Goal: Task Accomplishment & Management: Complete application form

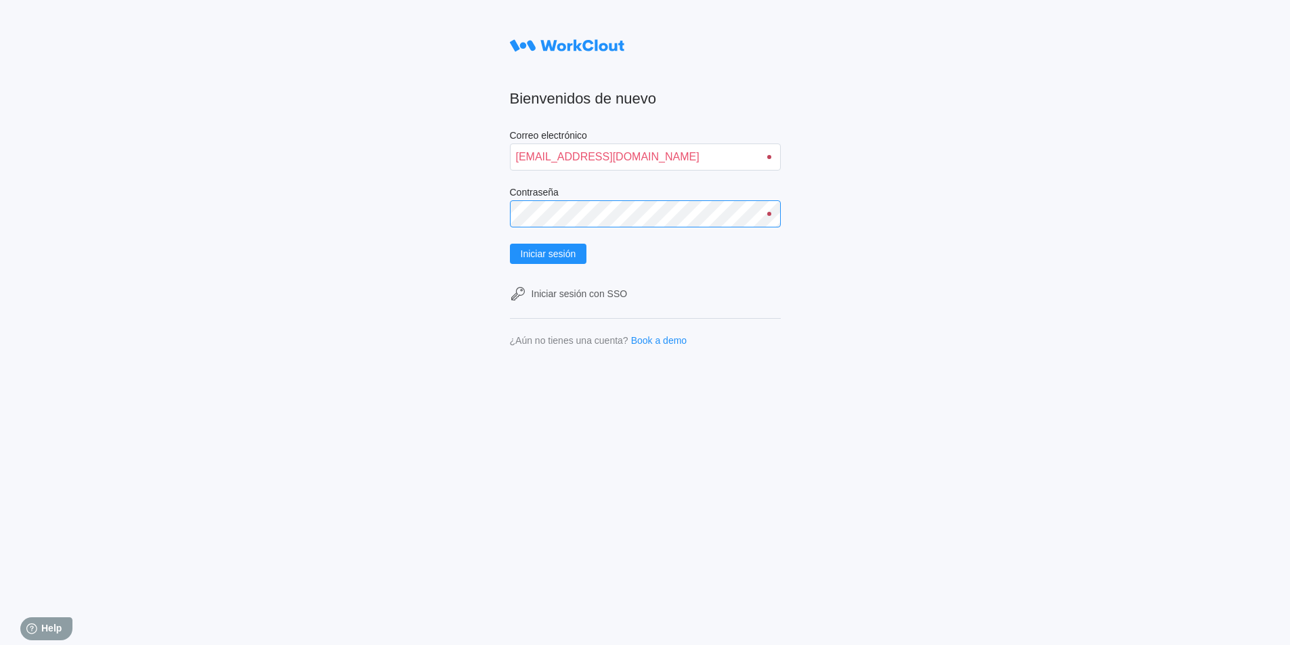
click at [510, 244] on button "Iniciar sesión" at bounding box center [548, 254] width 77 height 20
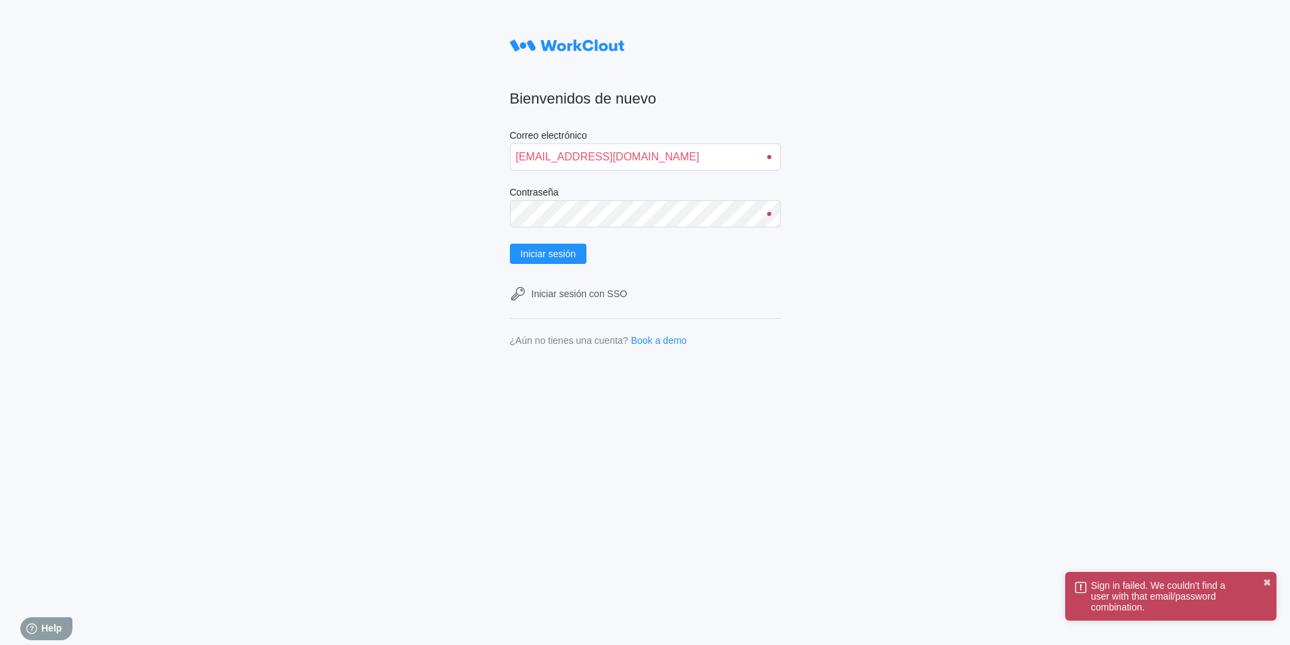
click at [771, 215] on div at bounding box center [769, 214] width 4 height 4
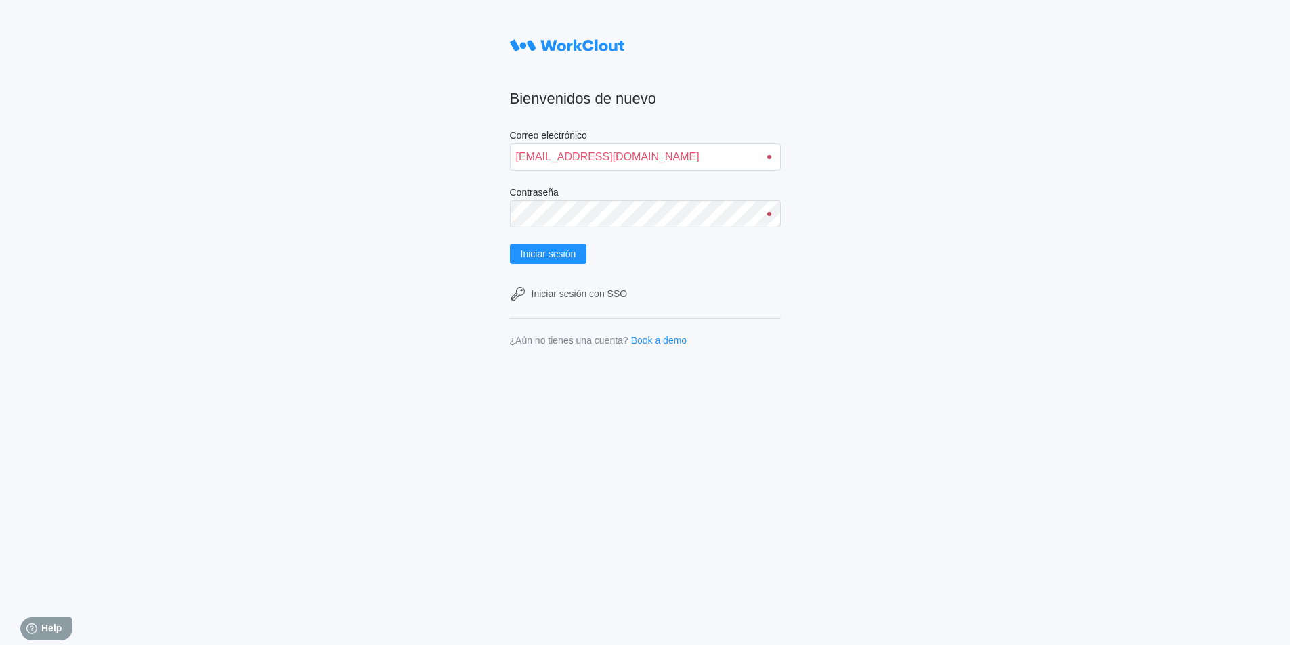
click at [771, 214] on div at bounding box center [769, 214] width 4 height 4
click at [504, 232] on div "Bienvenidos de nuevo Correo electrónico arponero.007@hotmail.com Contraseña Ini…" at bounding box center [645, 322] width 1290 height 645
click at [510, 244] on button "Iniciar sesión" at bounding box center [548, 254] width 77 height 20
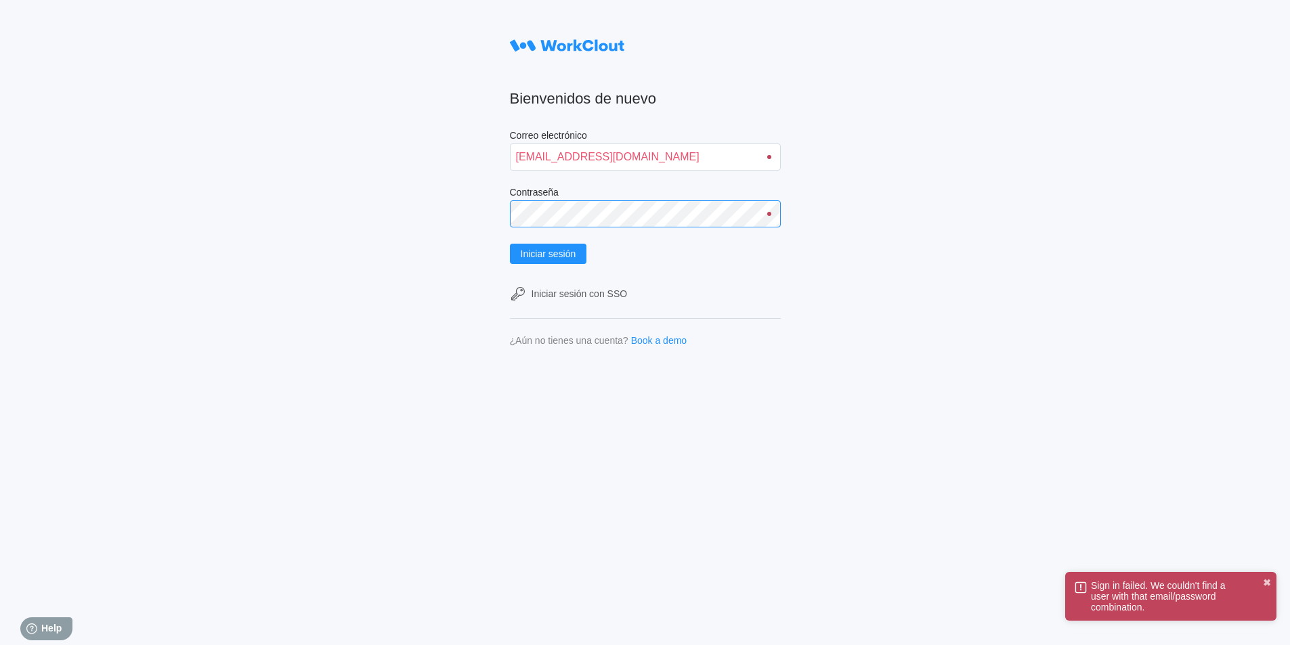
click at [447, 217] on div "Bienvenidos de nuevo Correo electrónico arponero.007@hotmail.com Contraseña Ini…" at bounding box center [645, 322] width 1290 height 645
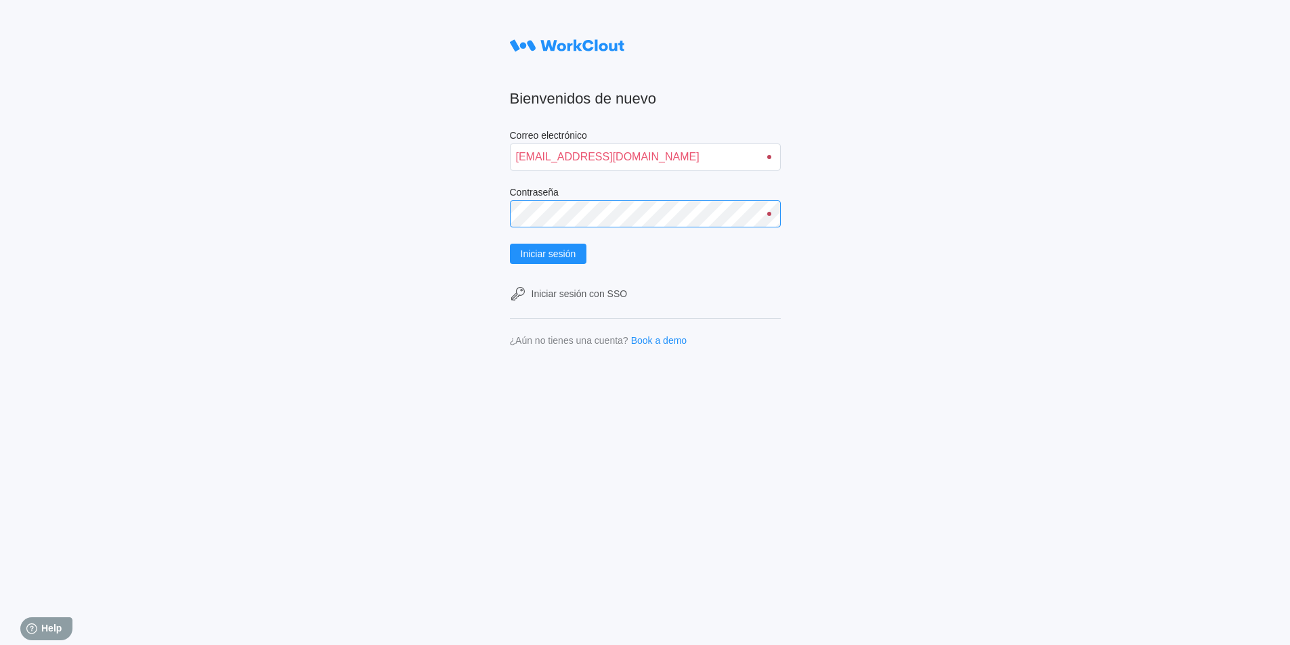
click at [510, 244] on button "Iniciar sesión" at bounding box center [548, 254] width 77 height 20
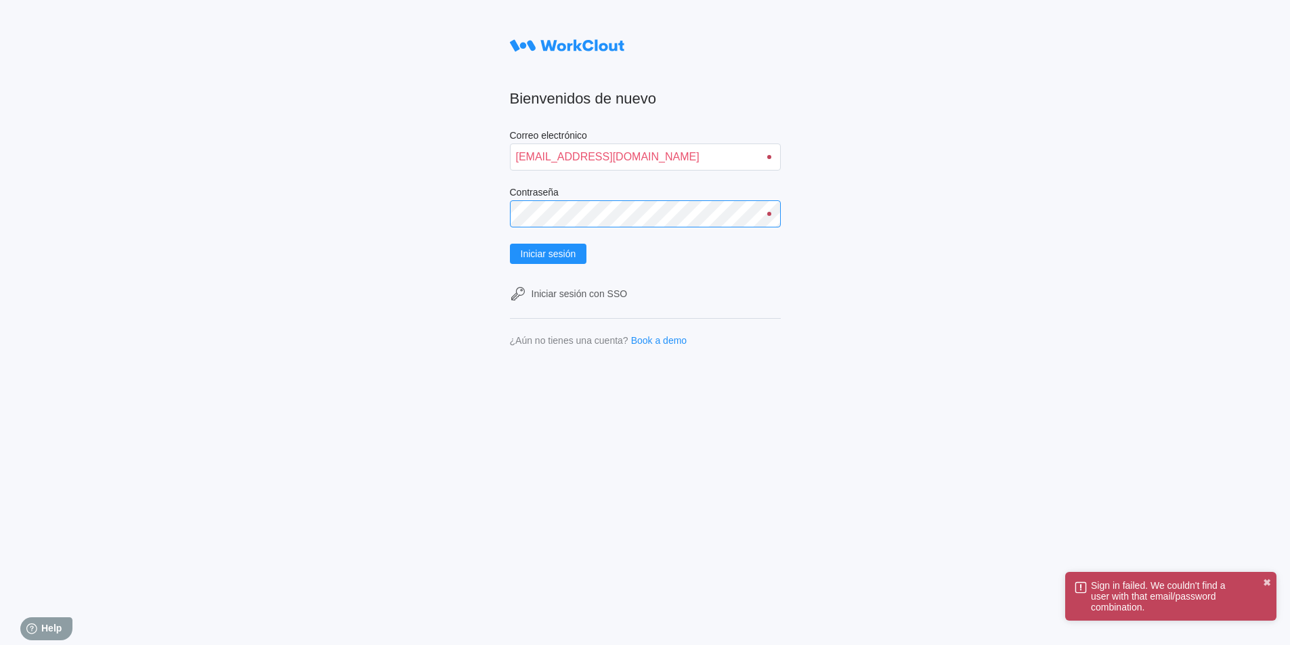
click at [510, 244] on button "Iniciar sesión" at bounding box center [548, 254] width 77 height 20
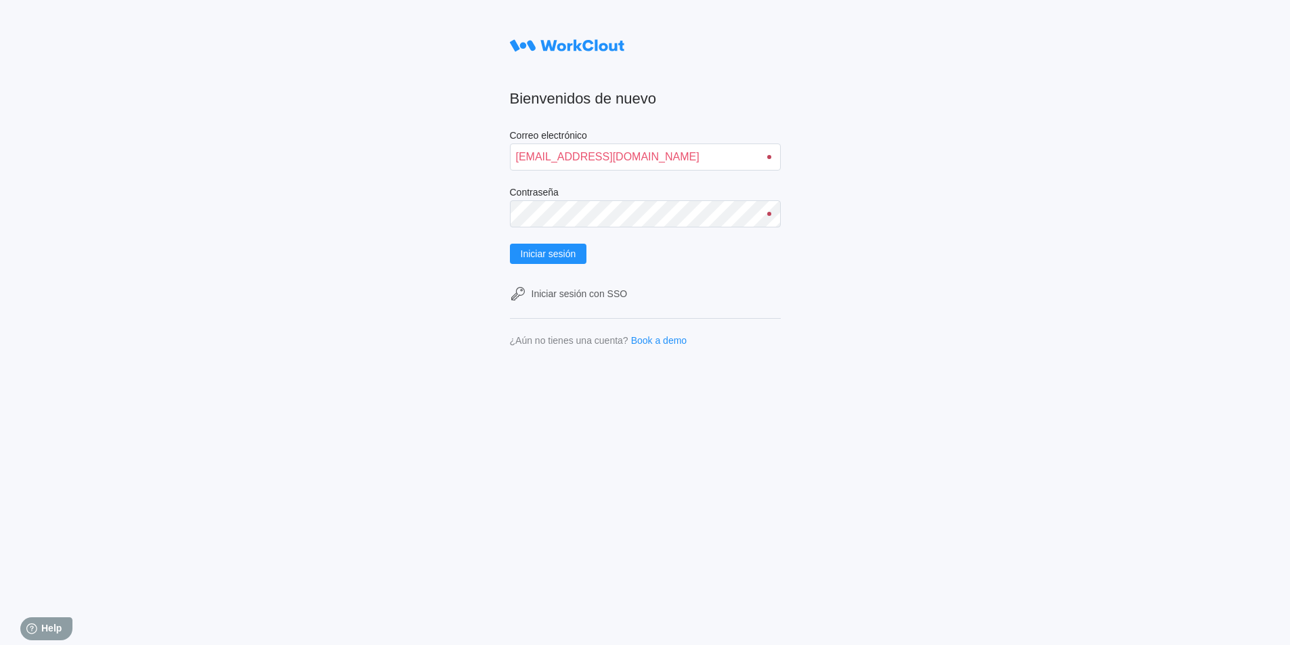
click at [1261, 52] on div "Bienvenidos de nuevo Correo electrónico arponero.007@hotmail.com Contraseña Ini…" at bounding box center [645, 322] width 1290 height 645
drag, startPoint x: 693, startPoint y: 161, endPoint x: 203, endPoint y: 171, distance: 489.7
click at [203, 171] on div "Bienvenidos de nuevo Correo electrónico arponero.007@hotmail.com Contraseña Ini…" at bounding box center [645, 322] width 1290 height 645
type input "alfonso.moruno@mailinator.com"
click at [343, 239] on div "Bienvenidos de nuevo Correo electrónico alfonso.moruno@mailinator.com Contraseñ…" at bounding box center [645, 322] width 1290 height 645
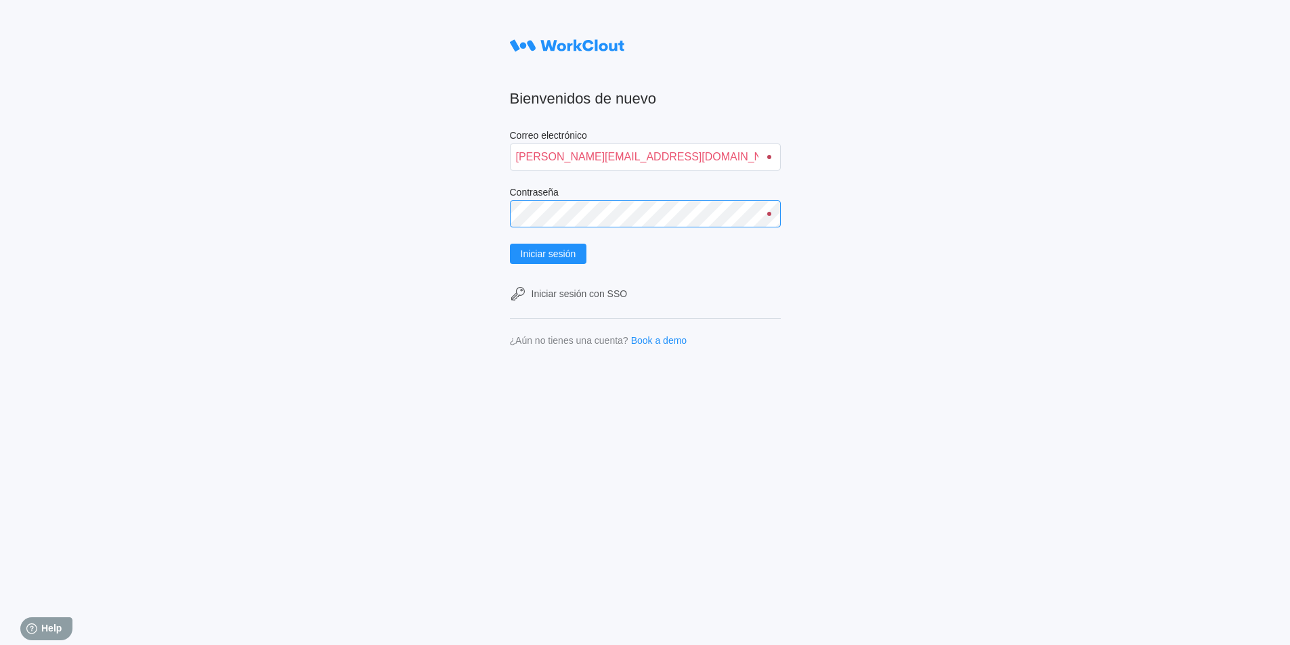
click at [510, 244] on button "Iniciar sesión" at bounding box center [548, 254] width 77 height 20
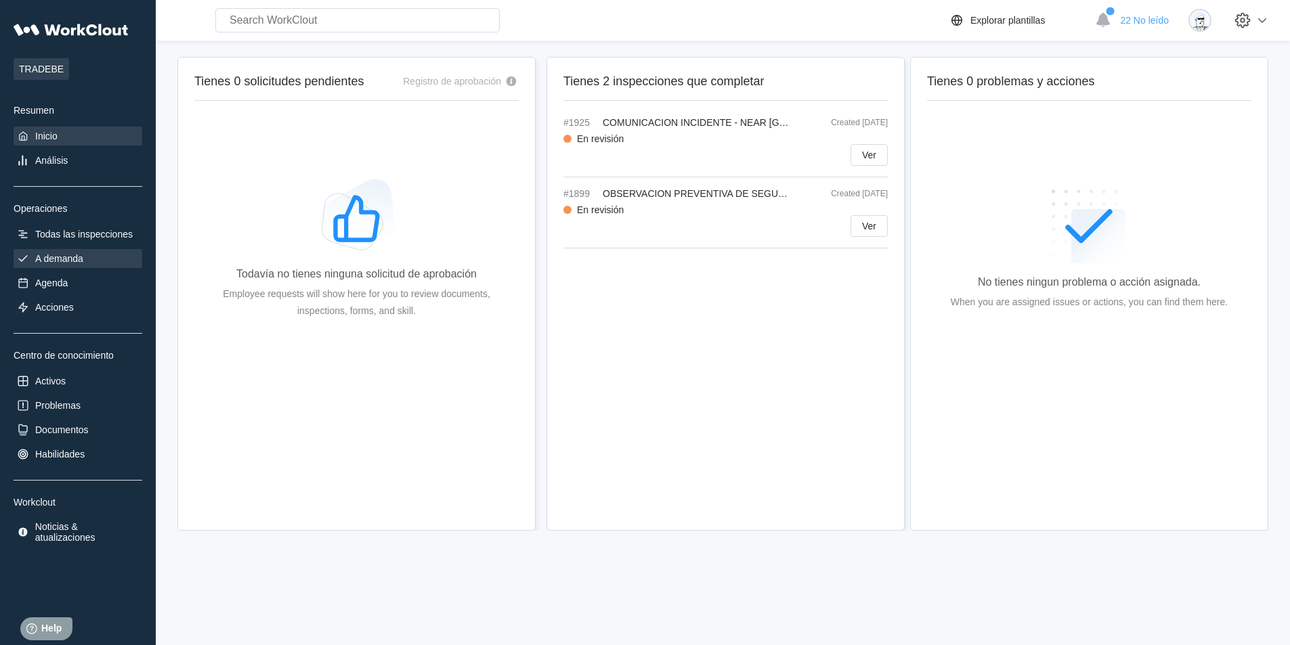
click at [52, 263] on div "A demanda" at bounding box center [59, 258] width 48 height 11
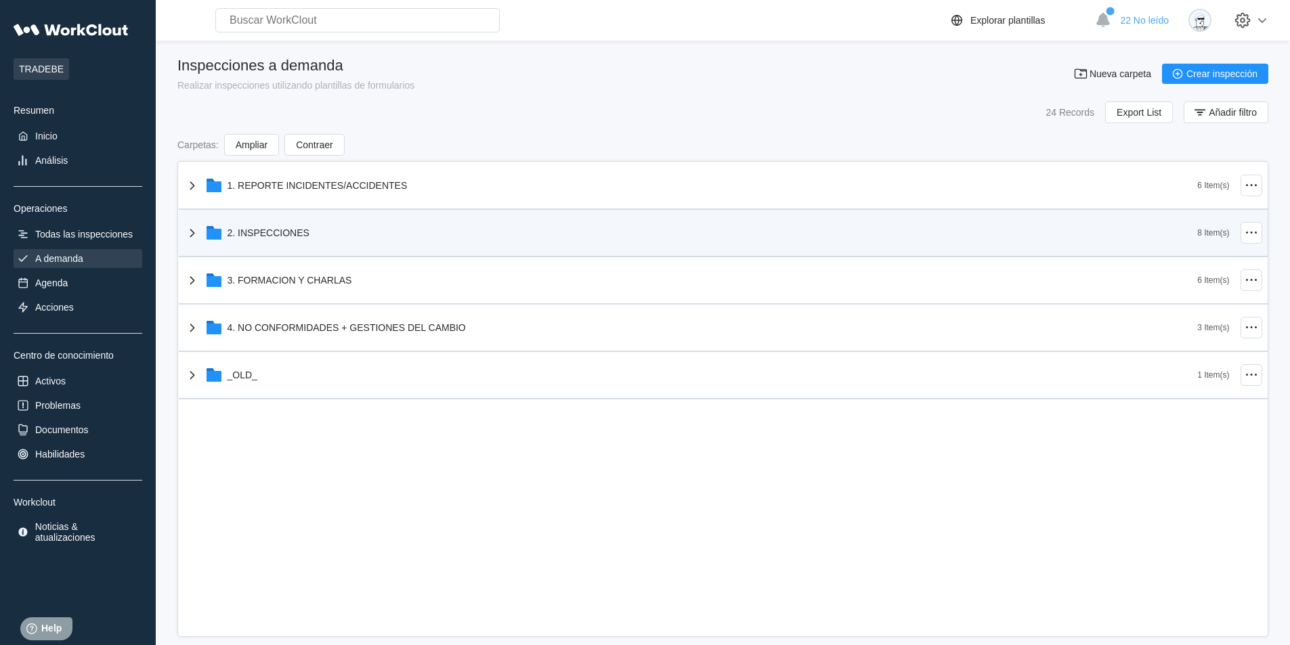
click at [342, 236] on div "2. INSPECCIONES" at bounding box center [691, 232] width 1014 height 35
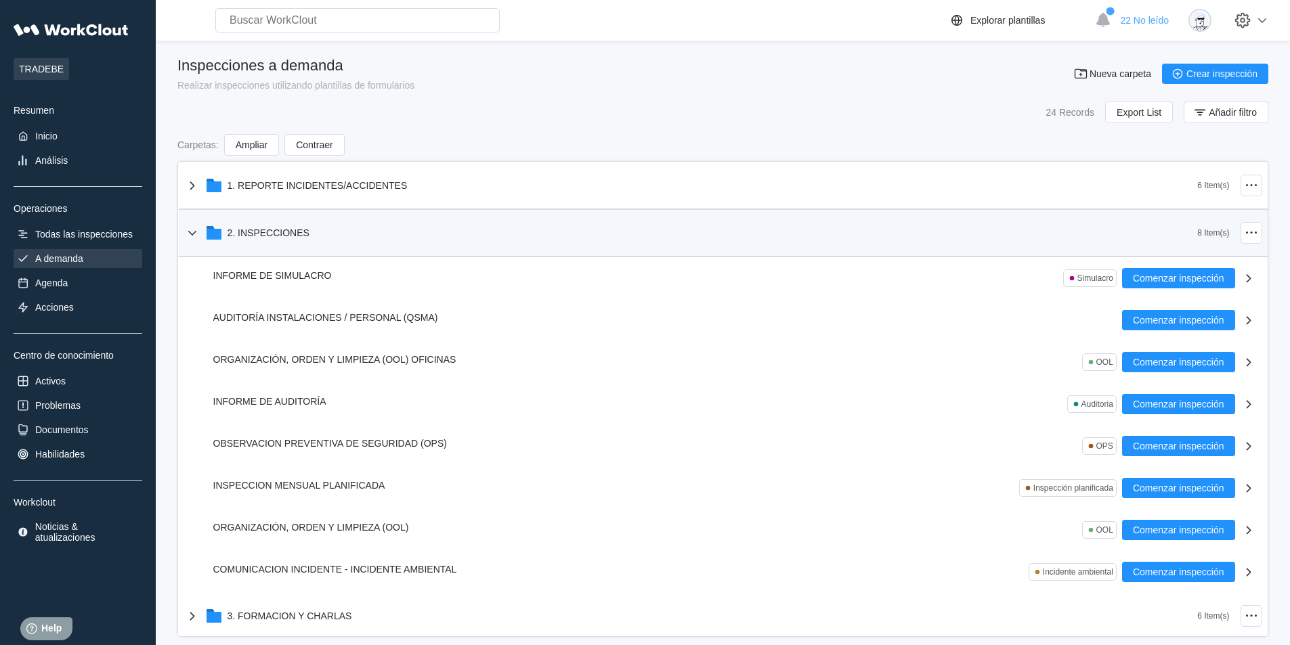
click at [342, 236] on div "2. INSPECCIONES" at bounding box center [691, 232] width 1014 height 35
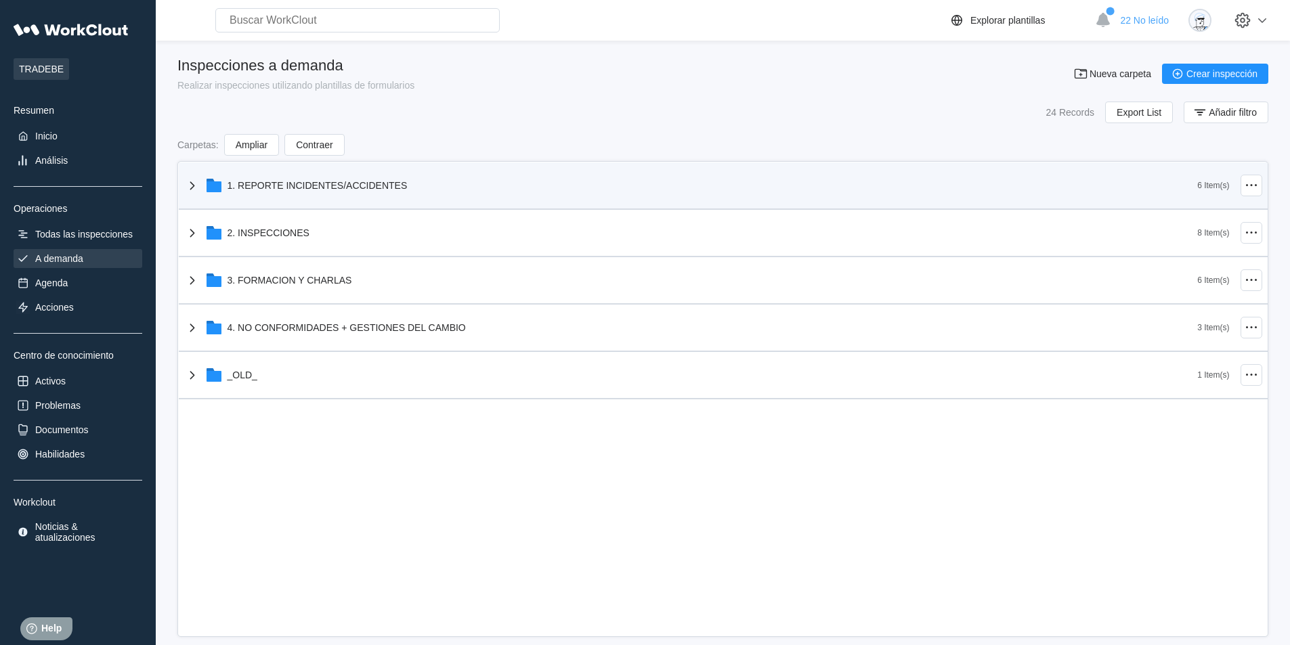
click at [398, 192] on div "1. REPORTE INCIDENTES/ACCIDENTES" at bounding box center [691, 185] width 1014 height 35
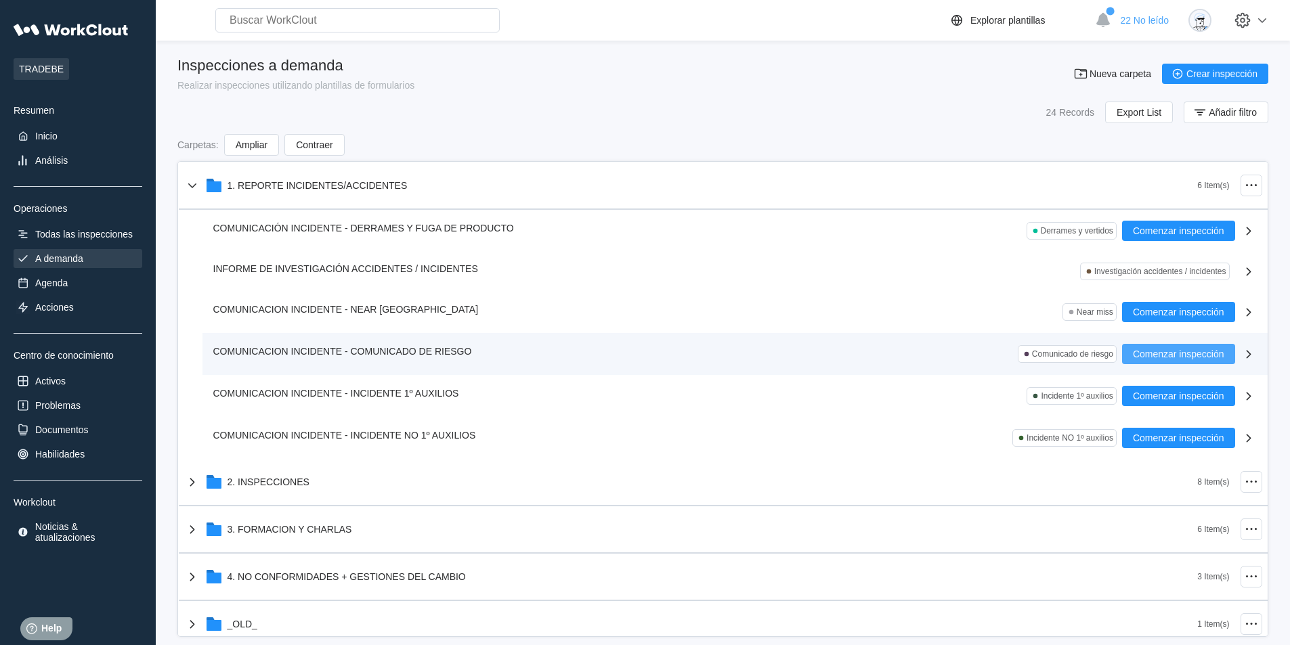
click at [1171, 357] on span "Comenzar inspección" at bounding box center [1178, 353] width 91 height 9
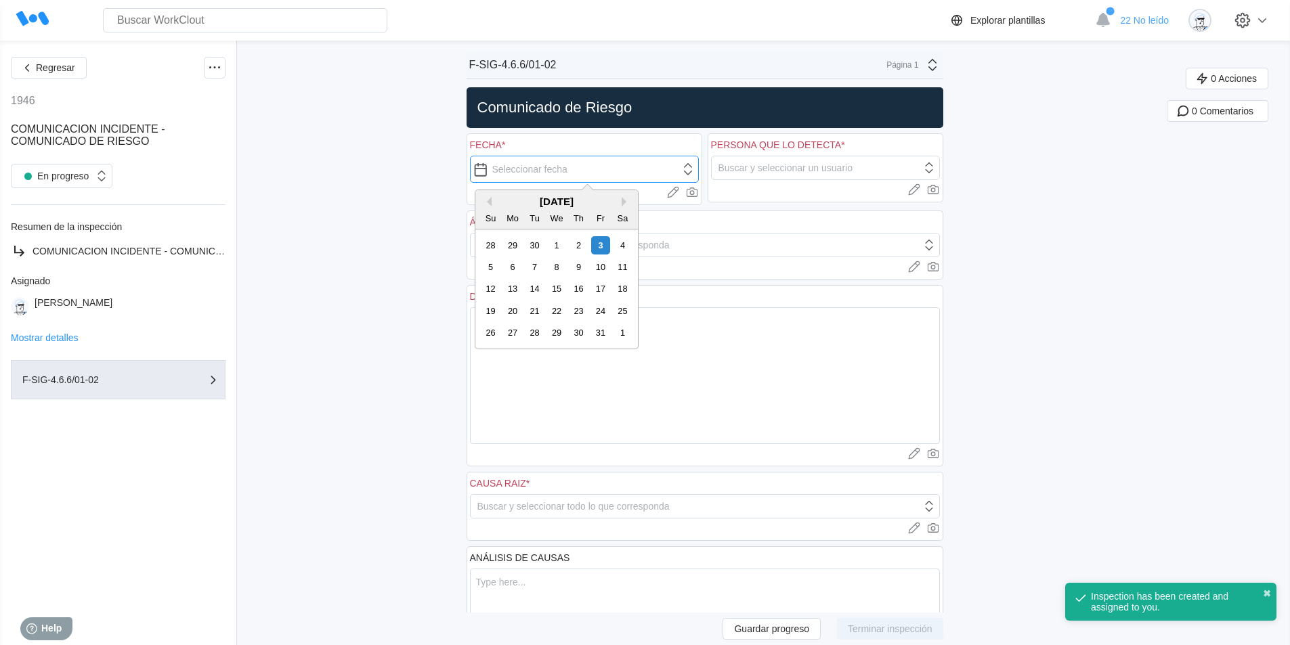
click at [482, 170] on input "text" at bounding box center [584, 169] width 229 height 27
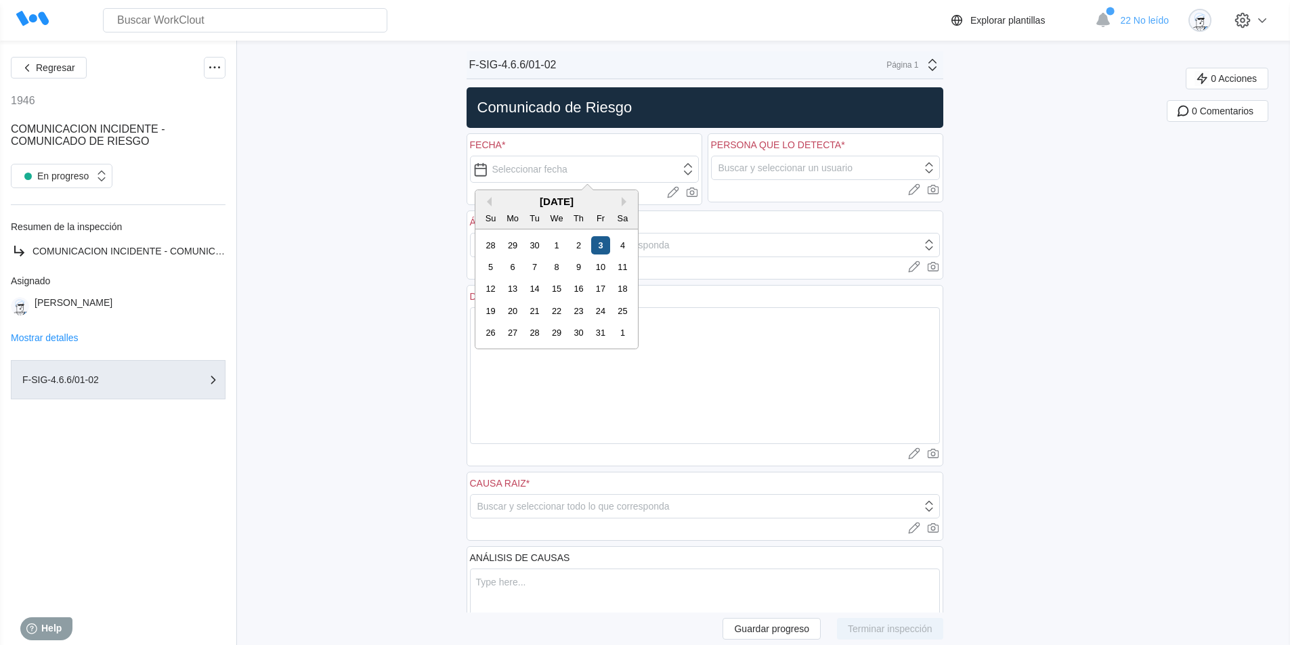
click at [603, 247] on div "3" at bounding box center [600, 245] width 18 height 18
type input "[DATE]"
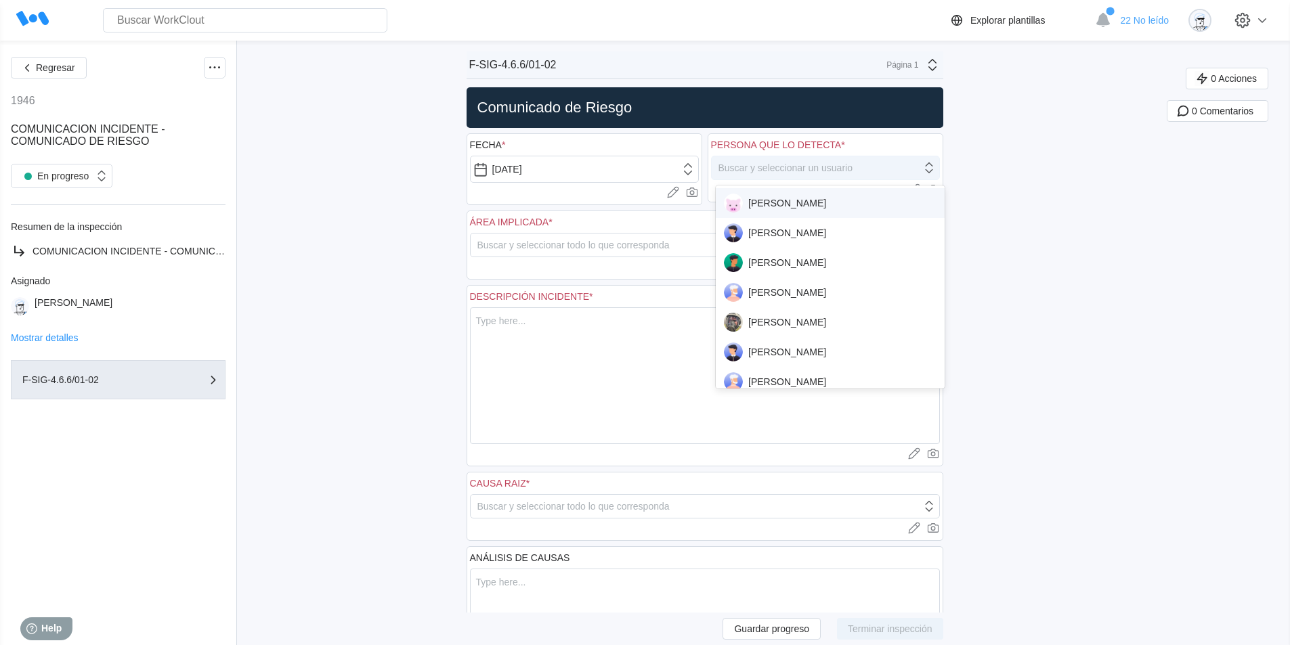
click at [910, 171] on div "Buscar y seleccionar un usuario" at bounding box center [817, 167] width 210 height 19
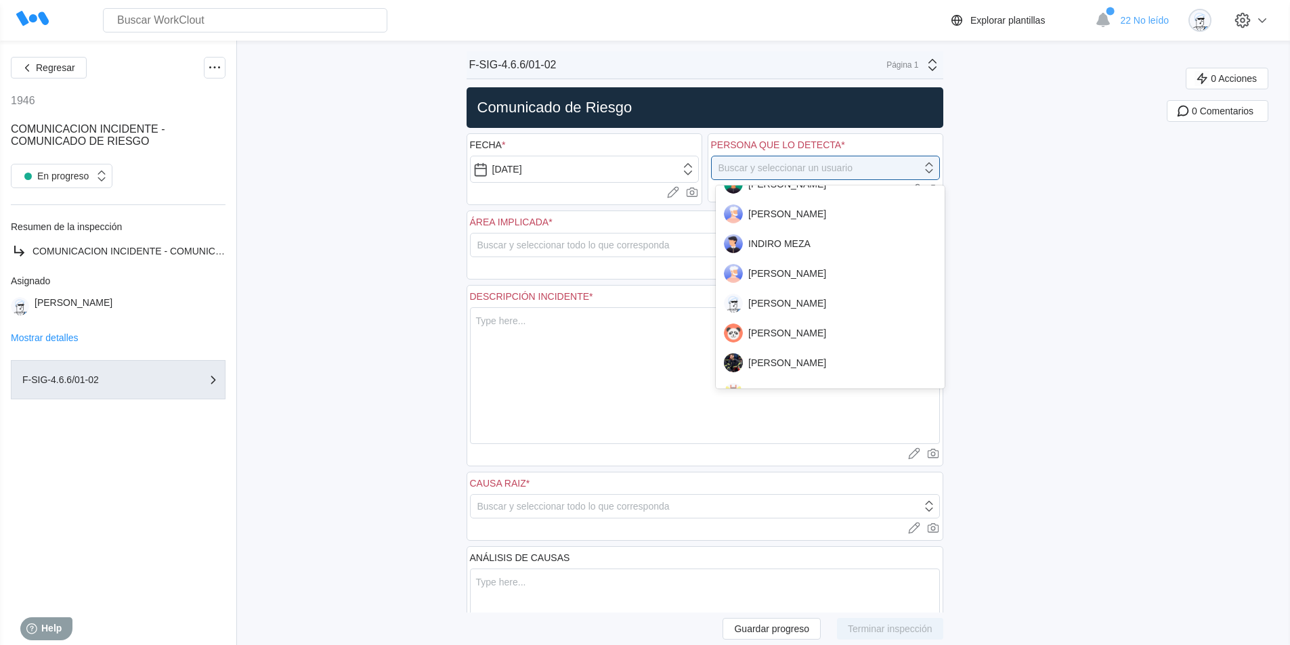
scroll to position [880, 0]
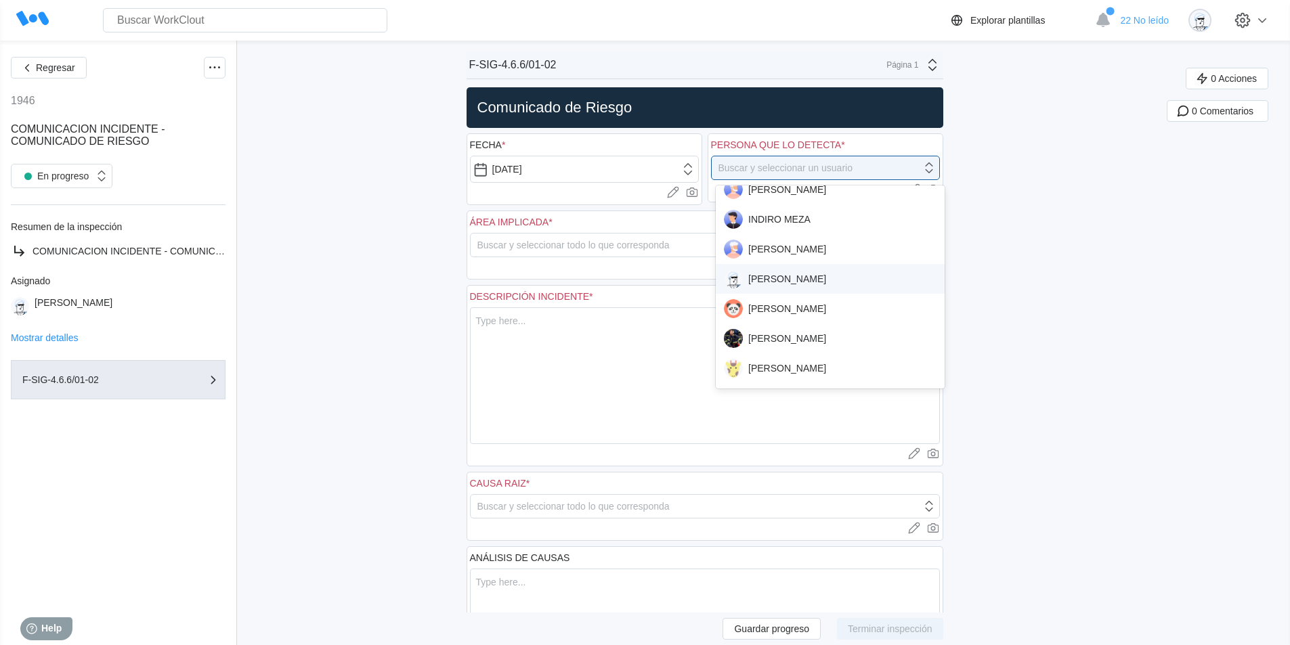
click at [835, 282] on div "[PERSON_NAME]" at bounding box center [830, 279] width 213 height 19
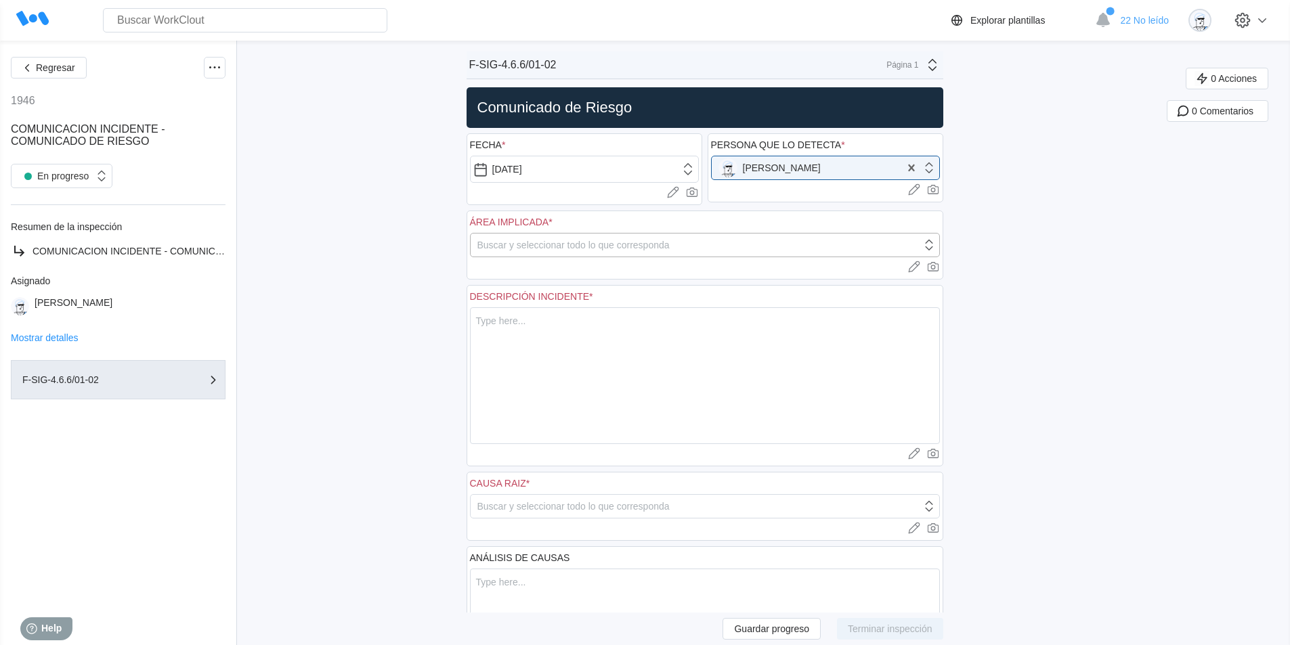
click at [498, 244] on div "Buscar y seleccionar todo lo que corresponda" at bounding box center [573, 245] width 192 height 11
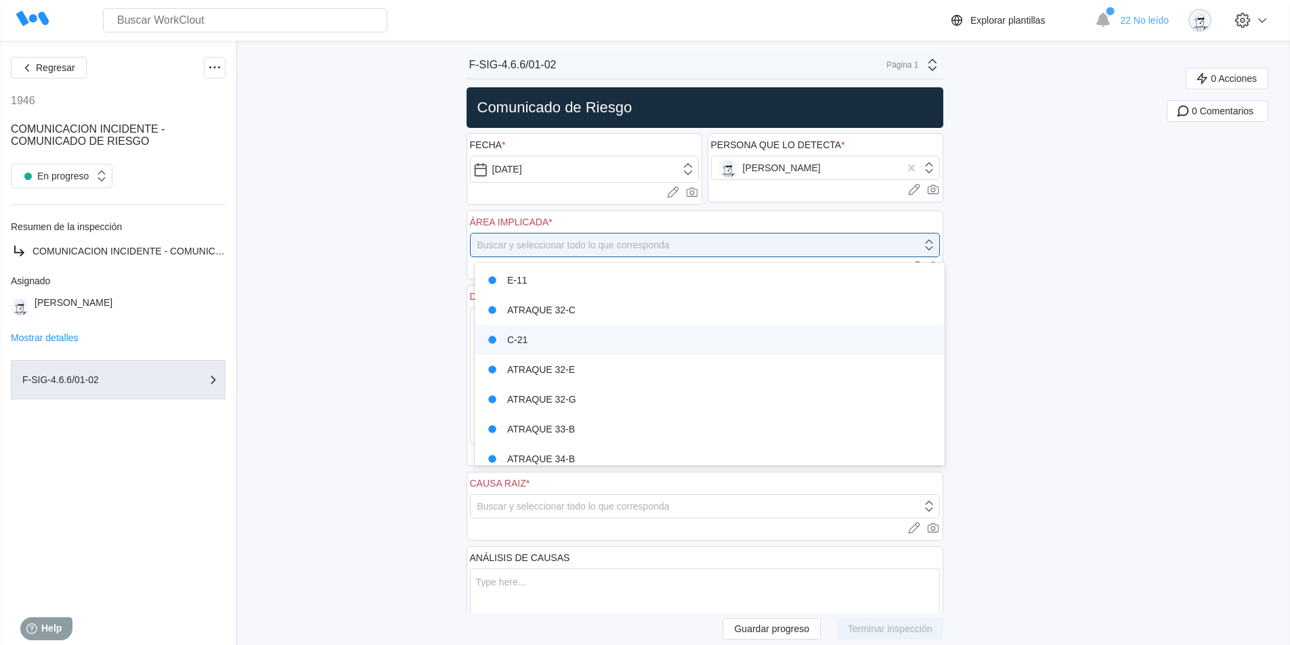
click at [530, 343] on div "C-21" at bounding box center [710, 339] width 454 height 19
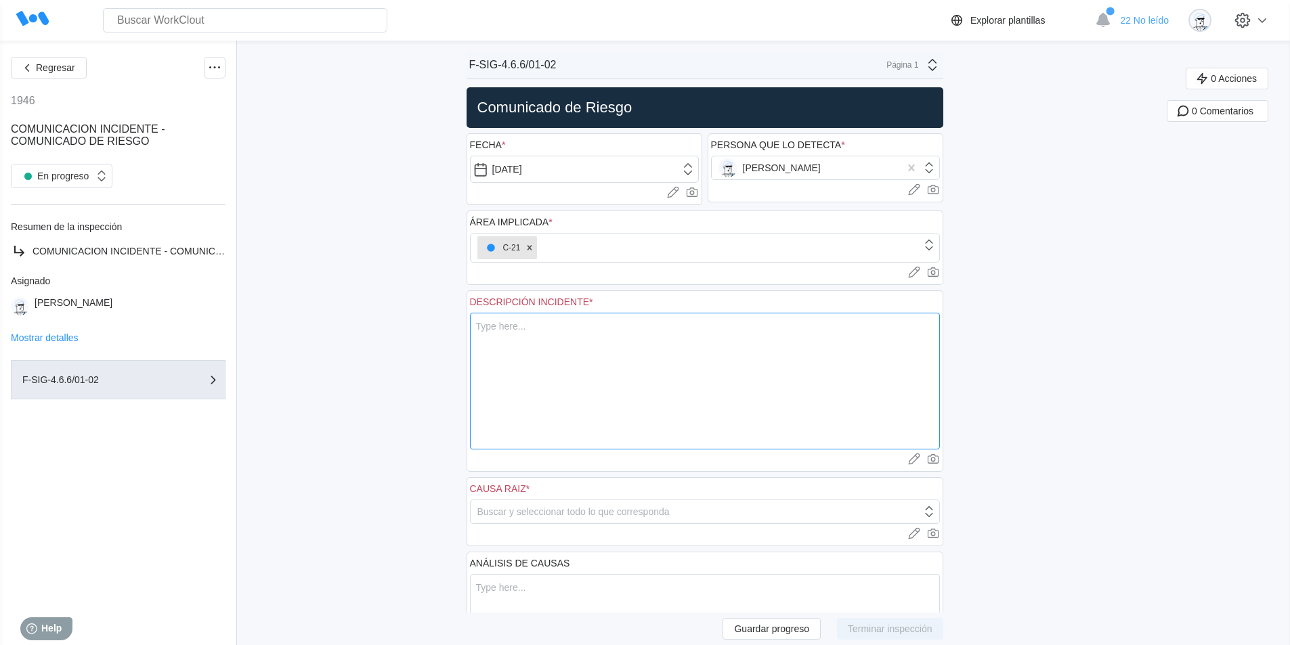
click at [594, 342] on textarea at bounding box center [705, 381] width 470 height 137
type textarea "L"
type textarea "x"
type textarea "La"
type textarea "x"
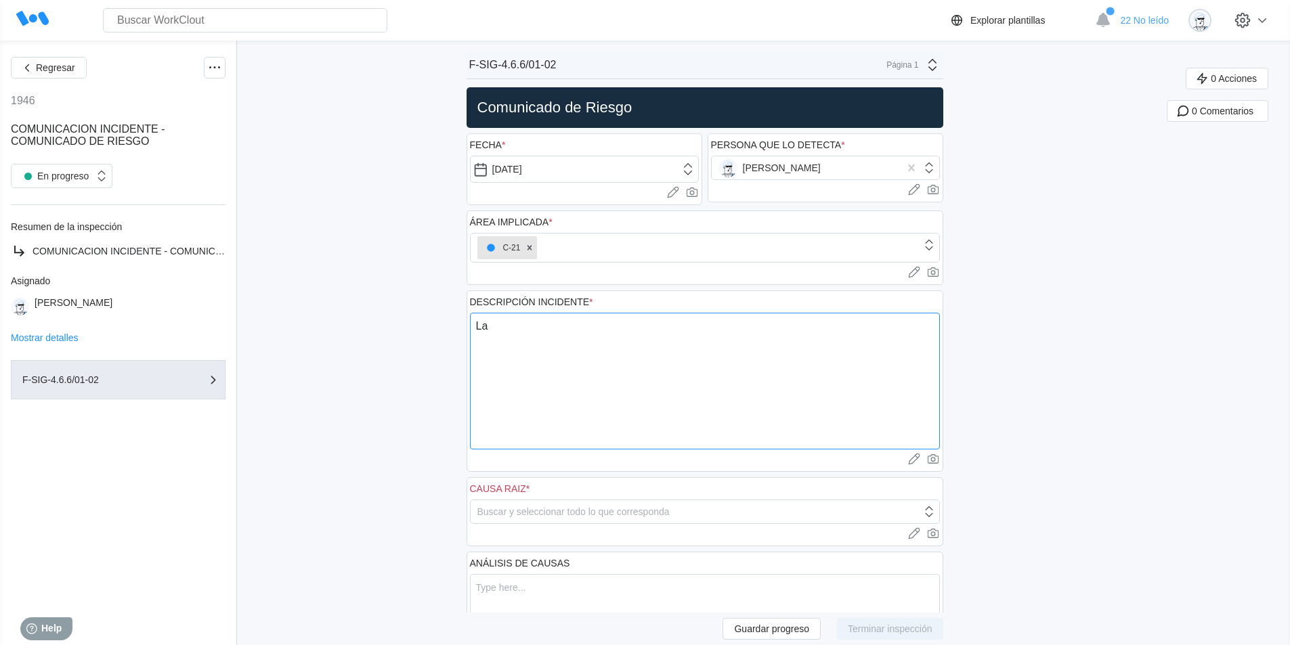
type textarea "Las"
type textarea "x"
type textarea "Las"
type textarea "x"
type textarea "Las e"
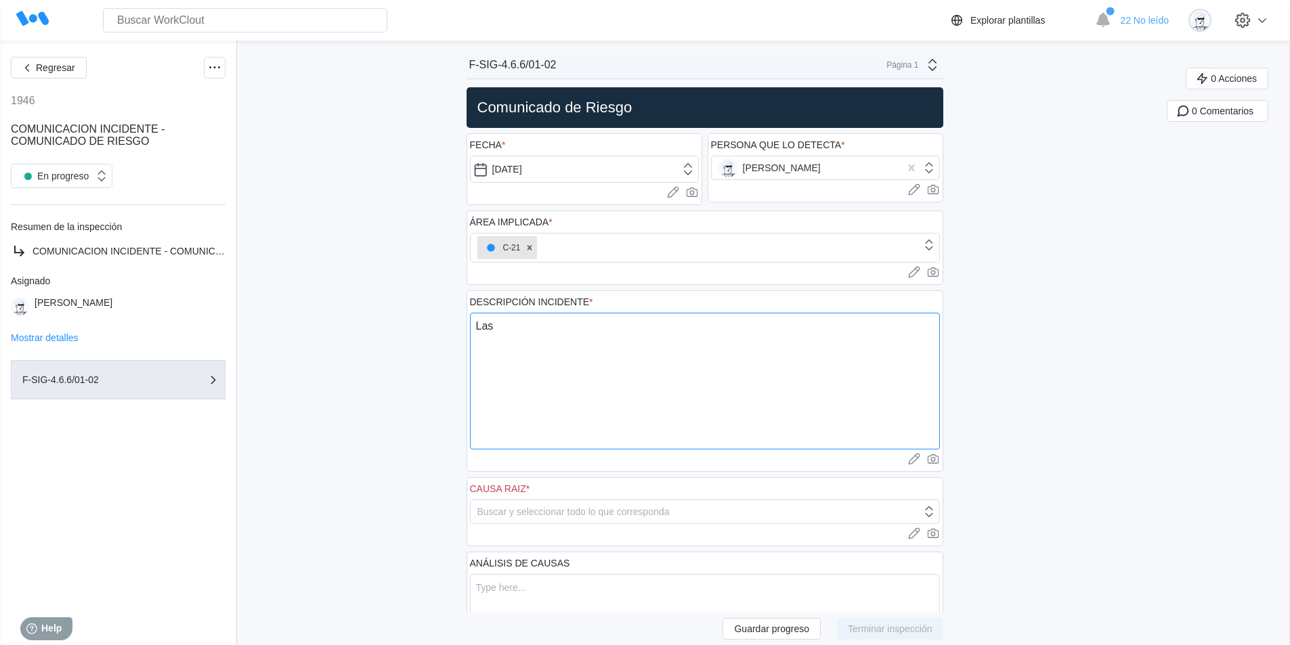
type textarea "x"
type textarea "Las em"
type textarea "x"
type textarea "Las emp"
type textarea "x"
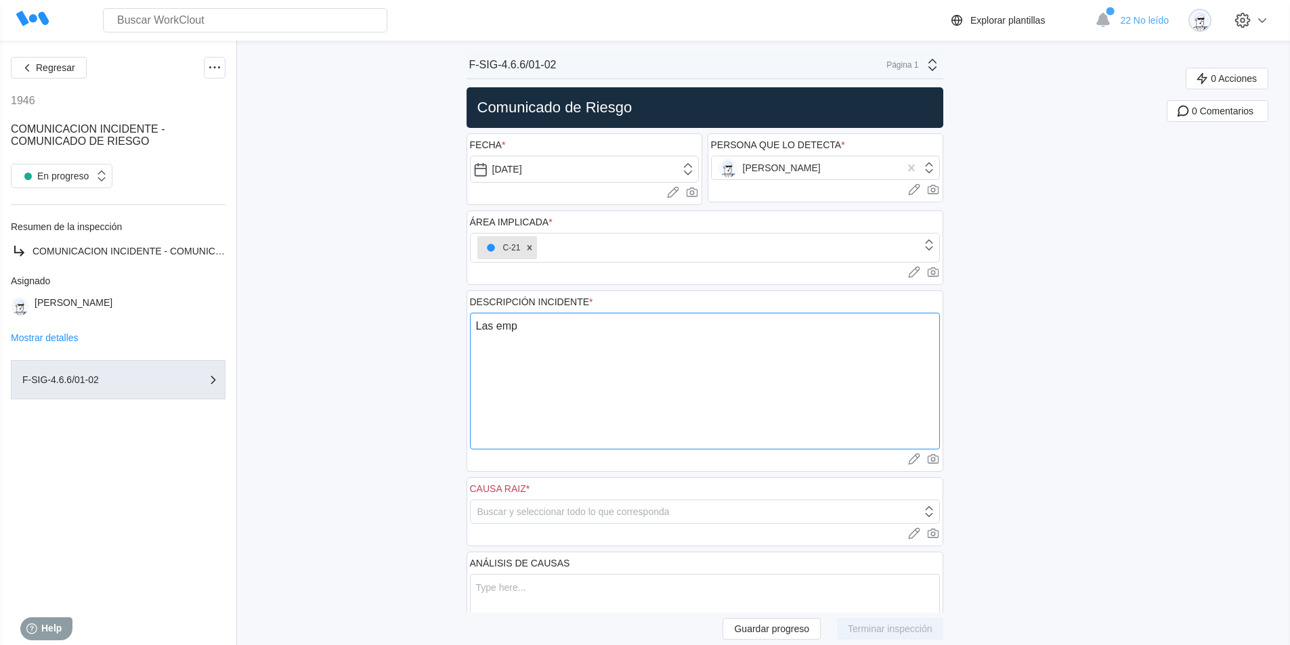
type textarea "Las empr"
type textarea "x"
type textarea "Las empre"
type textarea "x"
type textarea "Las empres"
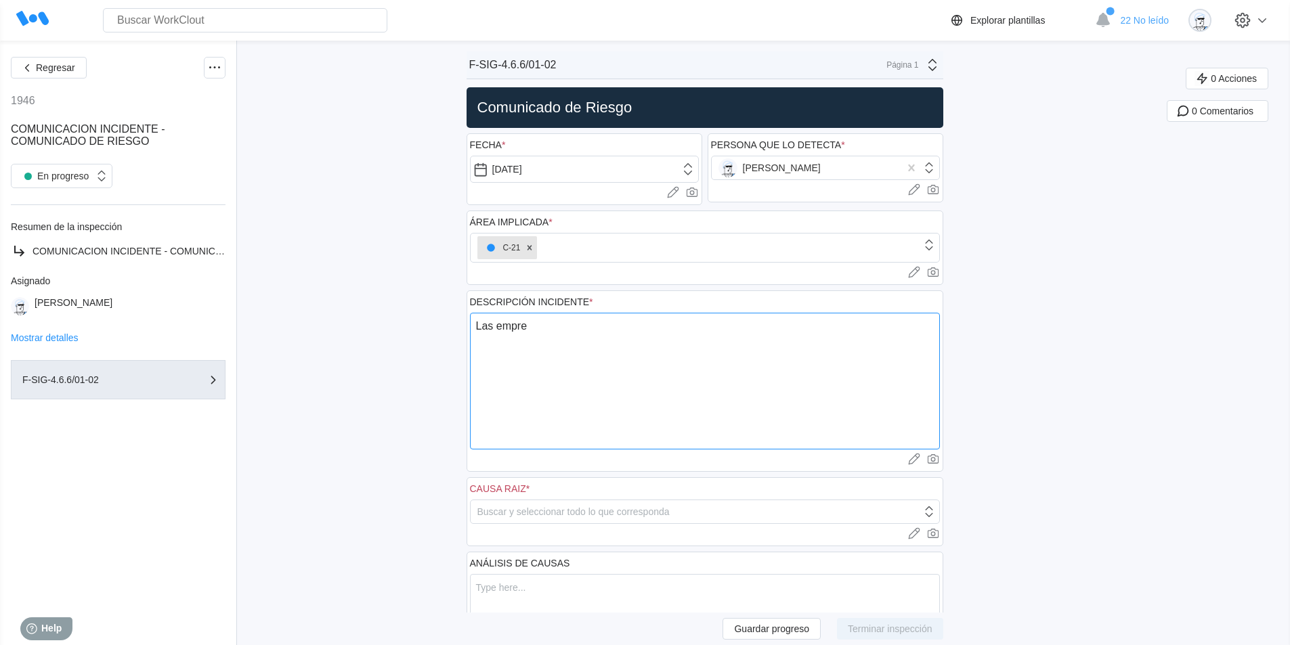
type textarea "x"
type textarea "Las empresa"
type textarea "x"
type textarea "Las empresas"
type textarea "x"
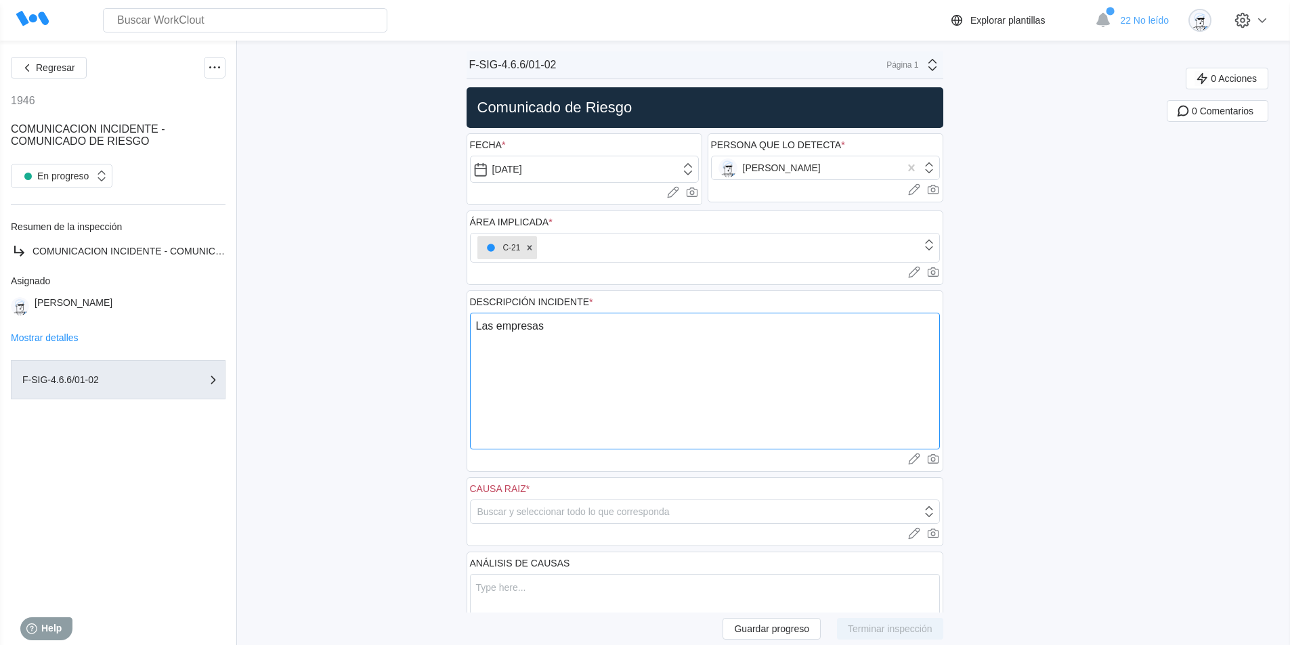
type textarea "Las empresas"
type textarea "x"
type textarea "Las empresas e"
type textarea "x"
type textarea "Las empresas es"
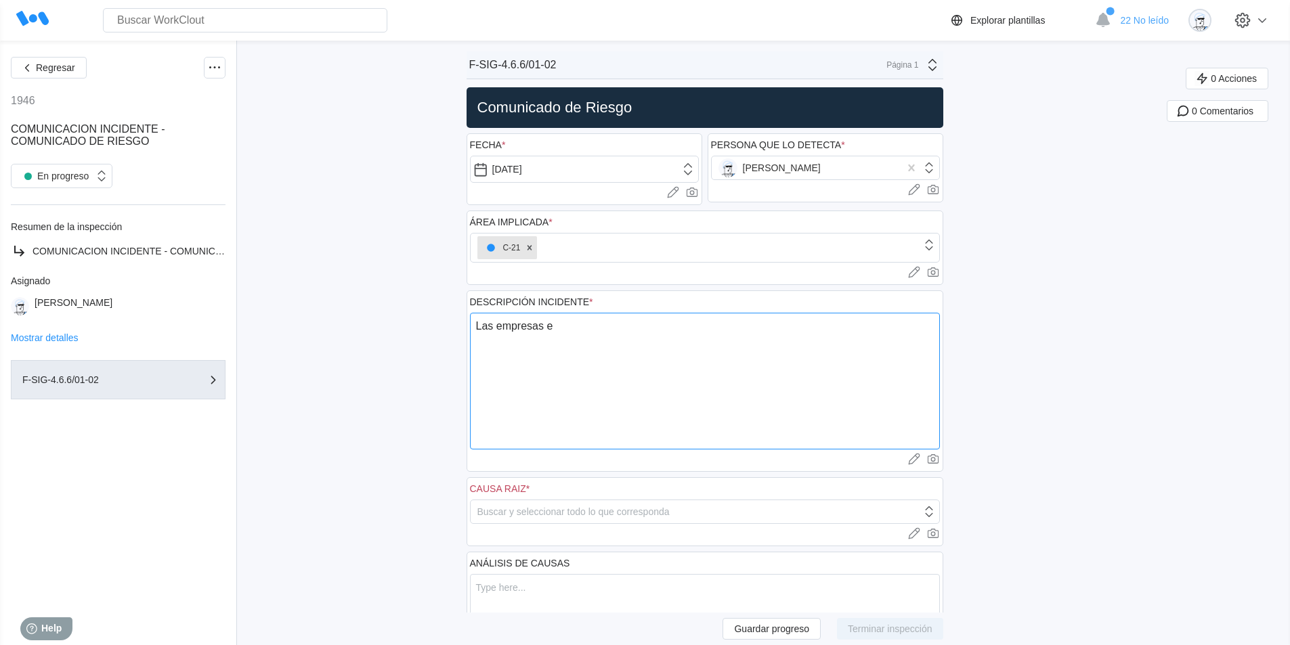
type textarea "x"
type textarea "Las empresas est"
type textarea "x"
type textarea "Las empresas este"
type textarea "x"
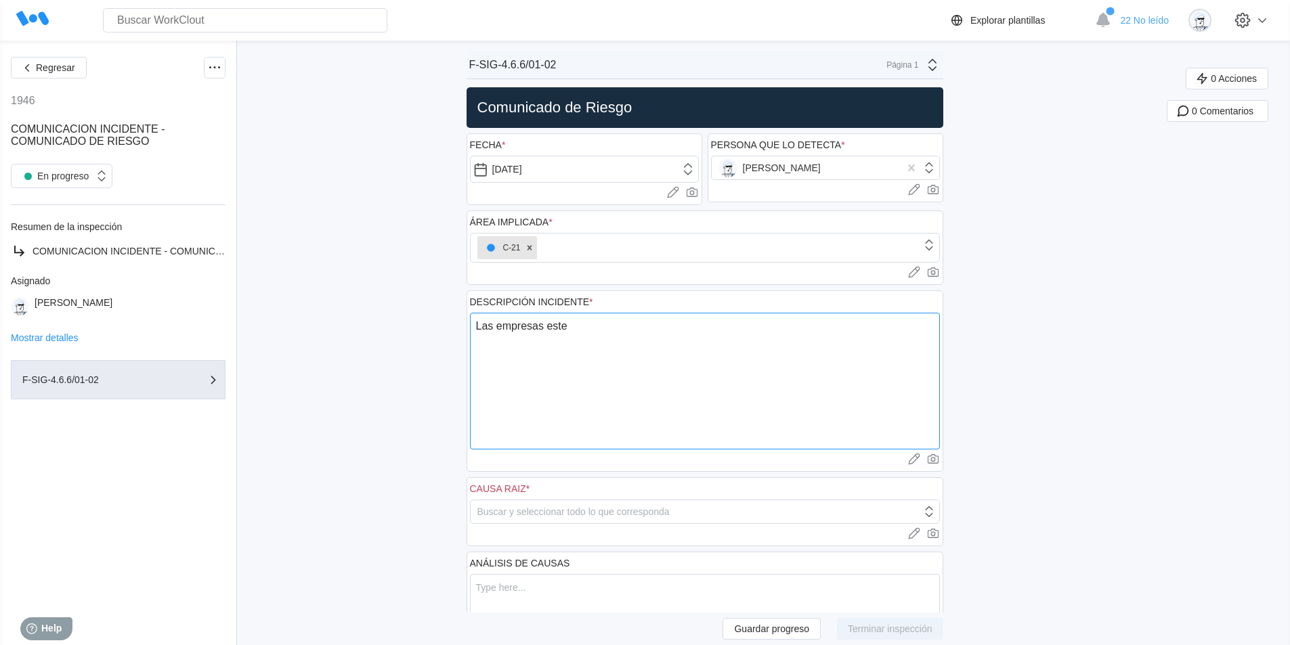
type textarea "Las empresas [PERSON_NAME]"
type textarea "x"
type textarea "Las empresas estern"
type textarea "x"
type textarea "Las empresas esterna"
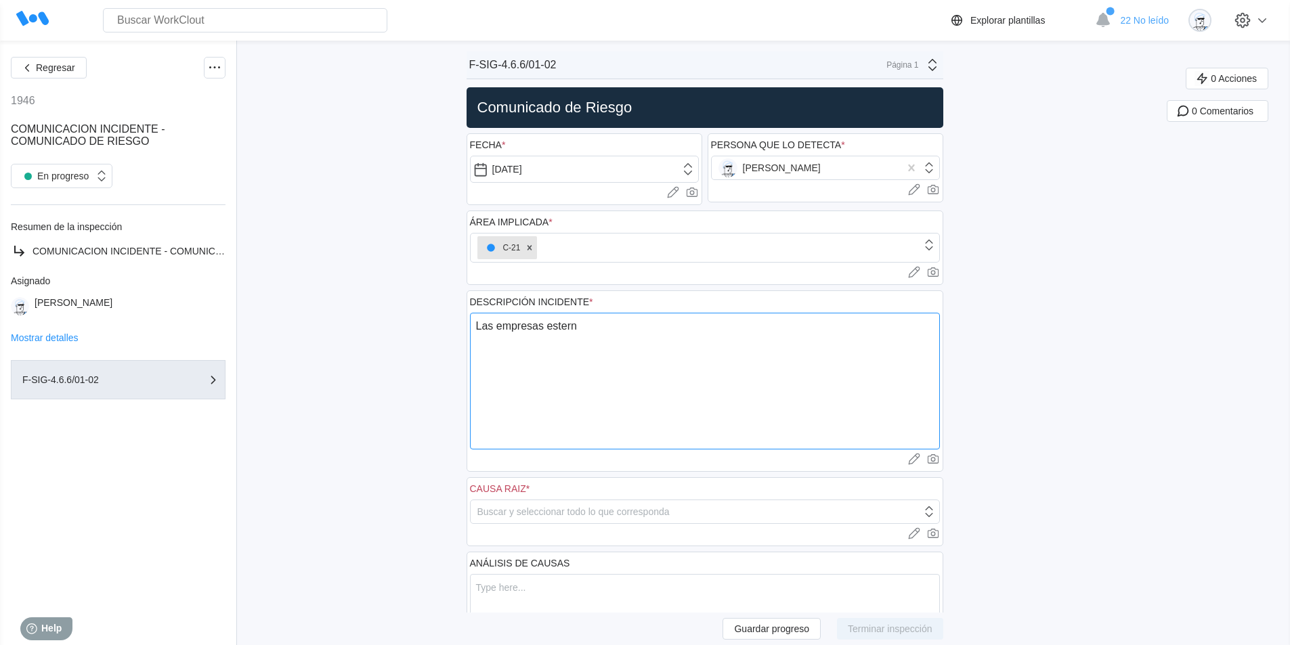
type textarea "x"
type textarea "Las empresas esternas"
type textarea "x"
type textarea "Las empresas esternas"
type textarea "x"
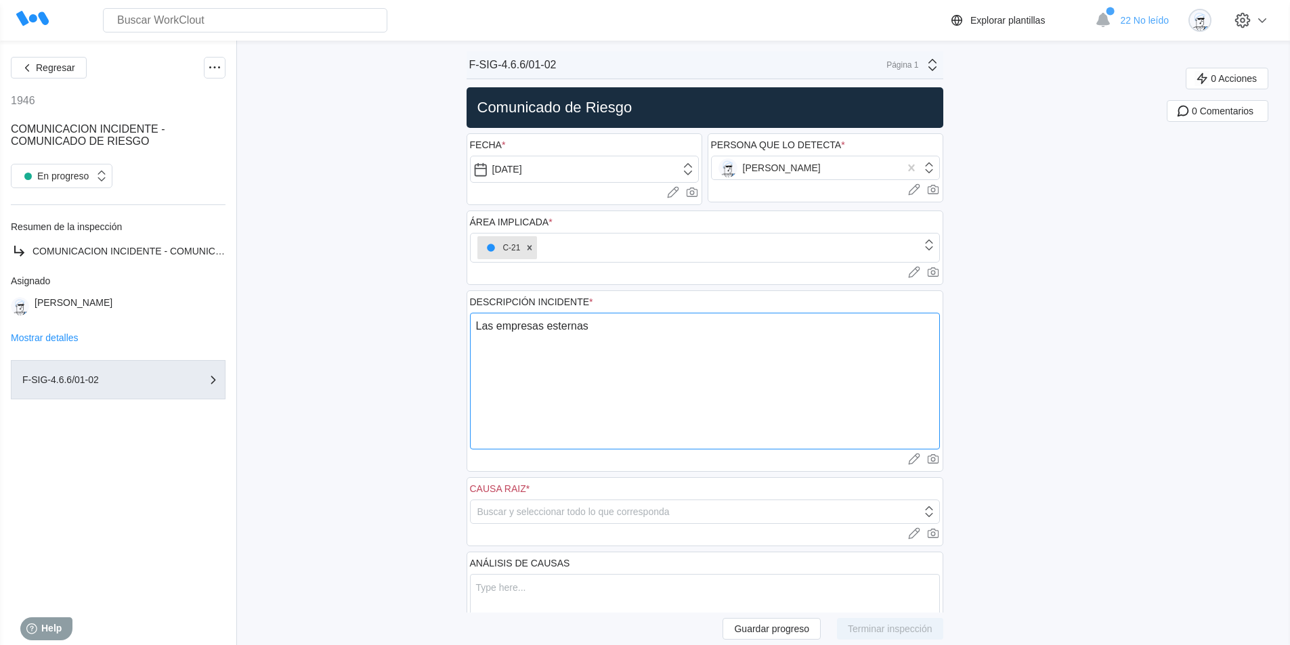
type textarea "Las empresas esternas p"
type textarea "x"
type textarea "Las empresas esternas po"
type textarea "x"
type textarea "Las empresas esternas por"
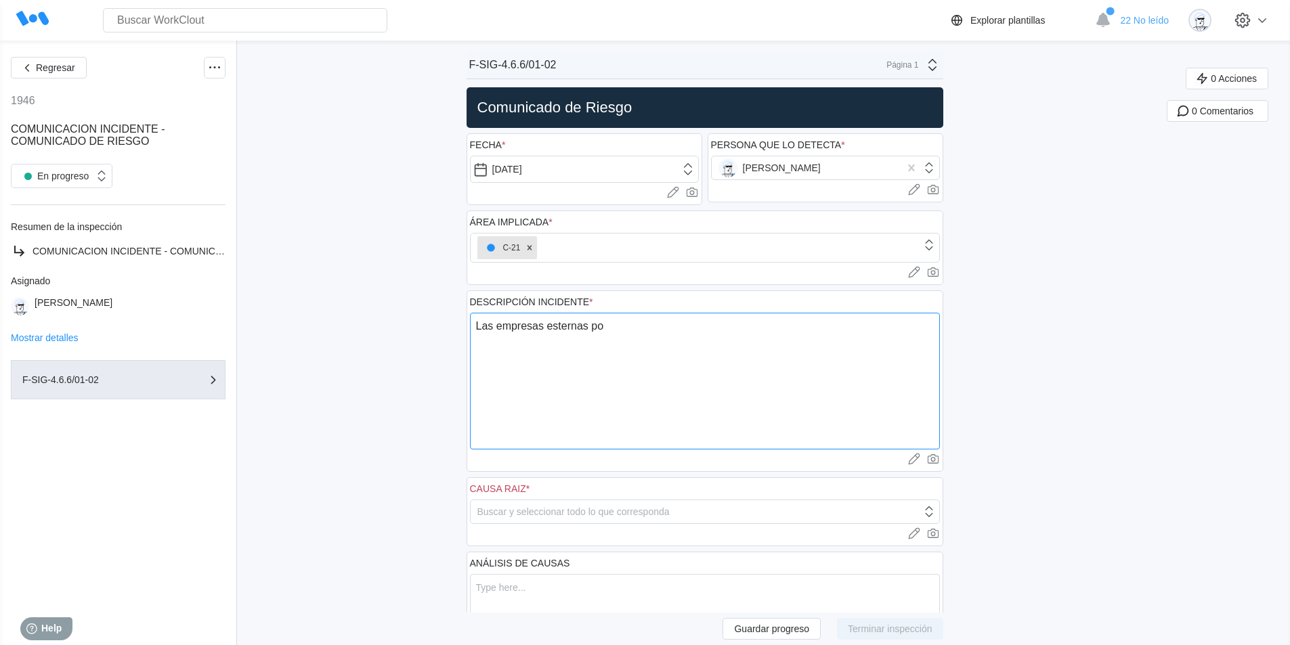
type textarea "x"
type textarea "Las empresas esternas porf"
type textarea "x"
type textarea "Las empresas esternas porfa"
type textarea "x"
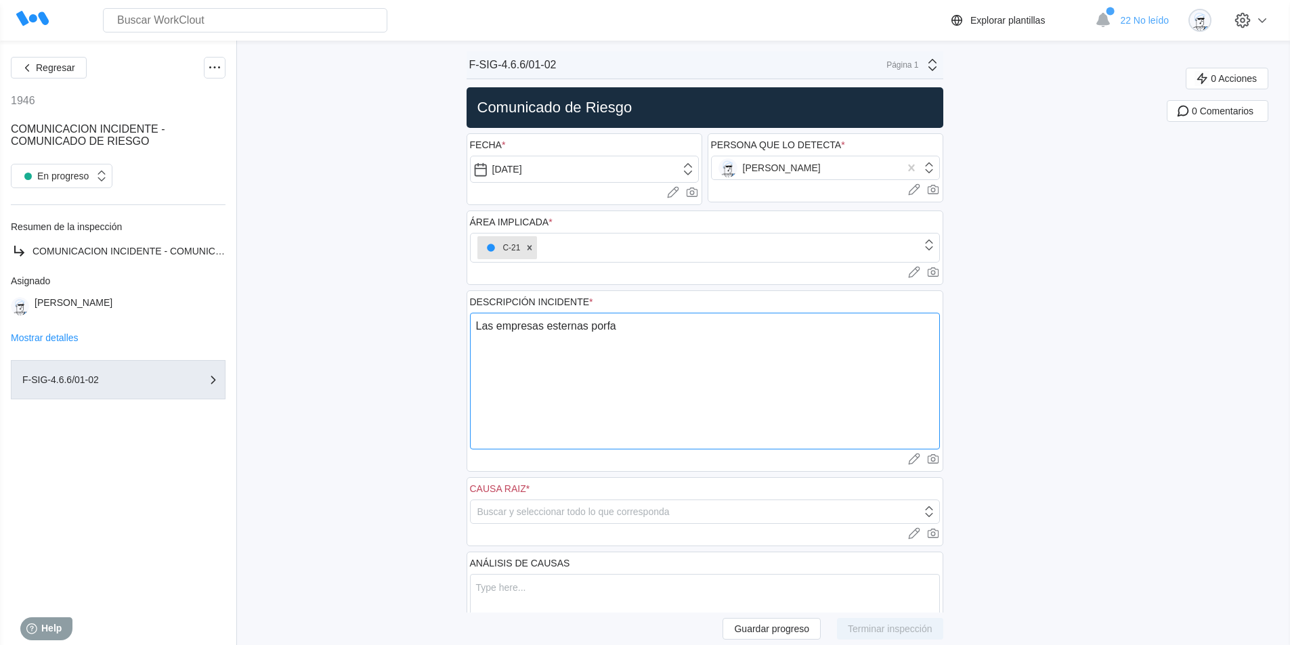
type textarea "Las empresas esternas porfav"
type textarea "x"
type textarea "Las empresas esternas porfavo"
type textarea "x"
type textarea "Las empresas esternas porfavor"
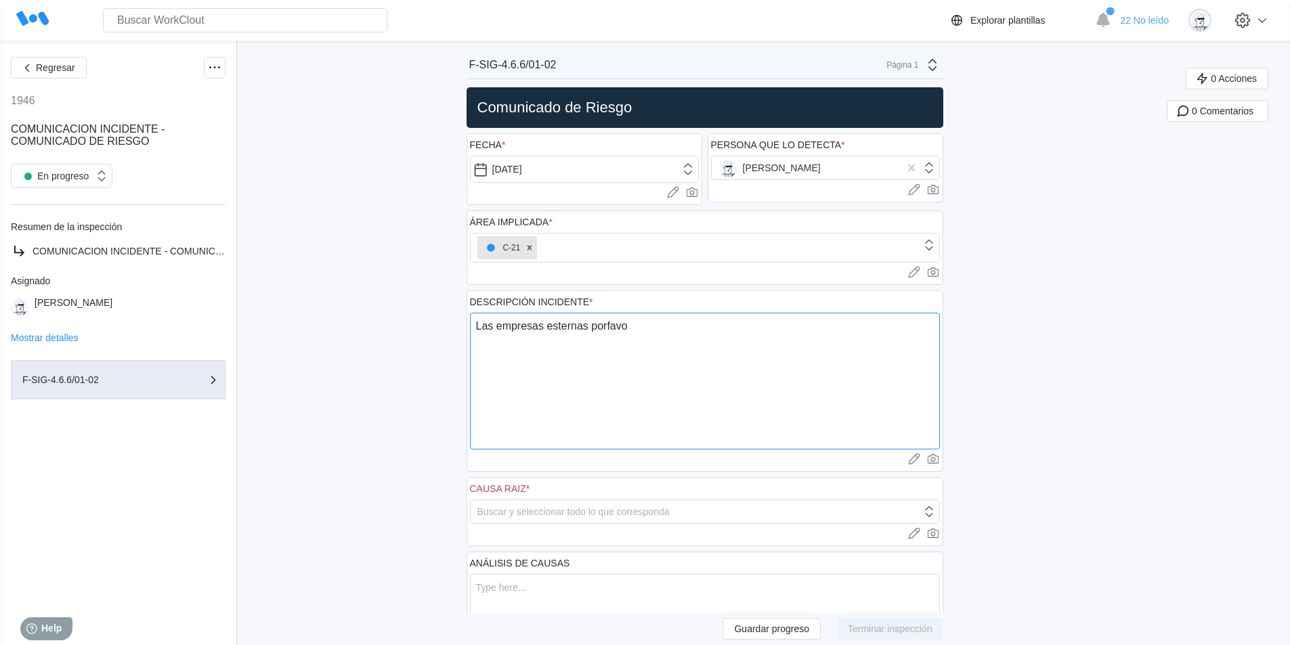
type textarea "x"
type textarea "Las empresas esternas porfavor"
type textarea "x"
type textarea "Las empresas esternas porfavor q"
type textarea "x"
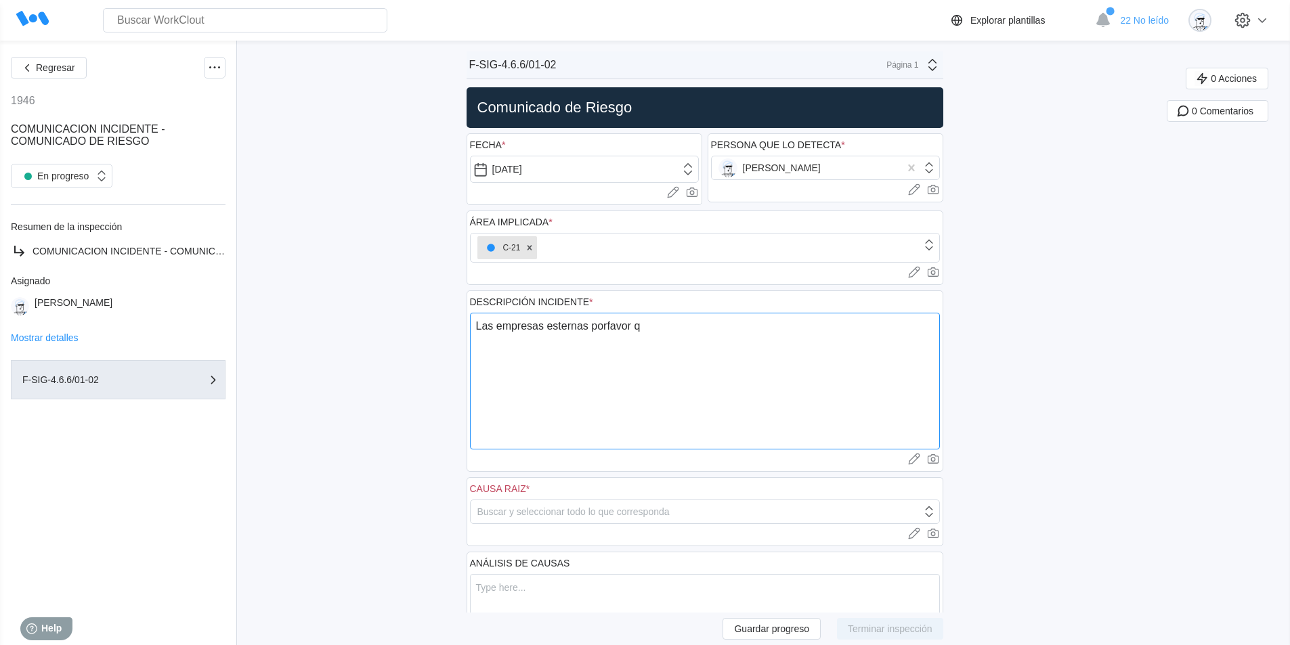
type textarea "Las empresas esternas porfavor qu"
type textarea "x"
type textarea "Las empresas esternas porfavor que"
type textarea "x"
type textarea "Las empresas esternas porfavor que"
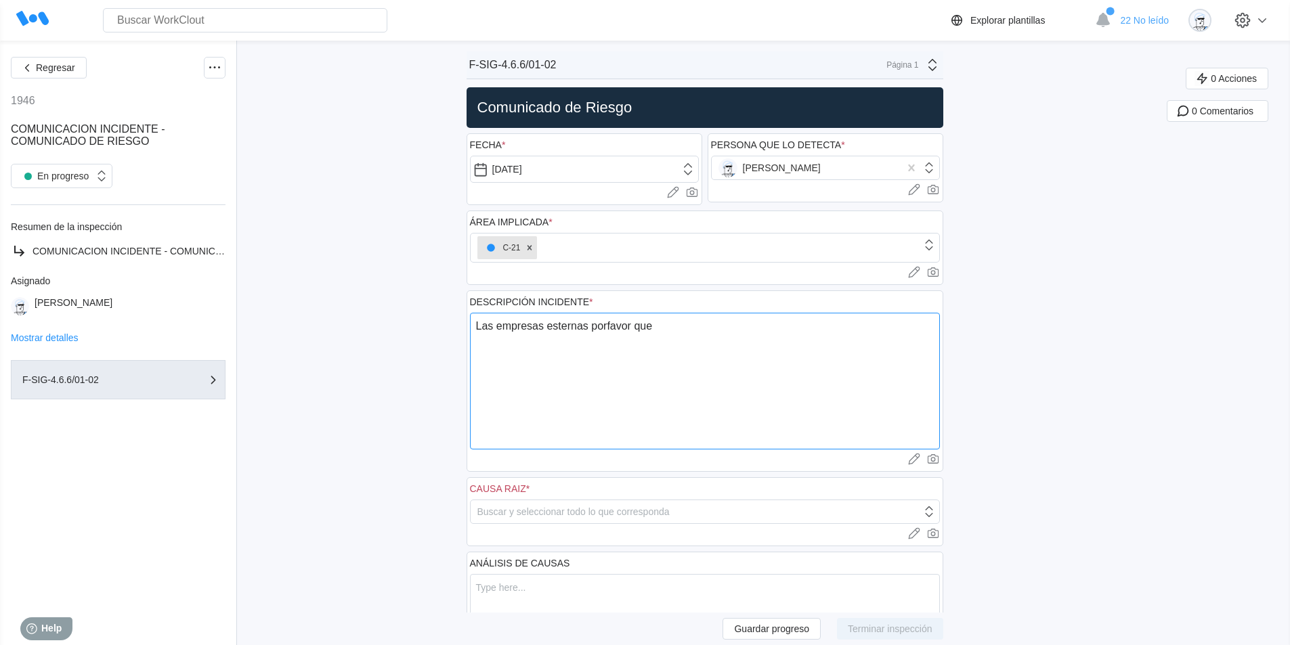
type textarea "x"
type textarea "Las empresas esternas porfavor que c"
type textarea "x"
type textarea "Las empresas esternas porfavor que cu"
type textarea "x"
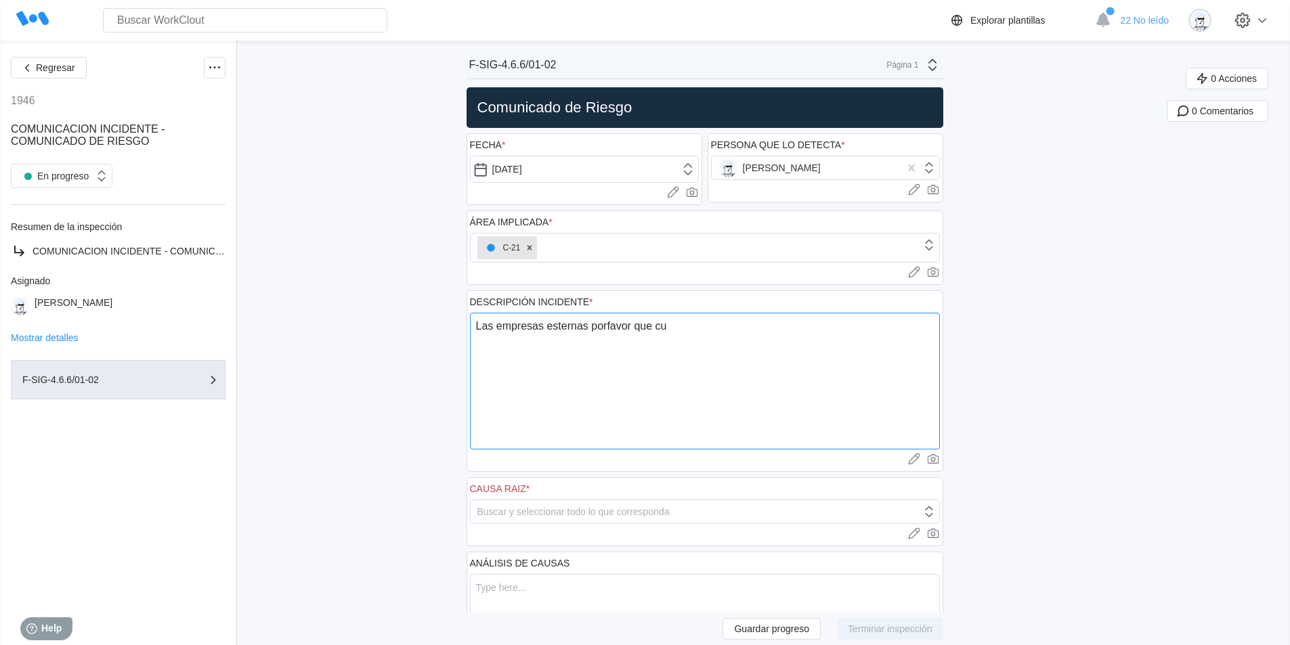
type textarea "Las empresas esternas porfavor que cua"
type textarea "x"
type textarea "Las empresas esternas porfavor que cuan"
type textarea "x"
type textarea "Las empresas esternas porfavor que cuand"
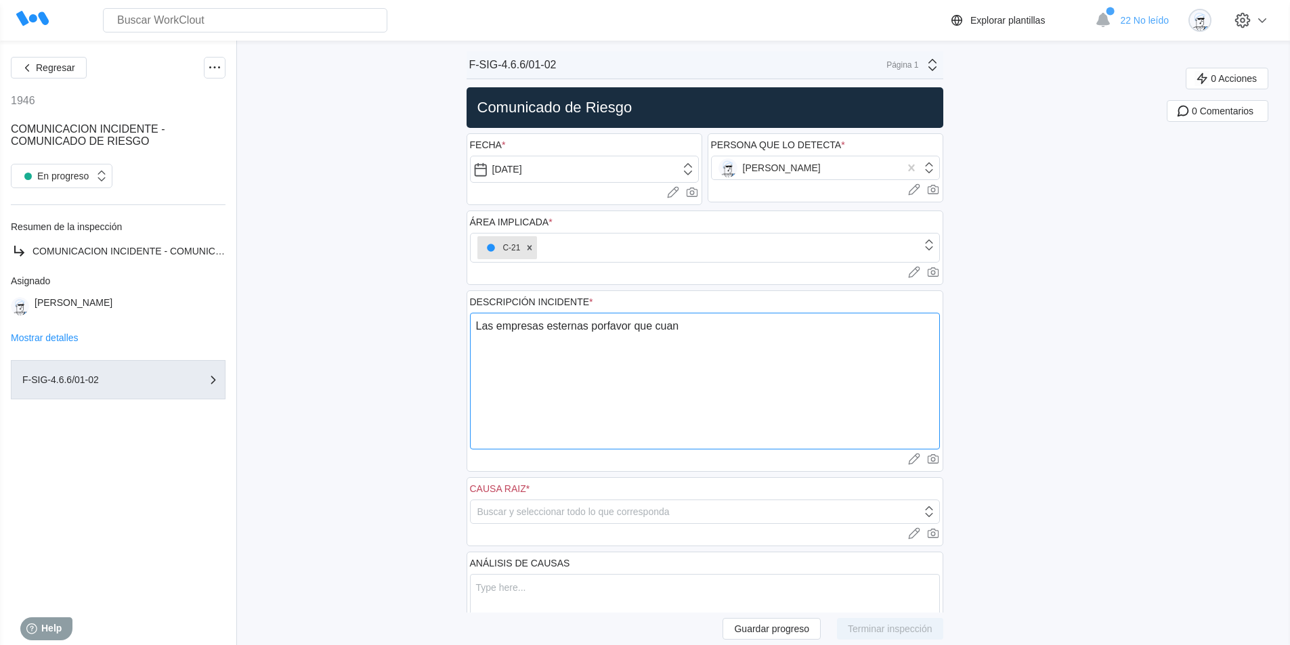
type textarea "x"
type textarea "Las empresas esternas porfavor que cuando"
type textarea "x"
type textarea "Las empresas esternas porfavor que cuando"
type textarea "x"
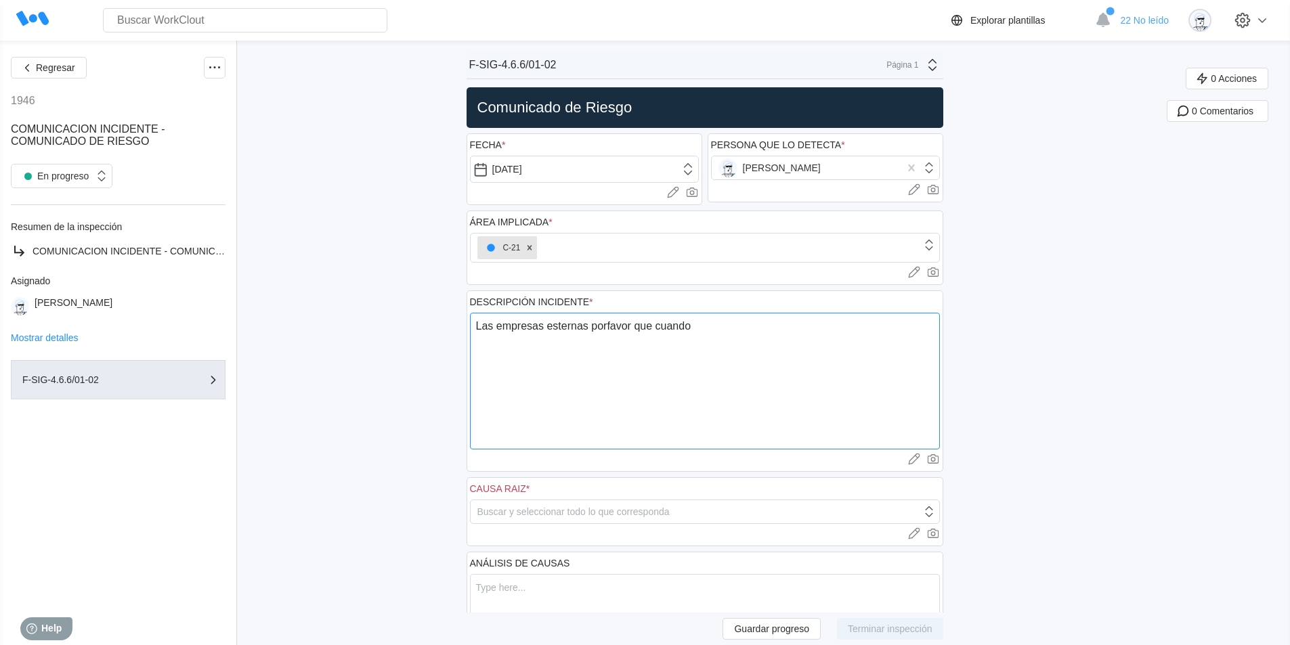
type textarea "Las empresas esternas porfavor que cuando s"
type textarea "x"
type textarea "Las empresas esternas porfavor que cuando se"
type textarea "x"
type textarea "Las empresas esternas porfavor que cuando se"
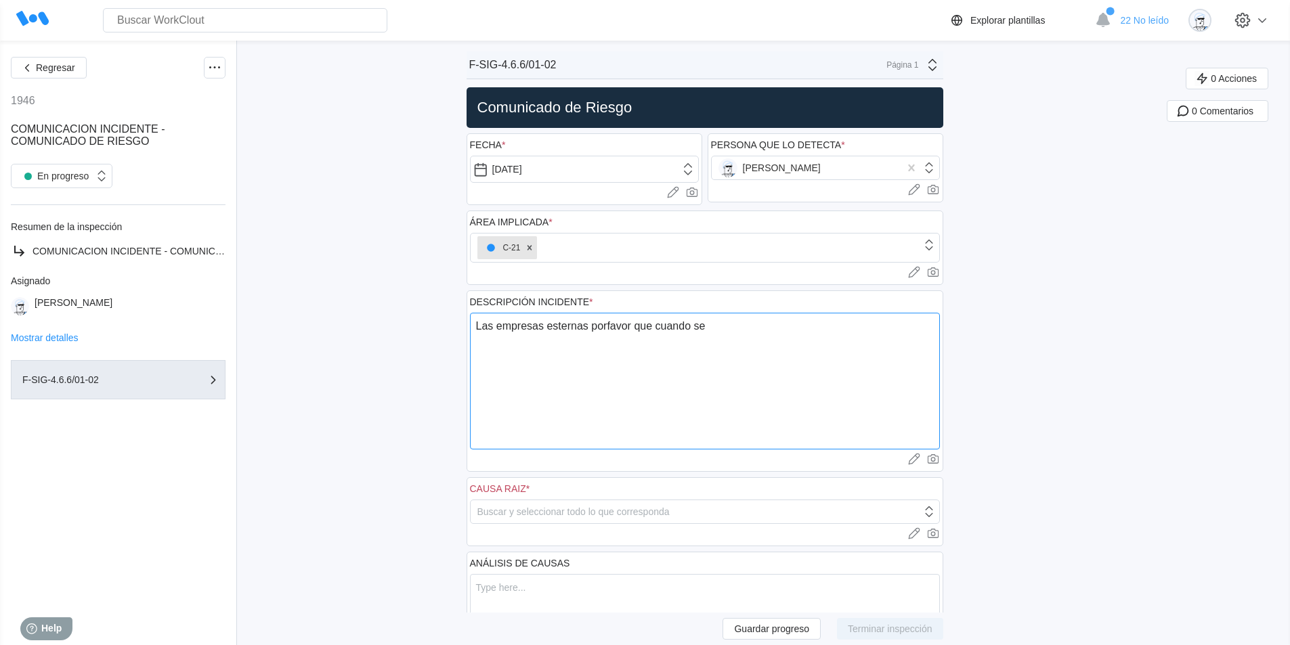
type textarea "x"
type textarea "Las empresas esternas porfavor que cuando se v"
type textarea "x"
type textarea "Las empresas esternas porfavor que cuando se va"
type textarea "x"
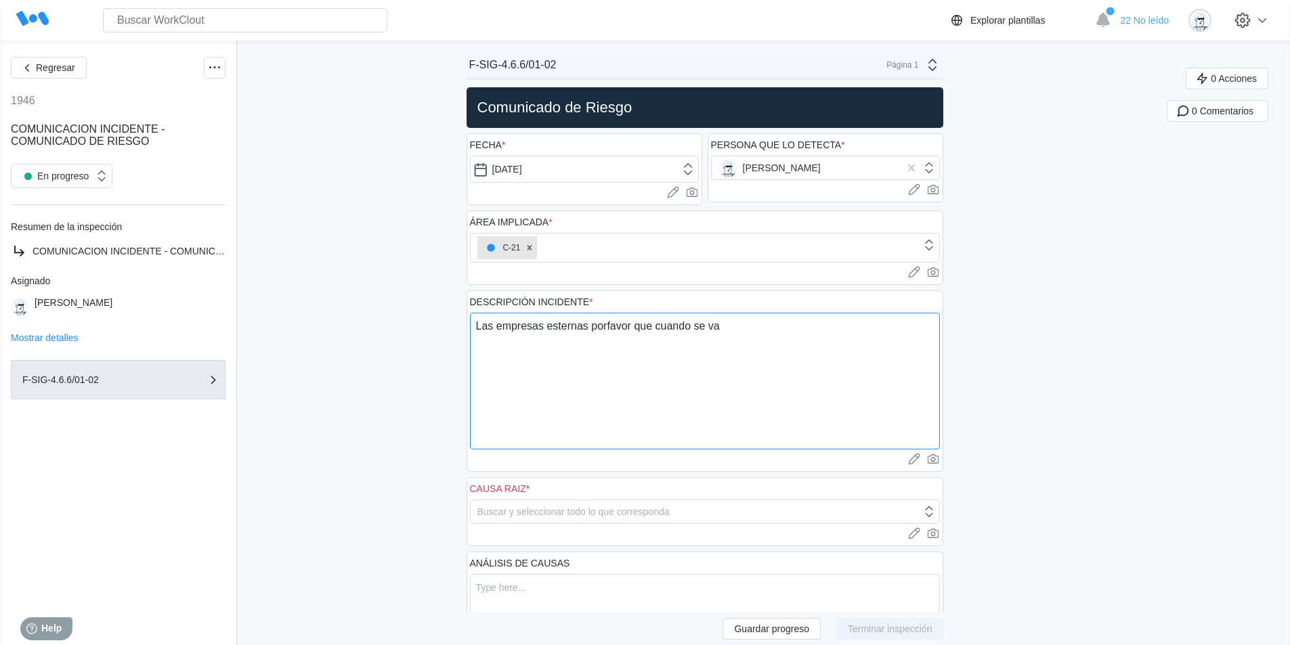
type textarea "Las empresas esternas porfavor que cuando se vay"
type textarea "x"
type textarea "Las empresas esternas porfavor que cuando se vaya"
type textarea "x"
type textarea "Las empresas esternas porfavor que cuando se vayan"
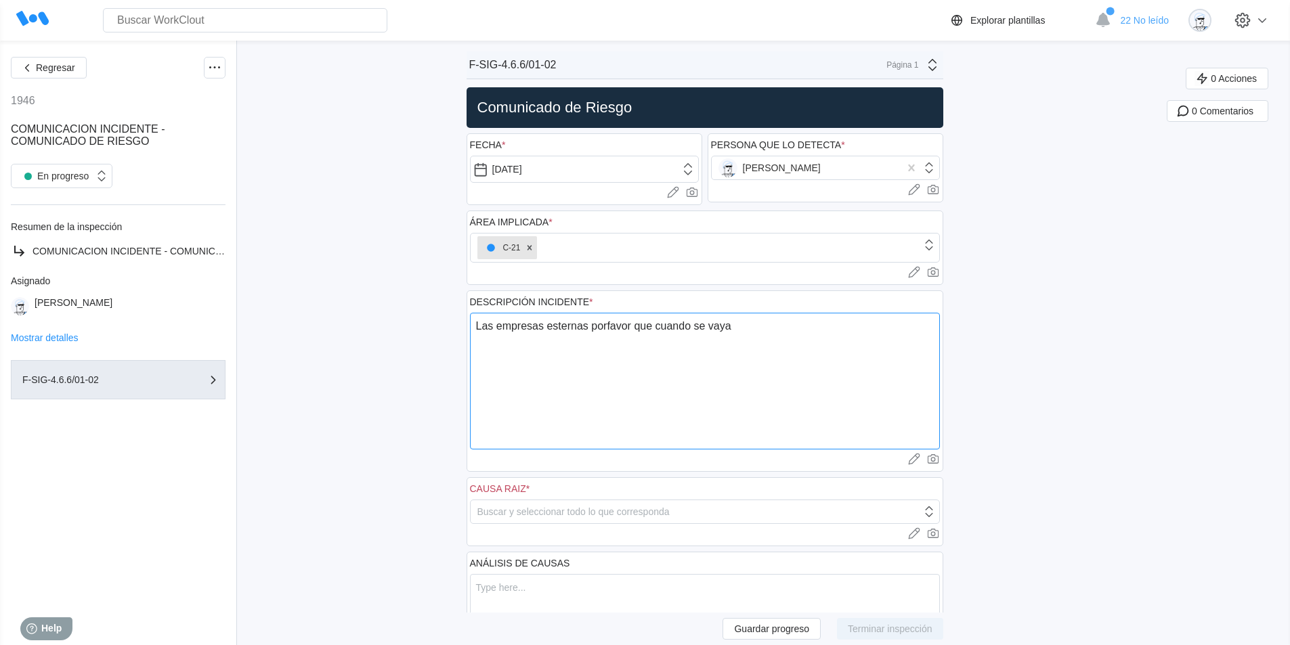
type textarea "x"
type textarea "Las empresas esternas porfavor que cuando se vayan"
type textarea "x"
type textarea "Las empresas esternas porfavor que cuando se vayan a"
type textarea "x"
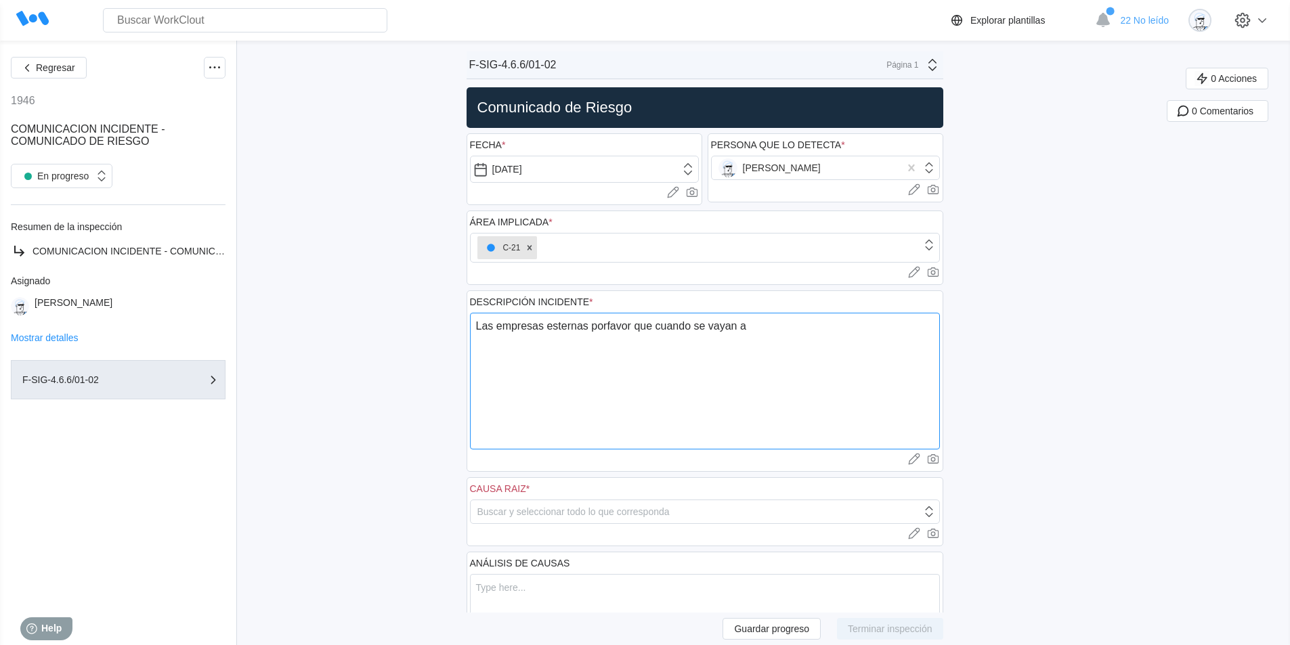
type textarea "Las empresas esternas porfavor que cuando se vayan a"
type textarea "x"
type textarea "Las empresas esternas porfavor que cuando se vayan a c"
type textarea "x"
type textarea "Las empresas esternas porfavor que cuando se vayan a ca"
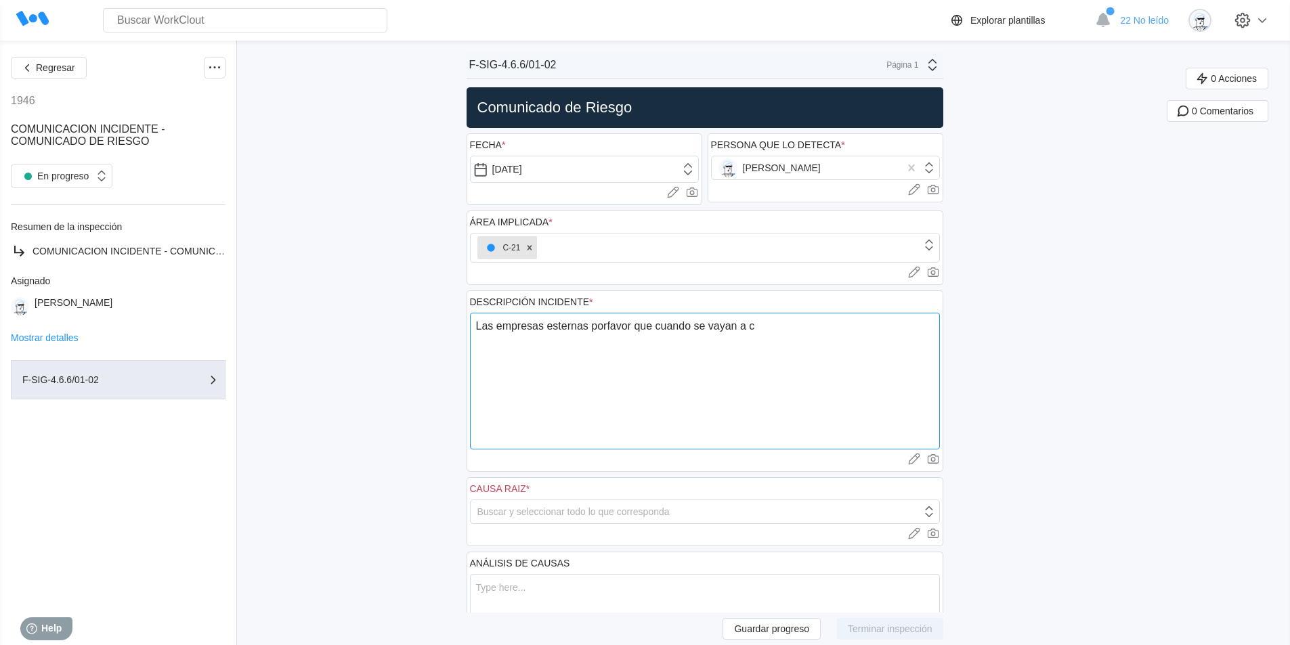
type textarea "x"
type textarea "Las empresas esternas porfavor que cuando se vayan a cas"
type textarea "x"
type textarea "Las empresas esternas porfavor que cuando se vayan a casa"
type textarea "x"
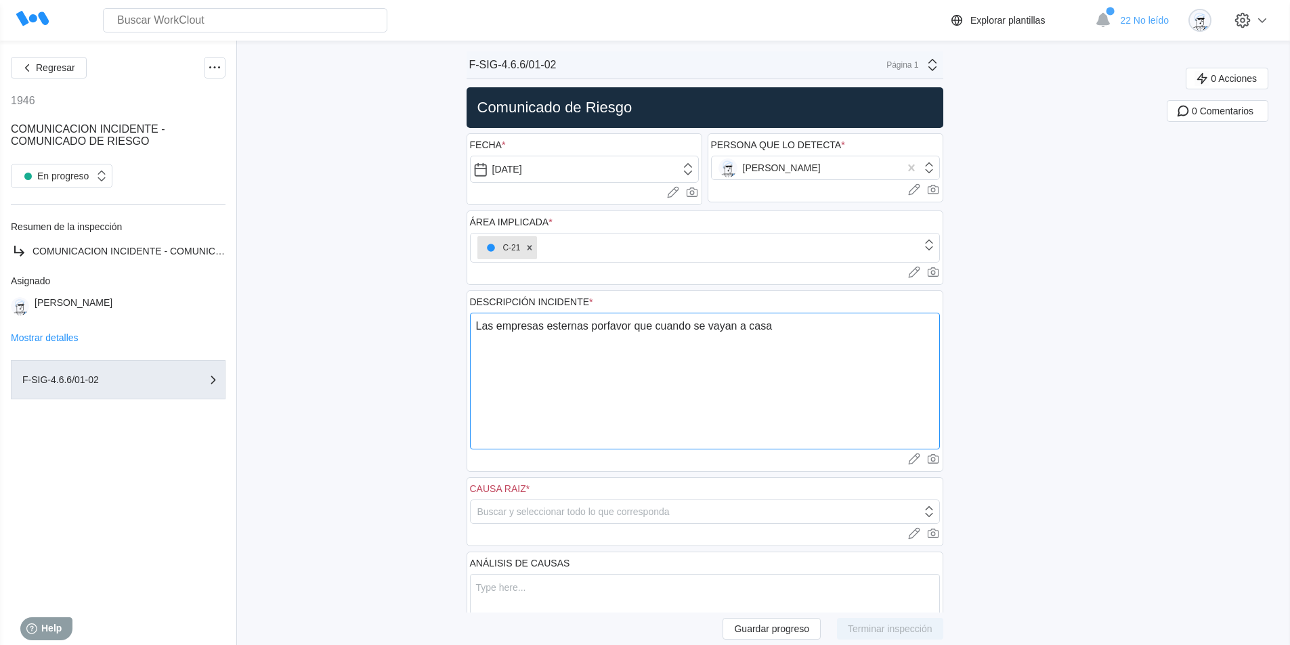
type textarea "Las empresas esternas porfavor que cuando se vayan a casa"
type textarea "x"
type textarea "Las empresas esternas porfavor que cuando se vayan a casa q"
type textarea "x"
type textarea "Las empresas esternas porfavor que cuando se vayan a casa qu"
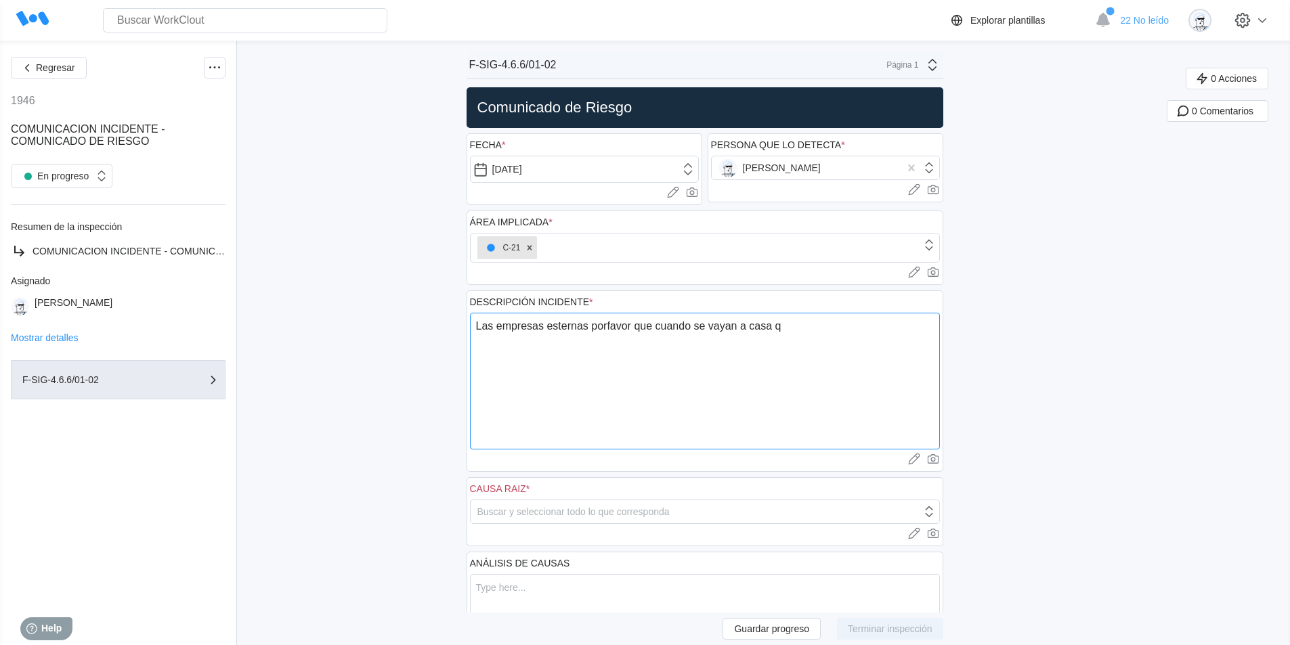
type textarea "x"
type textarea "Las empresas esternas porfavor que cuando se vayan a casa que"
type textarea "x"
type textarea "Las empresas esternas porfavor que cuando se vayan a casa que"
type textarea "x"
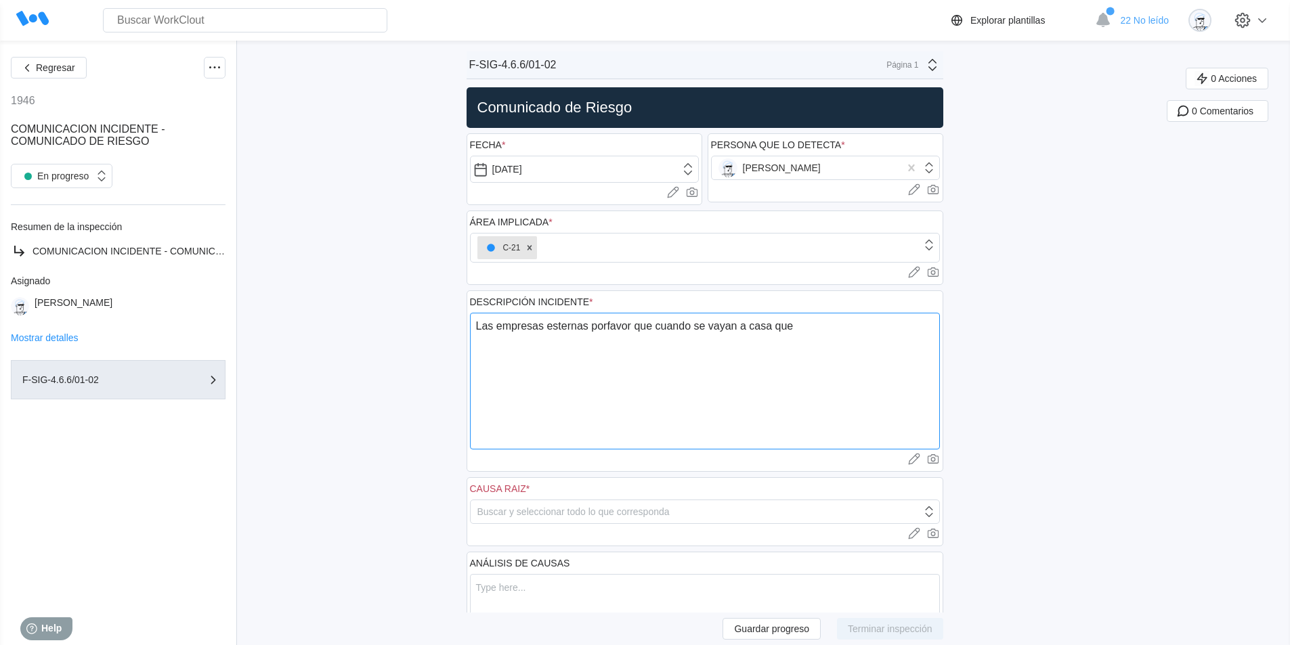
type textarea "Las empresas esternas porfavor que cuando se vayan a casa que l"
type textarea "x"
type textarea "Las empresas esternas porfavor que cuando se vayan a casa que lo"
type textarea "x"
type textarea "Las empresas esternas porfavor que cuando se vayan a casa que lo"
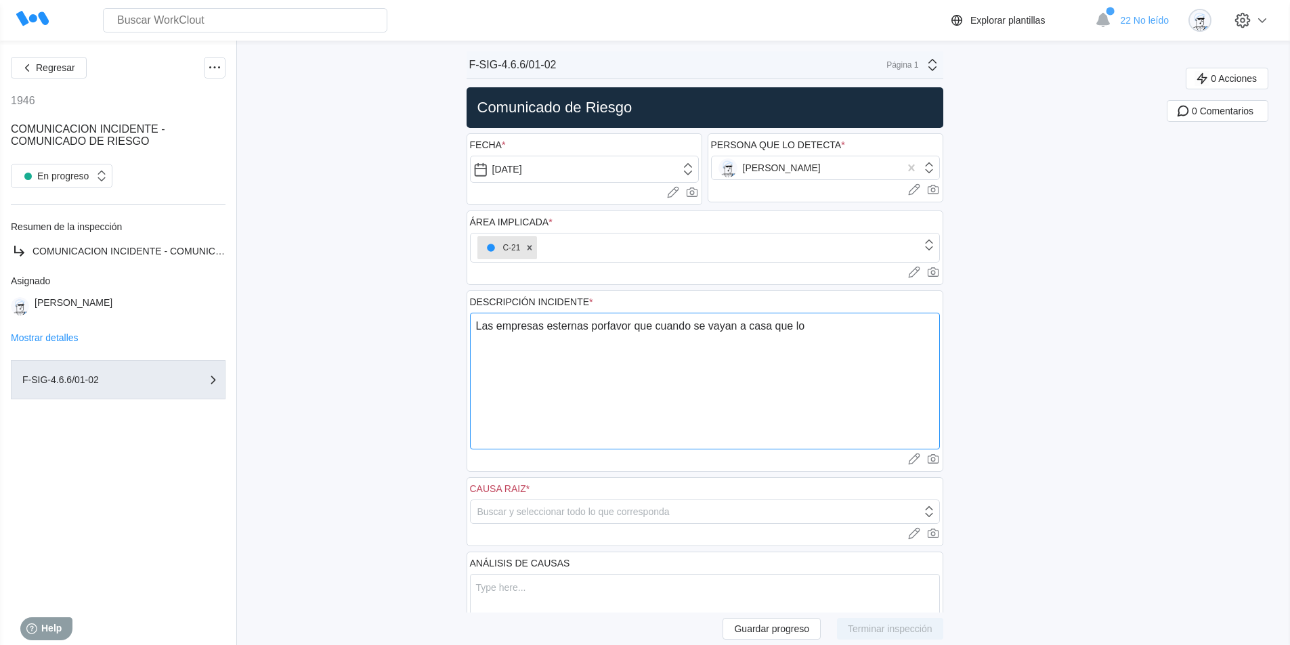
type textarea "x"
type textarea "Las empresas esternas porfavor que cuando se vayan a casa que lo d"
type textarea "x"
type textarea "Las empresas esternas porfavor que cuando se vayan a casa que lo de"
type textarea "x"
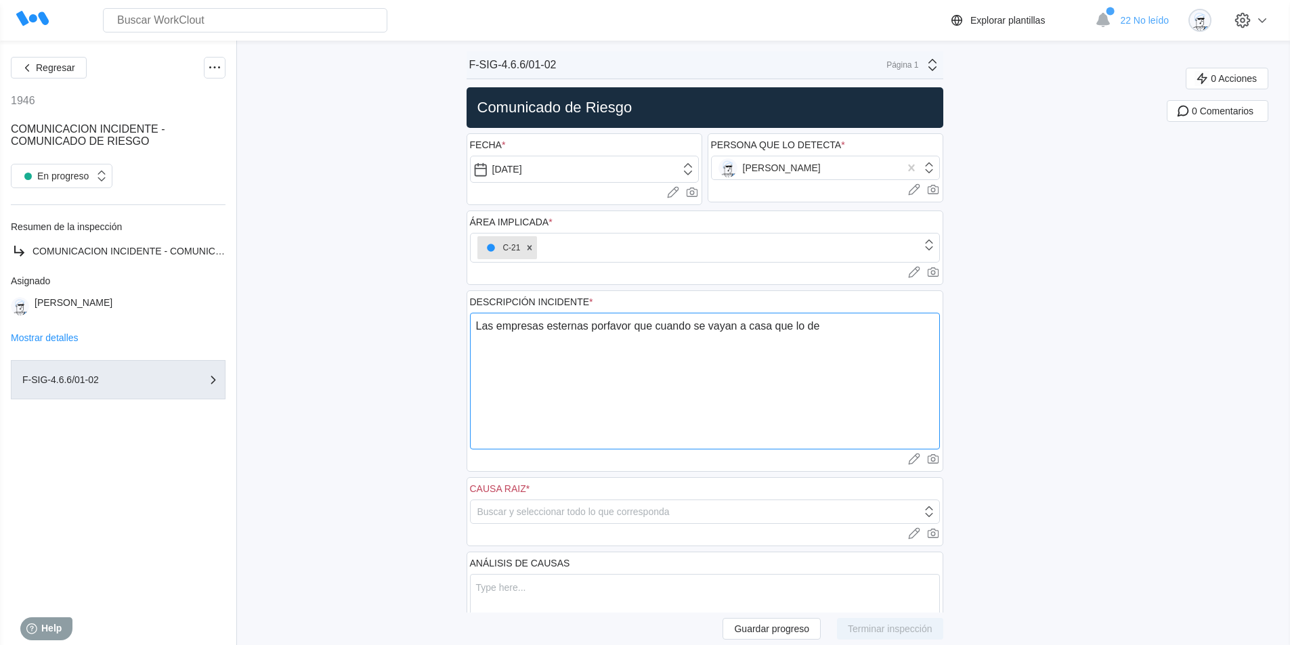
type textarea "Las empresas esternas porfavor que cuando se vayan a casa que lo dej"
type textarea "x"
type textarea "Las empresas esternas porfavor que cuando se vayan a casa que lo deje"
type textarea "x"
type textarea "Las empresas esternas porfavor que cuando se vayan a casa que lo dejen"
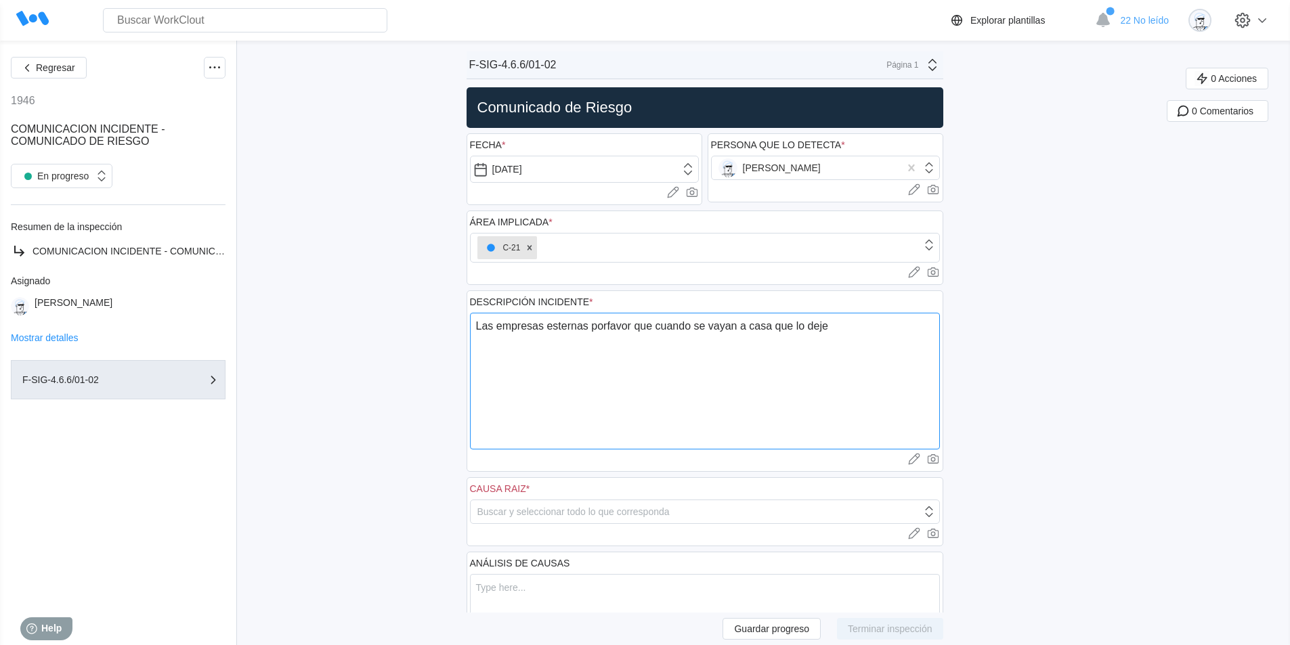
type textarea "x"
type textarea "Las empresas esternas porfavor que cuando se vayan a casa que lo dejen"
type textarea "x"
type textarea "Las empresas esternas porfavor que cuando se vayan a casa que lo dejen t"
type textarea "x"
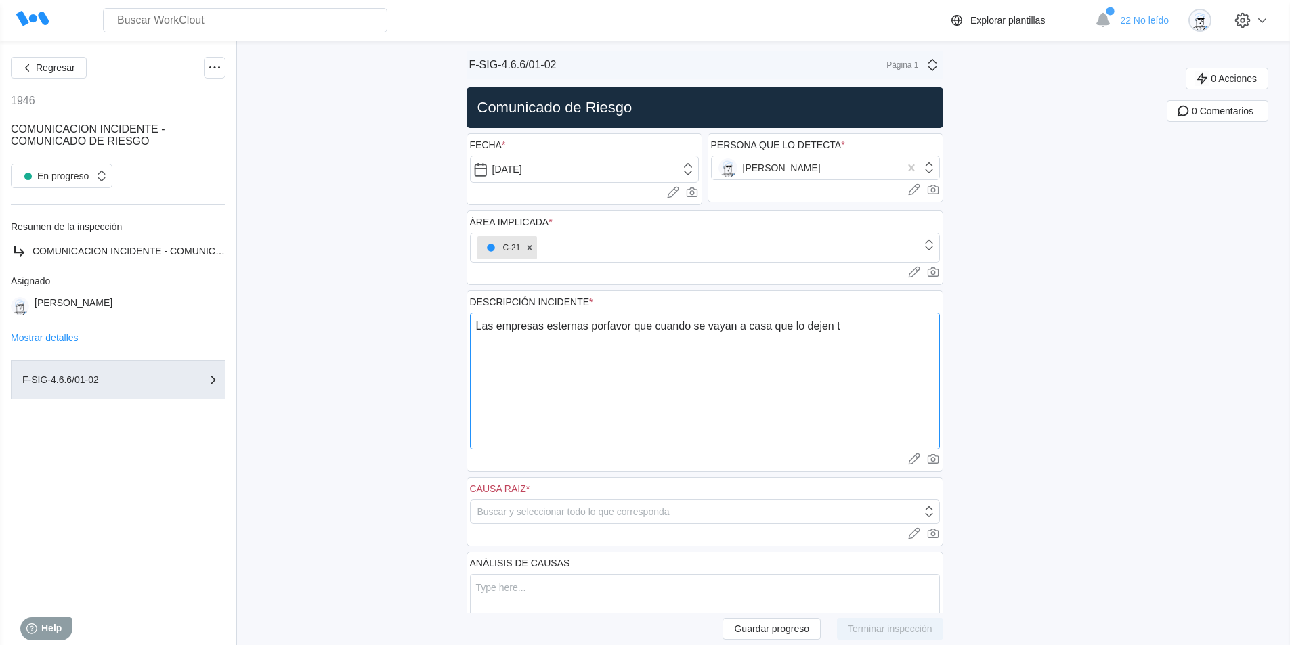
type textarea "Las empresas esternas porfavor que cuando se vayan a casa que lo dejen to"
type textarea "x"
type textarea "Las empresas esternas porfavor que cuando se vayan a casa que lo dejen tod"
type textarea "x"
type textarea "Las empresas esternas porfavor que cuando se vayan a casa que lo dejen todo"
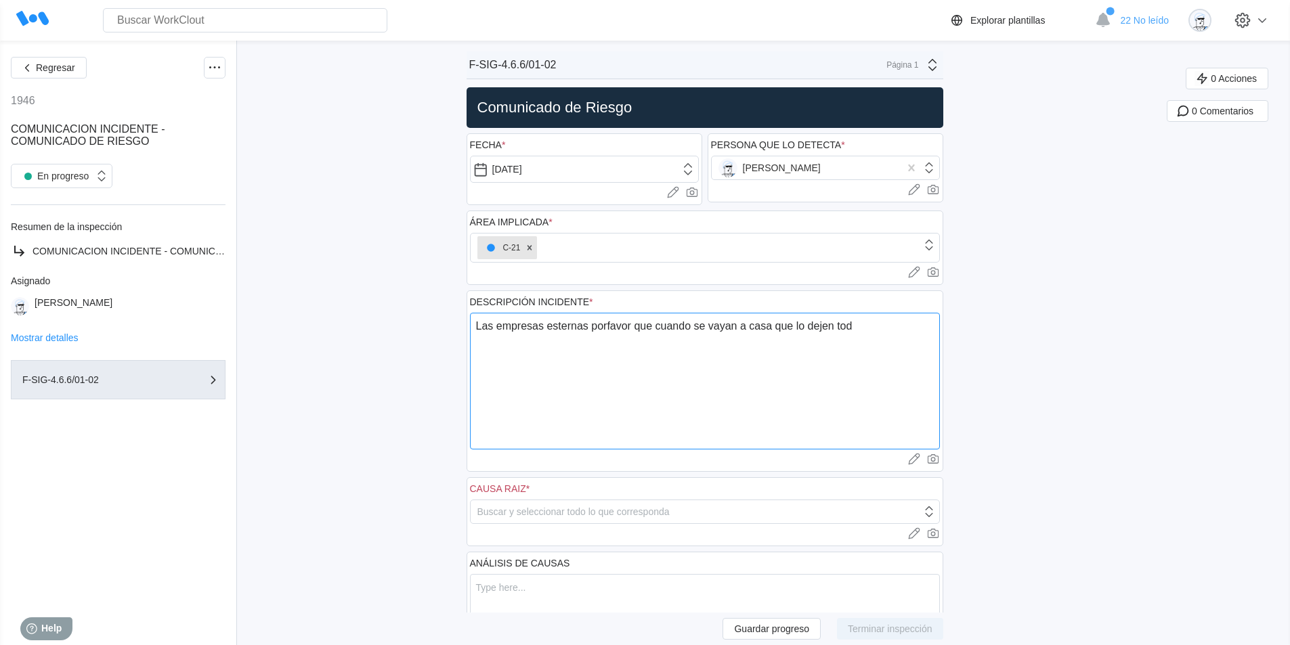
type textarea "x"
type textarea "Las empresas esternas porfavor que cuando se vayan a casa que lo dejen todo"
type textarea "x"
type textarea "Las empresas esternas porfavor que cuando se vayan a casa que lo dejen todo r"
type textarea "x"
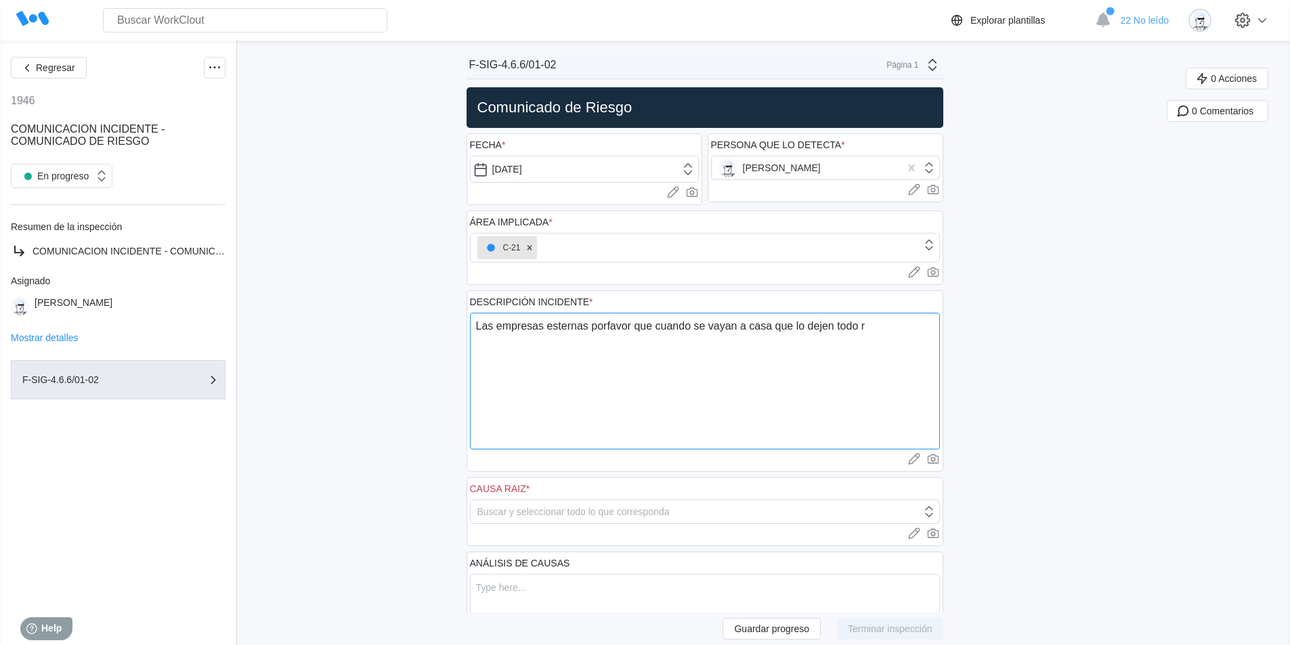
type textarea "Las empresas esternas porfavor que cuando se vayan a casa que lo dejen todo re"
type textarea "x"
type textarea "Las empresas esternas porfavor que cuando se vayan a casa que lo dejen todo rec"
type textarea "x"
type textarea "Las empresas esternas porfavor que cuando se vayan a casa que lo dejen todo reco"
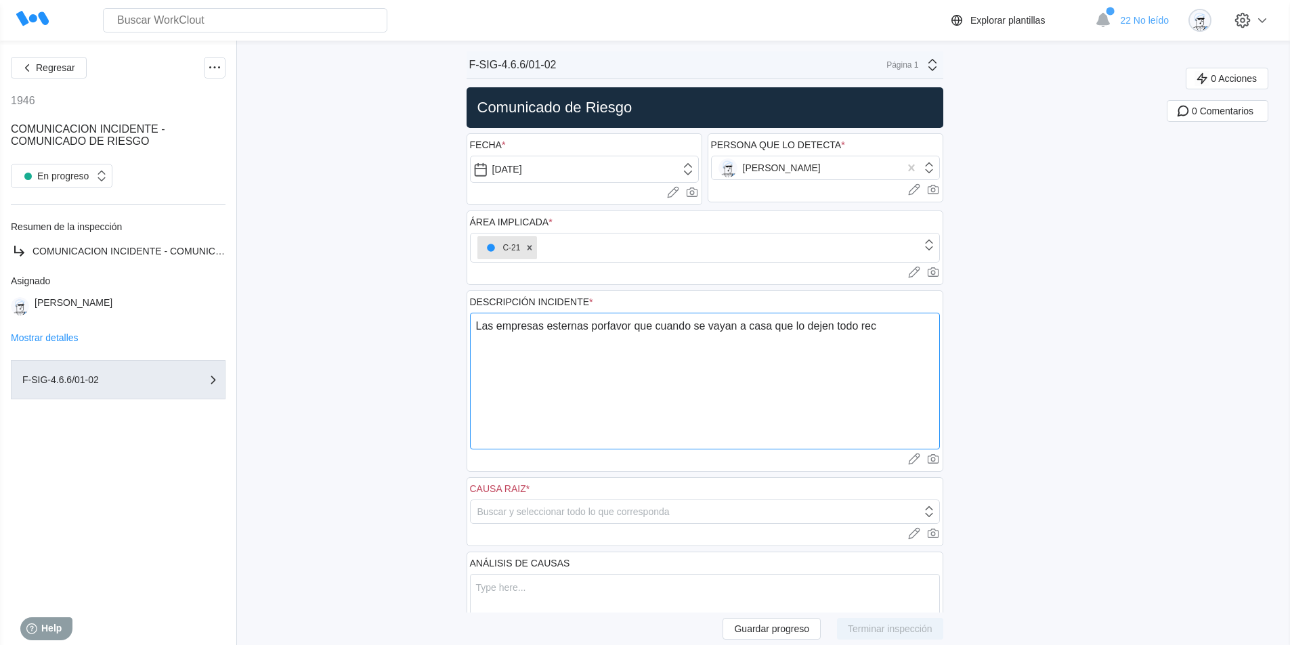
type textarea "x"
type textarea "Las empresas esternas porfavor que cuando se vayan a casa que lo dejen todo rec…"
type textarea "x"
type textarea "Las empresas esternas porfavor que cuando se vayan a casa que lo dejen todo rec…"
type textarea "x"
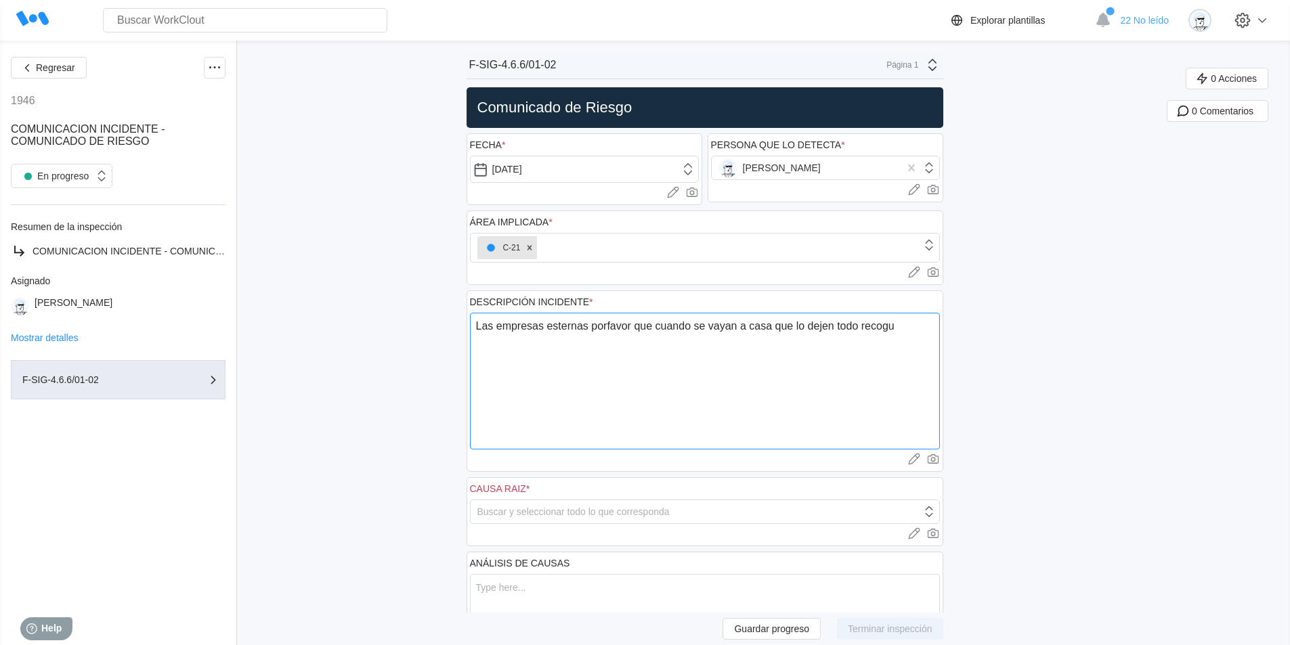
type textarea "Las empresas esternas porfavor que cuando se vayan a casa que lo dejen todo rec…"
type textarea "x"
type textarea "Las empresas esternas porfavor que cuando se vayan a casa que lo dejen todo rec…"
type textarea "x"
type textarea "Las empresas esternas porfavor que cuando se vayan a casa que lo dejen todo rec…"
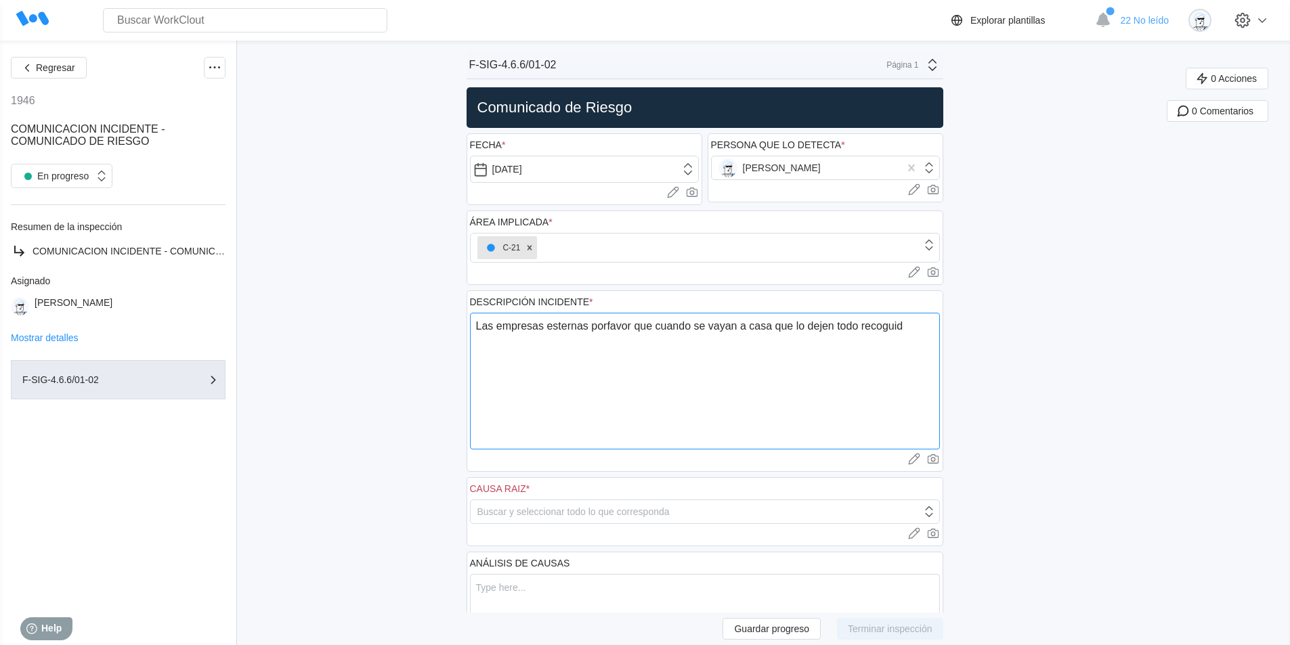
type textarea "x"
type textarea "Las empresas esternas porfavor que cuando se vayan a casa que lo dejen todo rec…"
type textarea "x"
type textarea "Las empresas esternas porfavor que cuando se vayan a casa que lo dejen todo rec…"
type textarea "x"
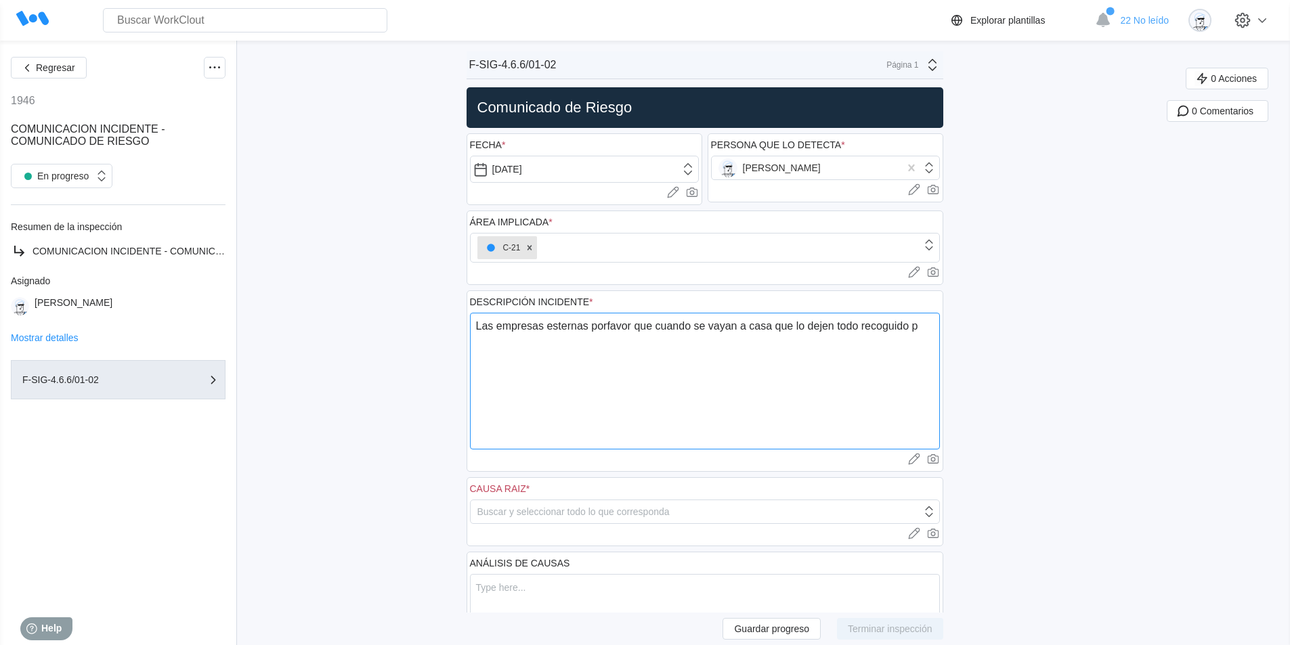
type textarea "Las empresas esternas porfavor que cuando se vayan a casa que lo dejen todo rec…"
type textarea "x"
type textarea "Las empresas esternas porfavor que cuando se vayan a casa que lo dejen todo rec…"
type textarea "x"
type textarea "Las empresas esternas porfavor que cuando se vayan a casa que lo dejen todo rec…"
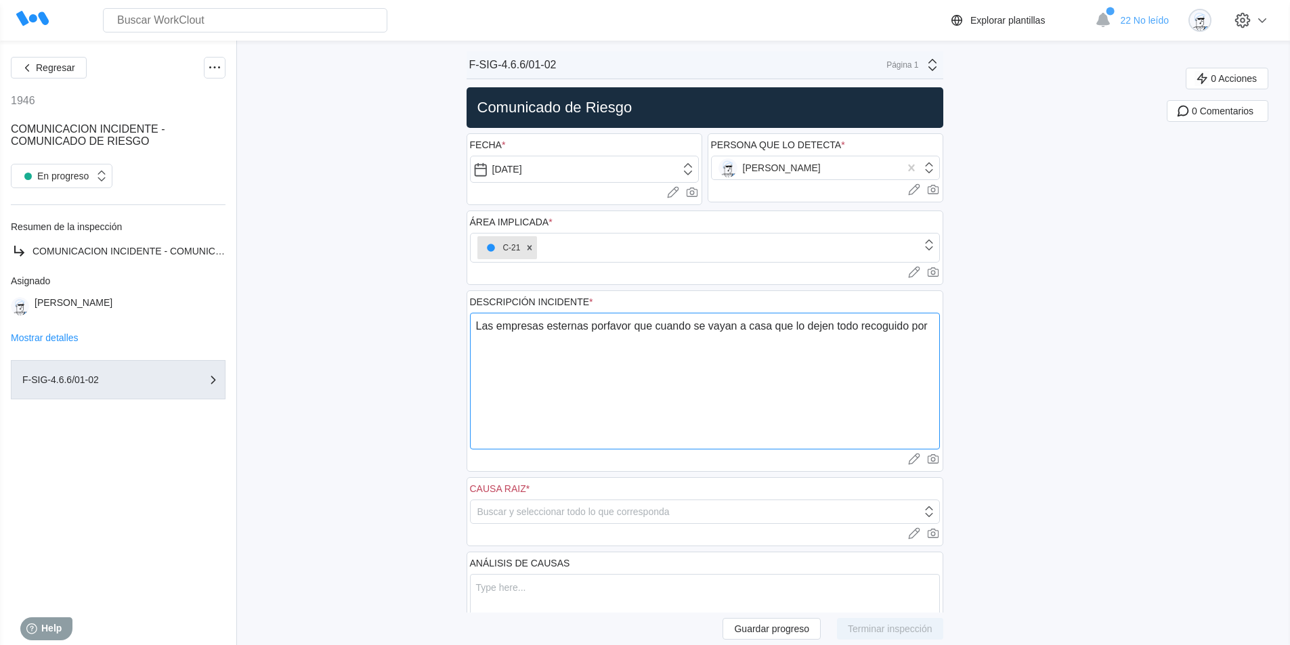
type textarea "x"
type textarea "Las empresas esternas porfavor que cuando se vayan a casa que lo dejen todo rec…"
type textarea "x"
type textarea "Las empresas esternas porfavor que cuando se vayan a casa que lo dejen todo rec…"
type textarea "x"
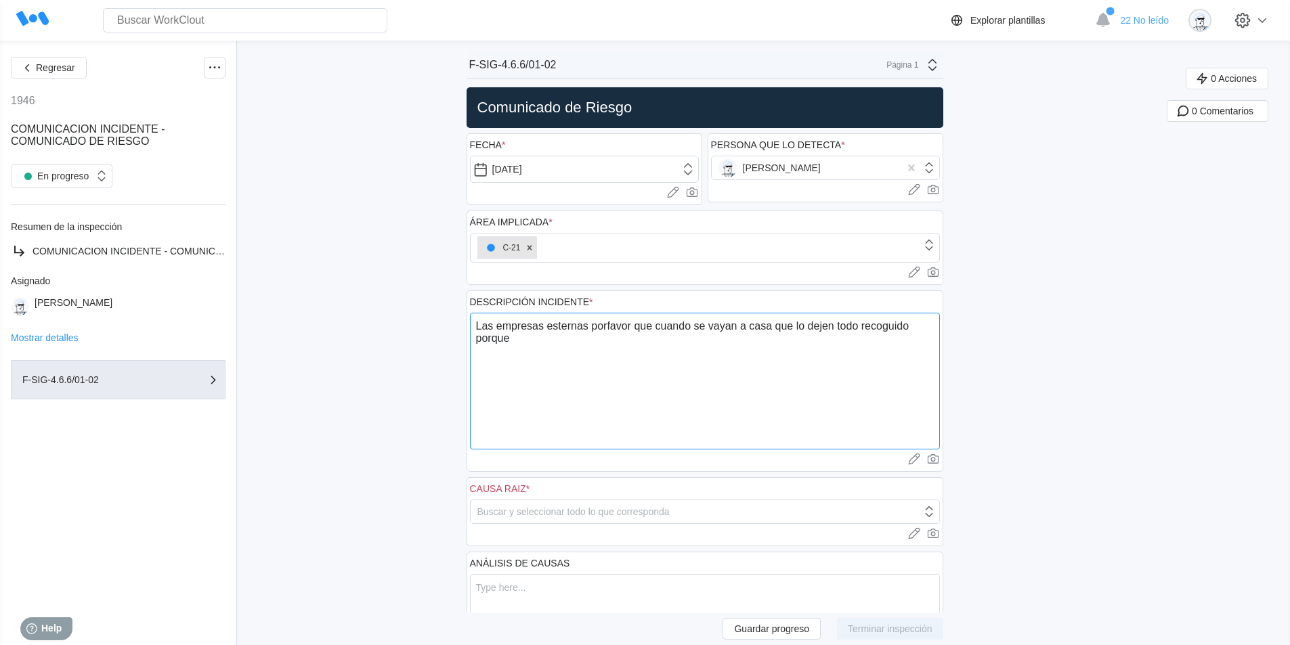
type textarea "Las empresas esternas porfavor que cuando se vayan a casa que lo dejen todo rec…"
type textarea "x"
type textarea "Las empresas esternas porfavor que cuando se vayan a casa que lo dejen todo rec…"
type textarea "x"
type textarea "Las empresas esternas porfavor que cuando se vayan a casa que lo dejen todo rec…"
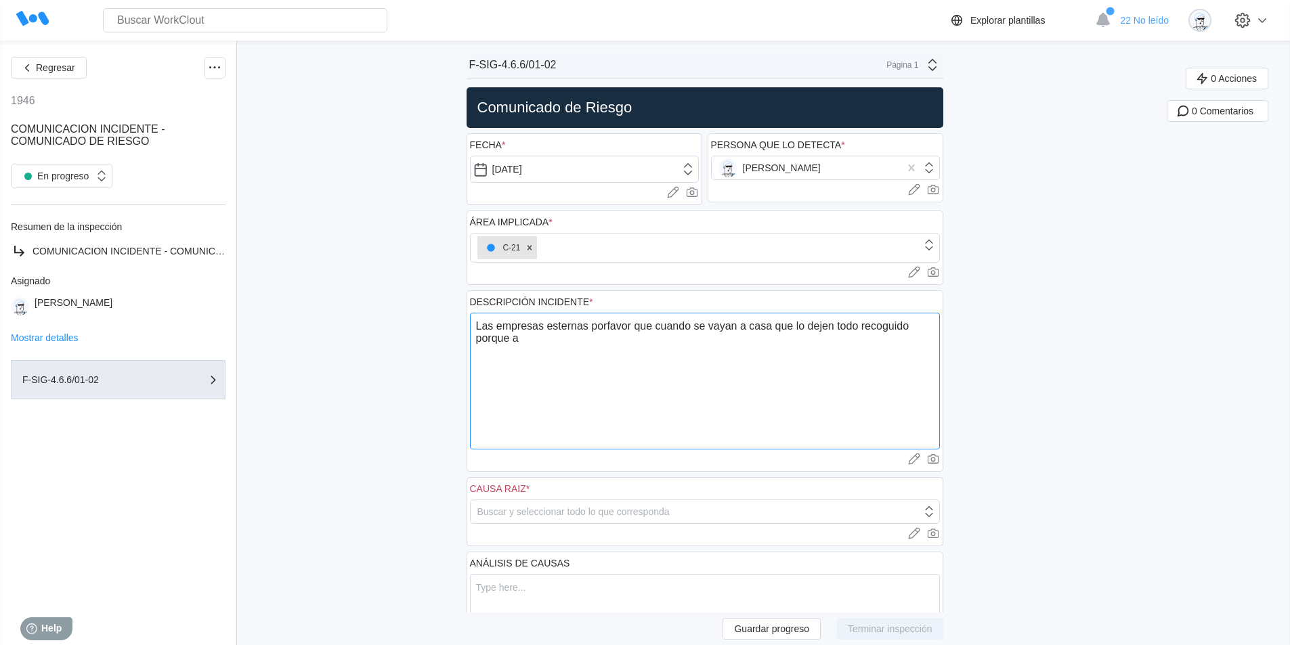
type textarea "x"
type textarea "Las empresas esternas porfavor que cuando se vayan a casa que lo dejen todo rec…"
type textarea "x"
type textarea "Las empresas esternas porfavor que cuando se vayan a casa que lo dejen todo rec…"
type textarea "x"
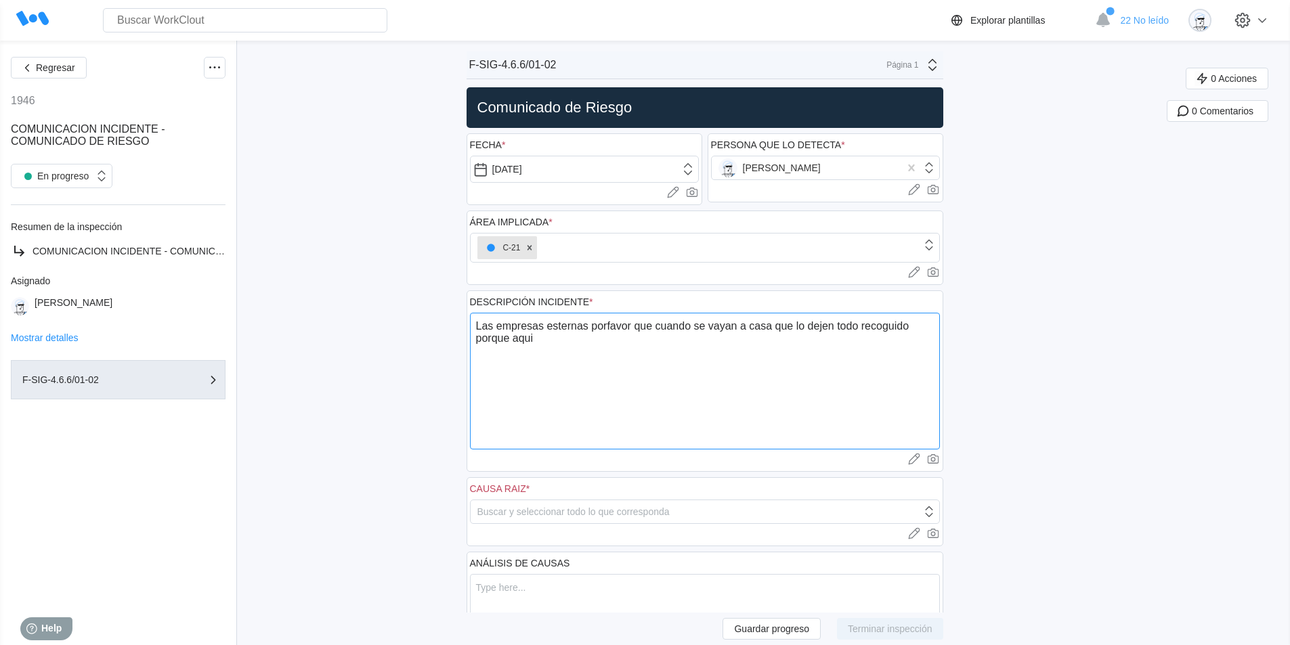
type textarea "Las empresas esternas porfavor que cuando se vayan a casa que lo dejen todo rec…"
type textarea "x"
type textarea "Las empresas esternas porfavor que cuando se vayan a casa que lo dejen todo rec…"
type textarea "x"
type textarea "Las empresas esternas porfavor que cuando se vayan a casa que lo dejen todo rec…"
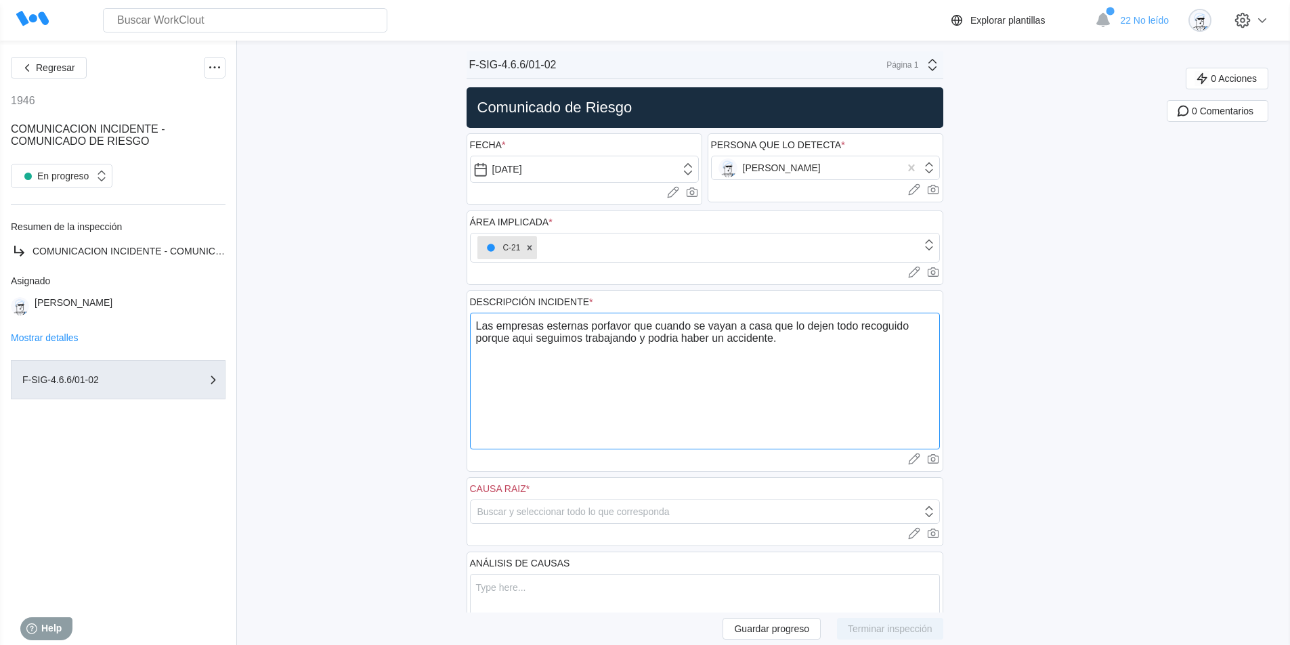
click at [575, 326] on textarea "Las empresas esternas porfavor que cuando se vayan a casa que lo dejen todo rec…" at bounding box center [705, 381] width 470 height 137
click at [580, 329] on textarea "Las empresas esternas porfavor que cuando se vayan a casa que lo dejen todo rec…" at bounding box center [705, 381] width 470 height 137
click at [565, 325] on textarea "Las empresas esternas porfavor que cuando se vayan a casa que lo dejen todo rec…" at bounding box center [705, 381] width 470 height 137
click at [566, 329] on textarea "Las empresas esternas porfavor que cuando se vayan a casa que lo dejen todo rec…" at bounding box center [705, 381] width 470 height 137
click at [588, 361] on textarea "Las empresas esternas porfavor que cuando se vayan a casa que lo dejen todo rec…" at bounding box center [705, 381] width 470 height 137
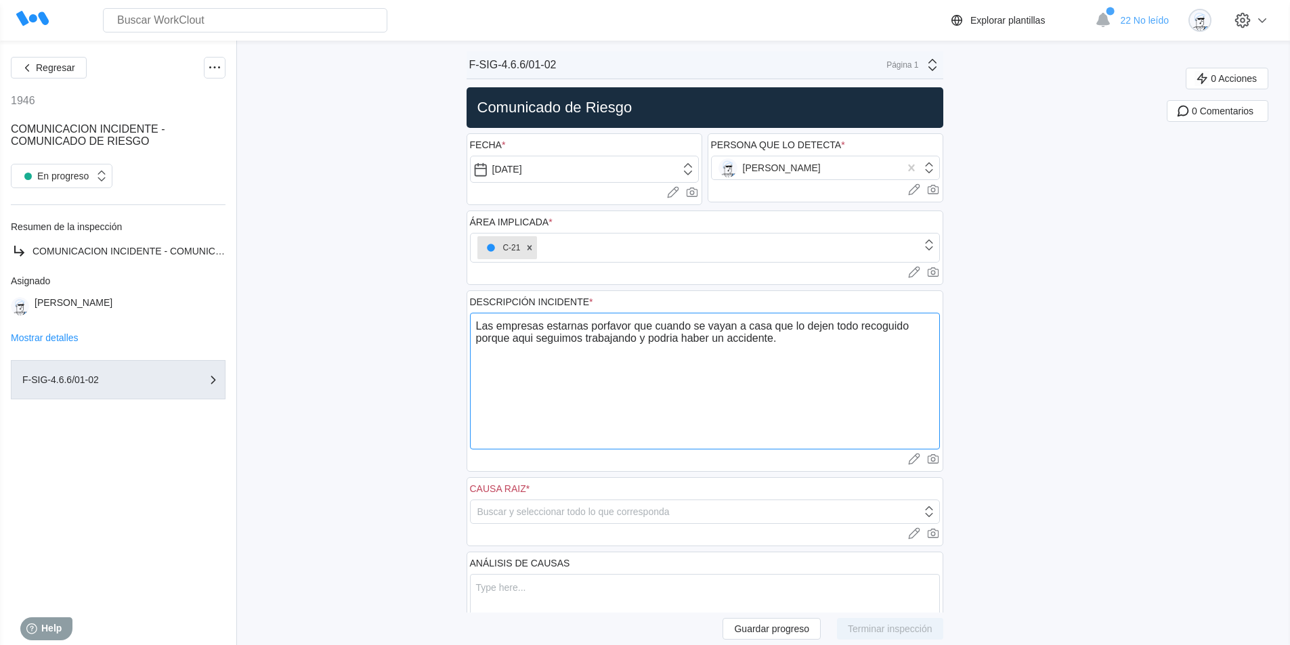
drag, startPoint x: 625, startPoint y: 326, endPoint x: 619, endPoint y: 358, distance: 32.4
click at [619, 358] on textarea "Las empresas estarnas porfavor que cuando se vayan a casa que lo dejen todo rec…" at bounding box center [705, 381] width 470 height 137
click at [613, 325] on textarea "Las empresas estarnas porfavor que cuando se vayan a casa que lo dejen todo rec…" at bounding box center [705, 381] width 470 height 137
click at [825, 366] on textarea "Las empresas estarnas por favor que cuando se vayan a casa que lo dejen todo re…" at bounding box center [705, 381] width 470 height 137
click at [571, 324] on textarea "Las empresas estarnas por favor que cuando se vayan a casa que lo dejen todo re…" at bounding box center [705, 381] width 470 height 137
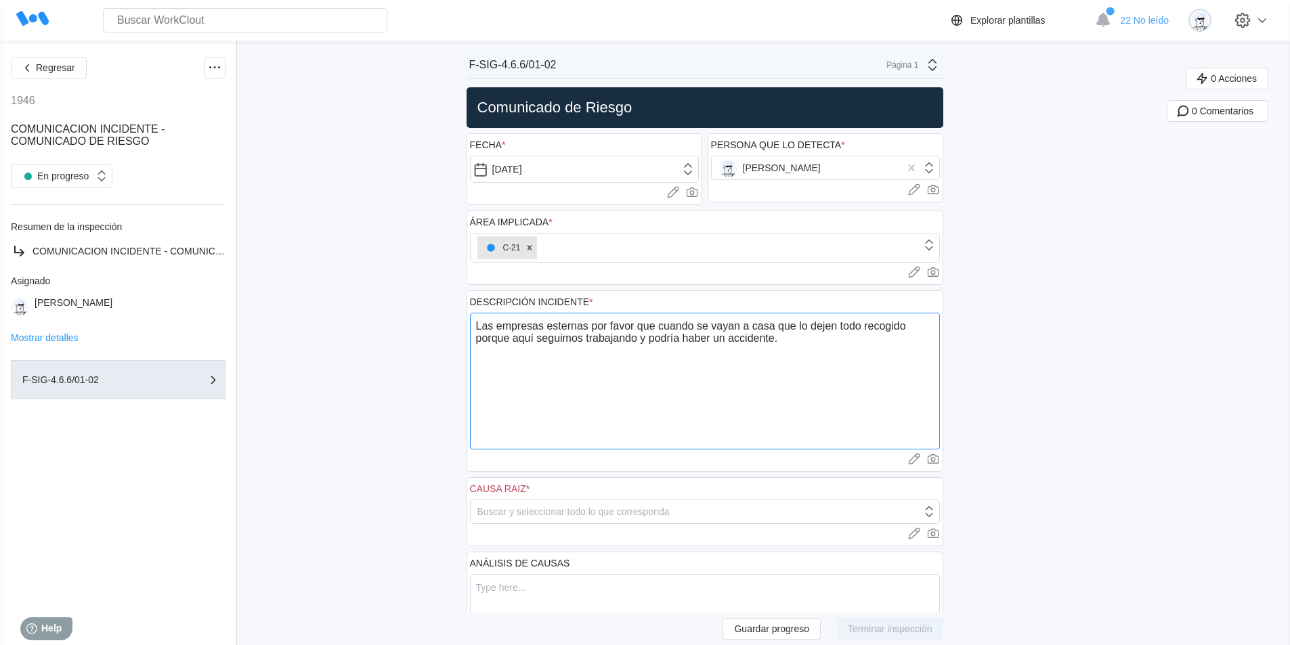
click at [561, 324] on textarea "Las empresas esternas por favor que cuando se vayan a casa que lo dejen todo re…" at bounding box center [705, 381] width 470 height 137
click at [650, 404] on textarea "Las empresas externas por favor que cuando se vayan a casa que lo dejen todo re…" at bounding box center [705, 381] width 470 height 137
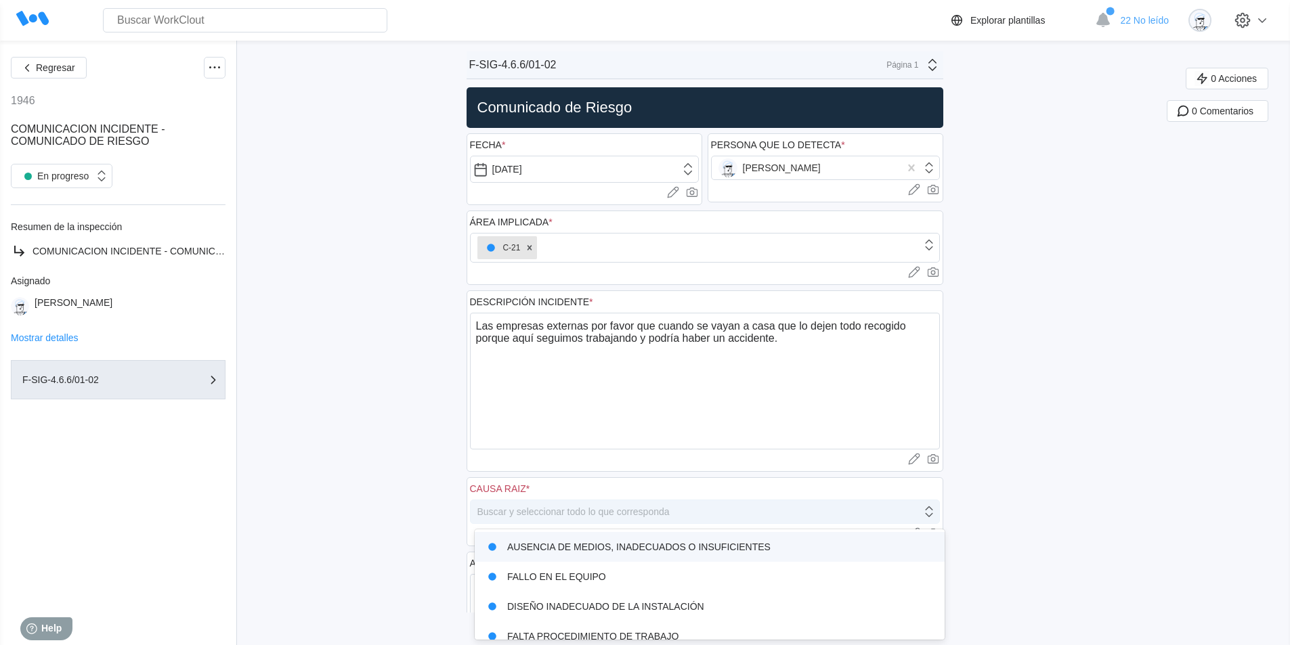
click at [821, 503] on div "Buscar y seleccionar todo lo que corresponda" at bounding box center [696, 511] width 451 height 19
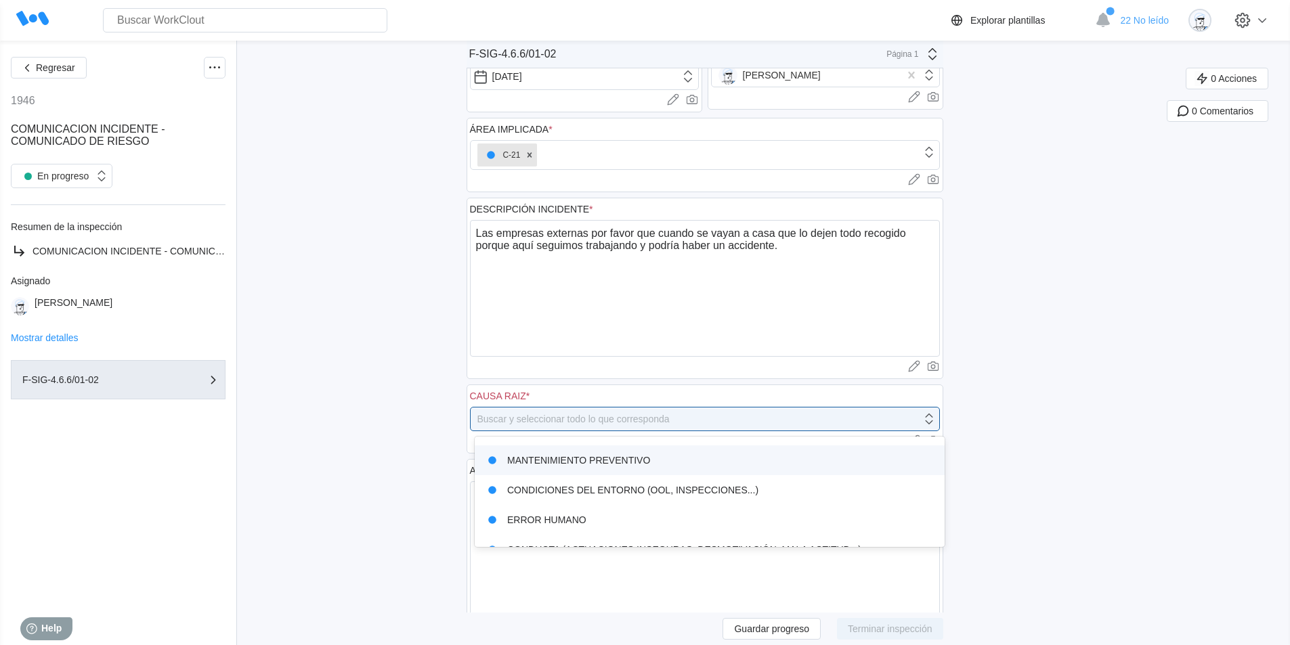
scroll to position [135, 0]
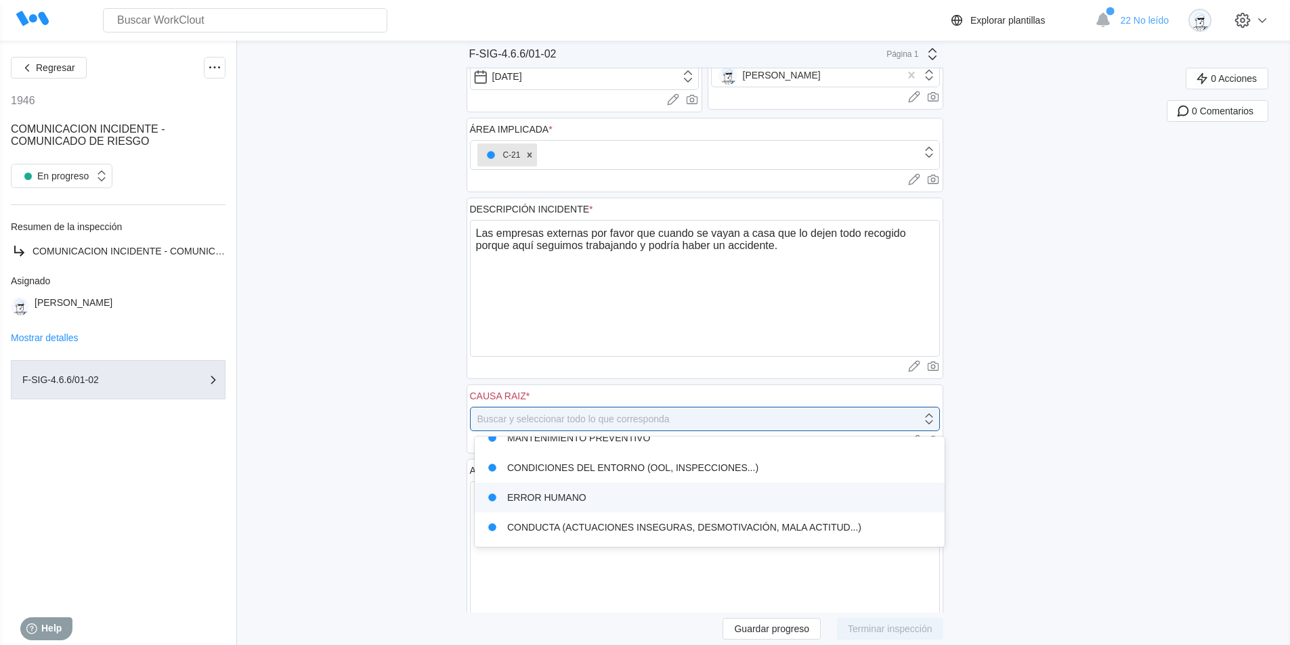
click at [823, 491] on div "ERROR HUMANO" at bounding box center [710, 497] width 454 height 19
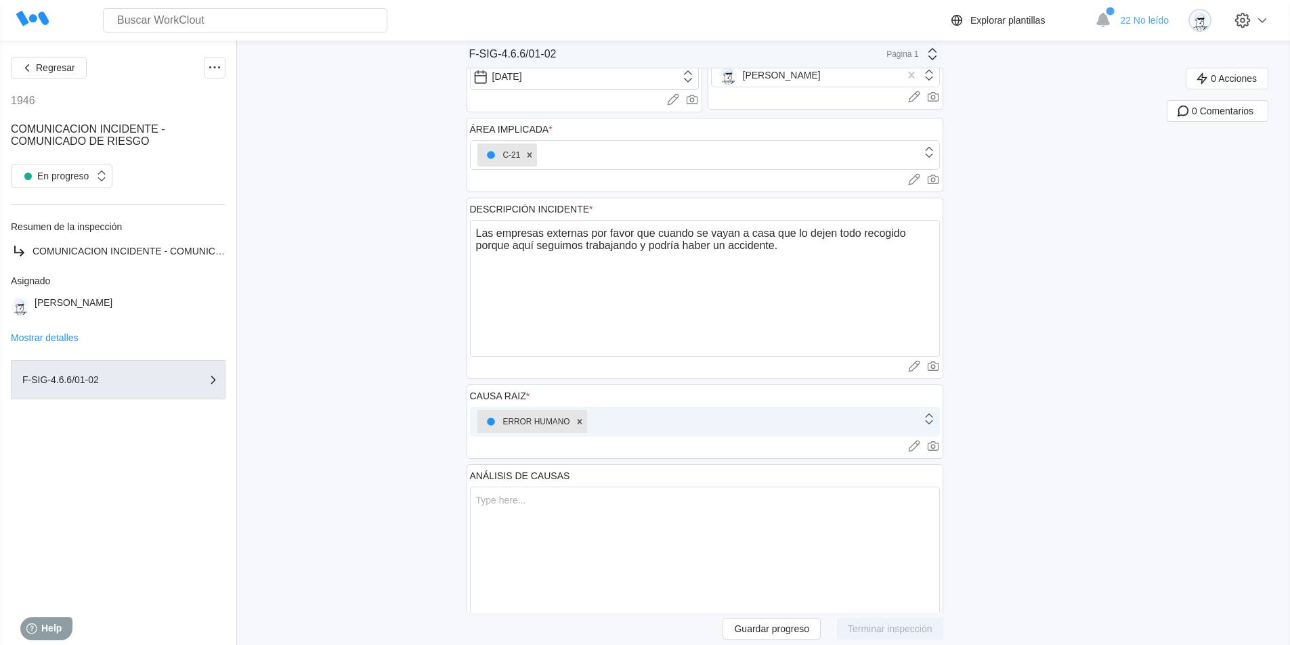
click at [736, 427] on div "ERROR HUMANO" at bounding box center [696, 422] width 451 height 28
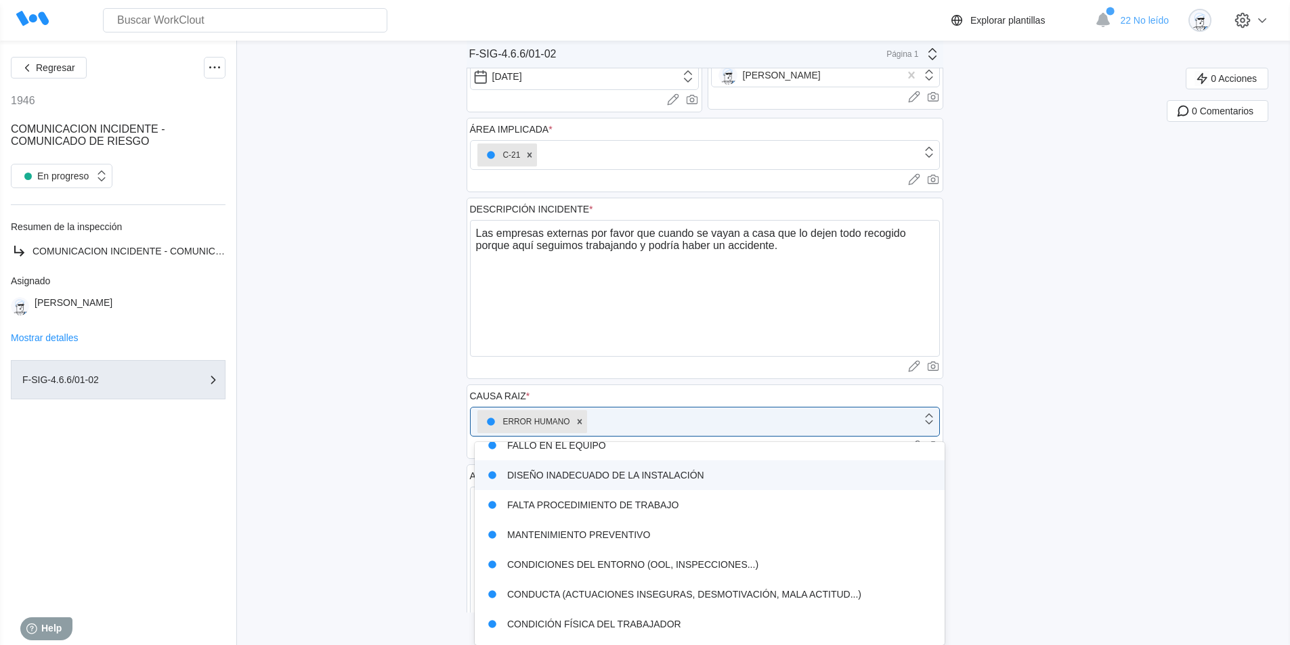
scroll to position [68, 0]
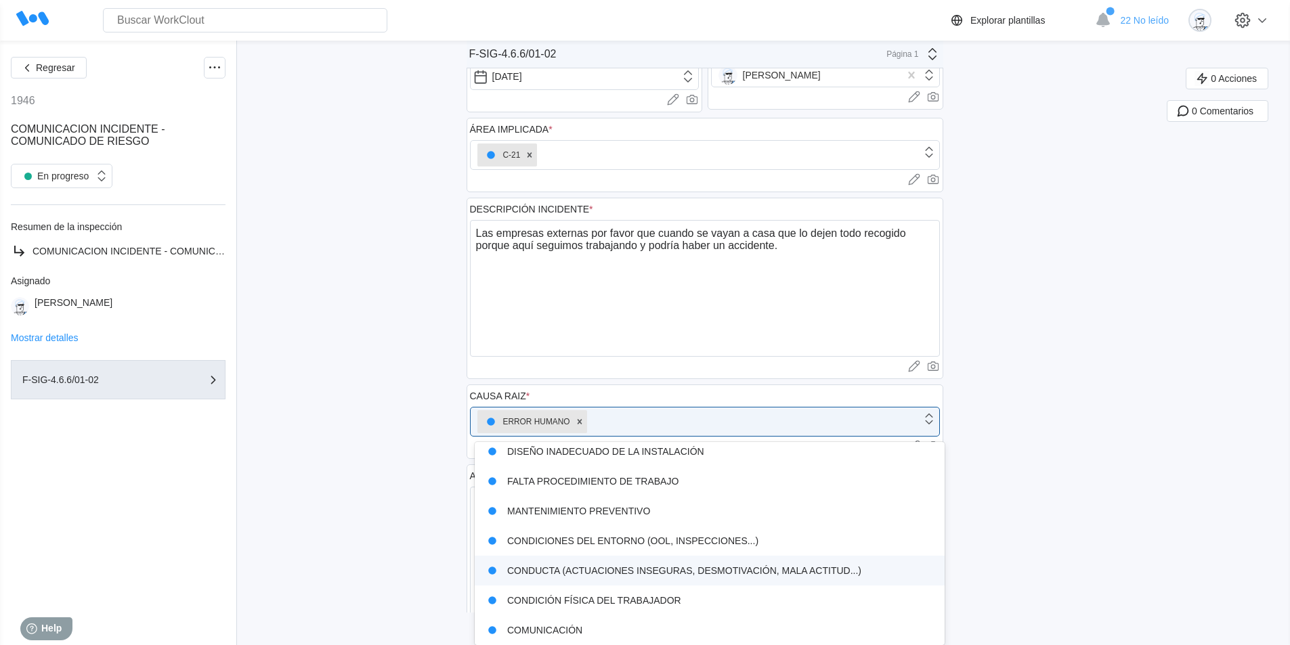
click at [666, 577] on div "CONDUCTA (ACTUACIONES INSEGURAS, DESMOTIVACIÓN, MALA ACTITUD...)" at bounding box center [710, 570] width 454 height 19
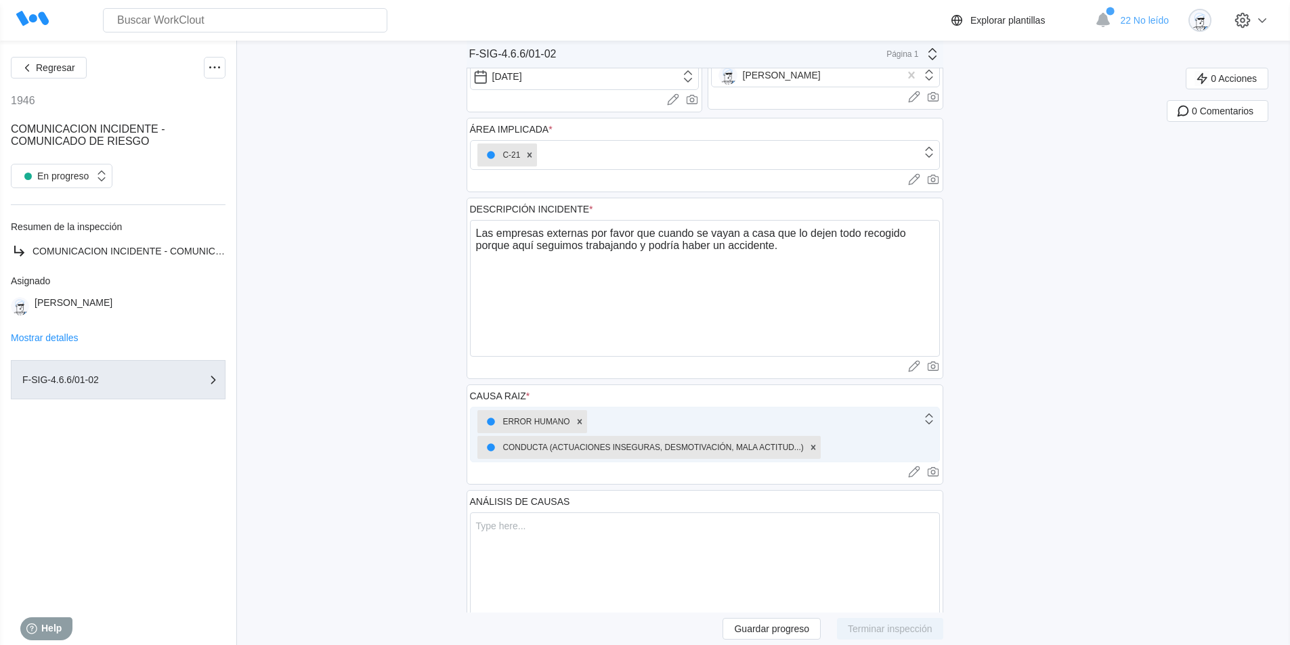
click at [871, 427] on div "ERROR HUMANO CONDUCTA (ACTUACIONES INSEGURAS, DESMOTIVACIÓN, MALA ACTITUD...)" at bounding box center [696, 435] width 451 height 54
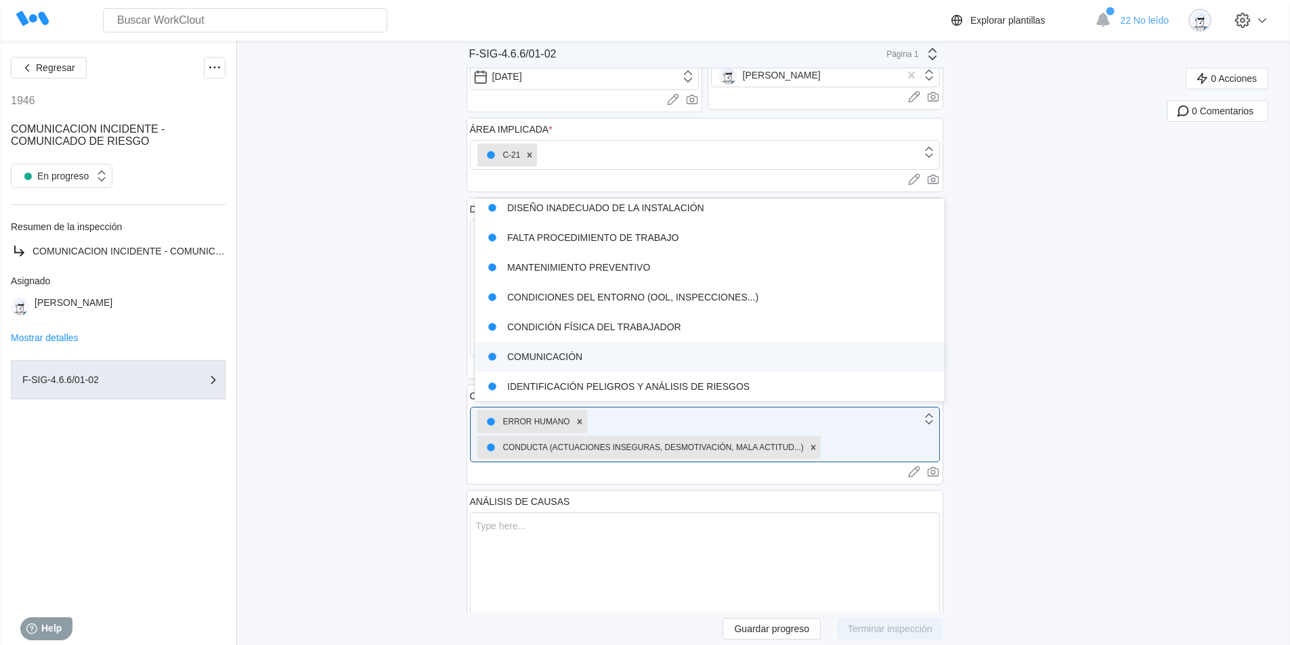
click at [737, 353] on div "COMUNICACIÓN" at bounding box center [710, 356] width 454 height 19
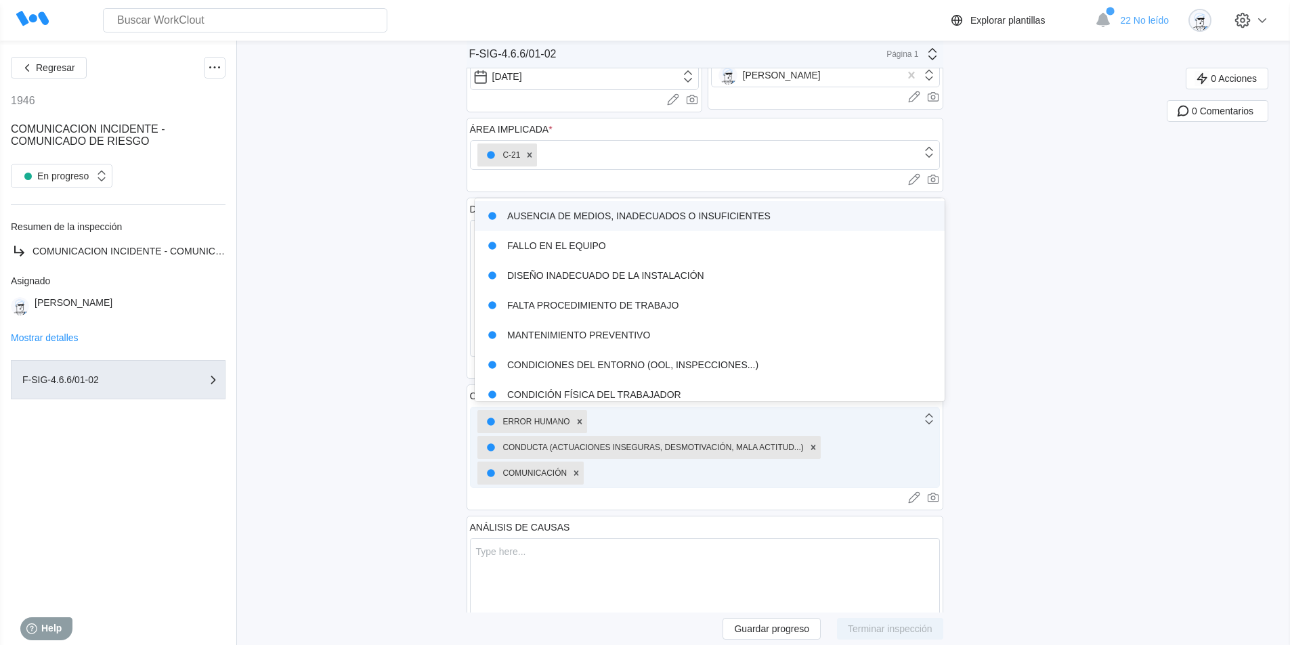
click at [871, 429] on div "ERROR HUMANO CONDUCTA (ACTUACIONES INSEGURAS, DESMOTIVACIÓN, MALA ACTITUD...) C…" at bounding box center [696, 448] width 451 height 80
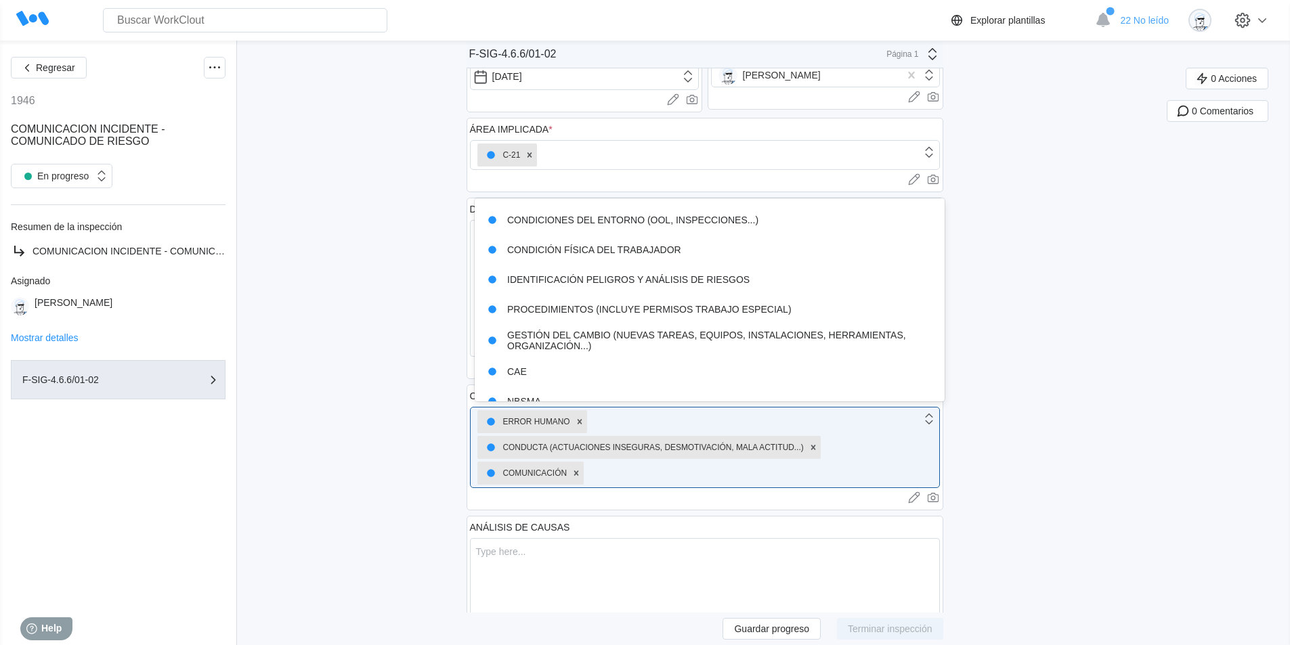
scroll to position [203, 0]
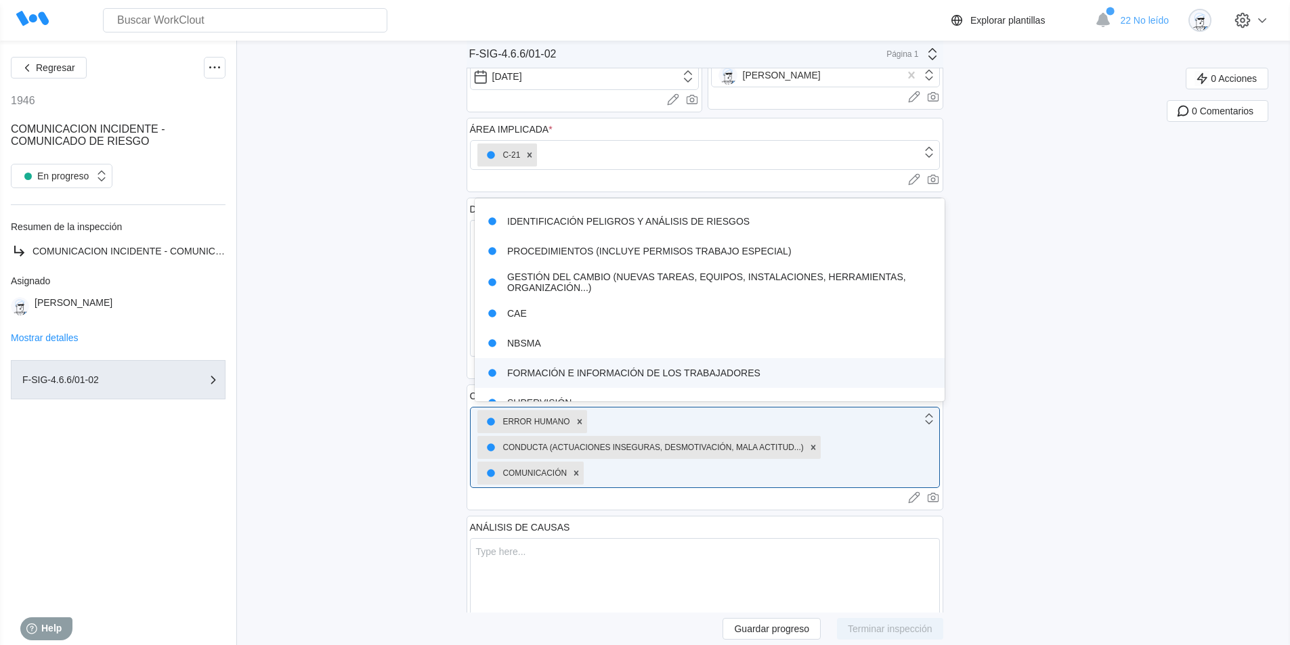
click at [689, 370] on div "FORMACIÓN E INFORMACIÓN DE LOS TRABAJADORES" at bounding box center [710, 373] width 454 height 19
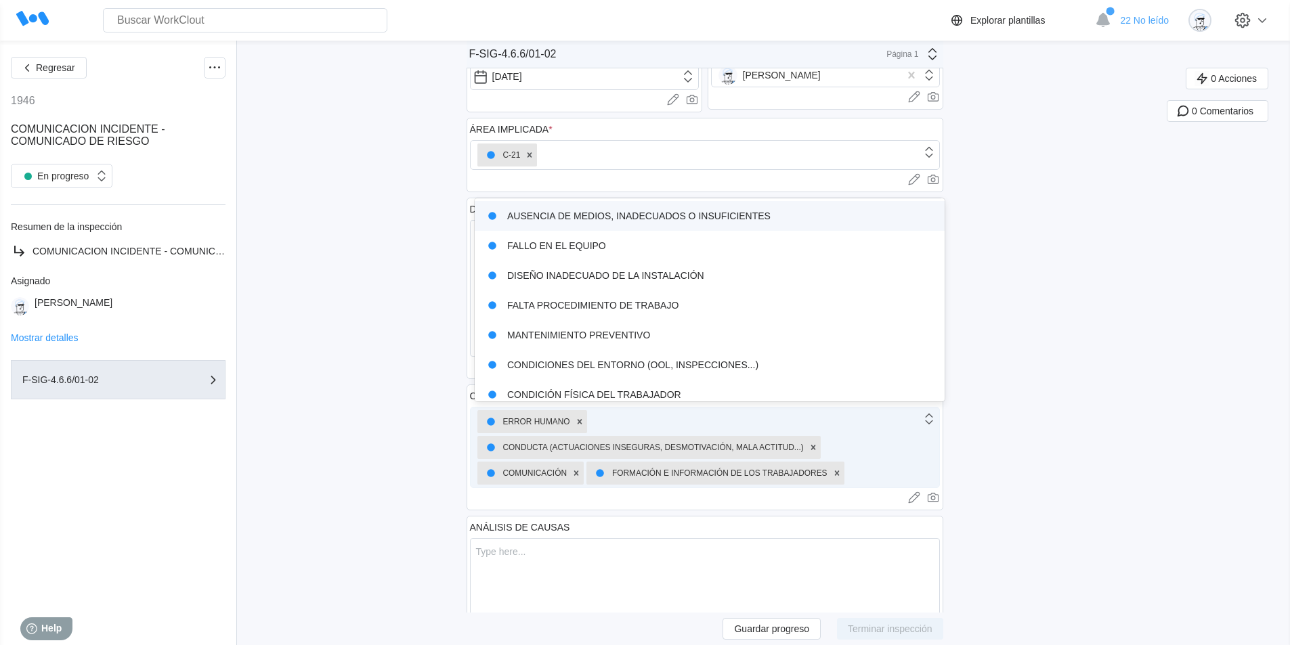
click at [882, 452] on div "ERROR HUMANO CONDUCTA (ACTUACIONES INSEGURAS, DESMOTIVACIÓN, MALA ACTITUD...) C…" at bounding box center [696, 448] width 451 height 80
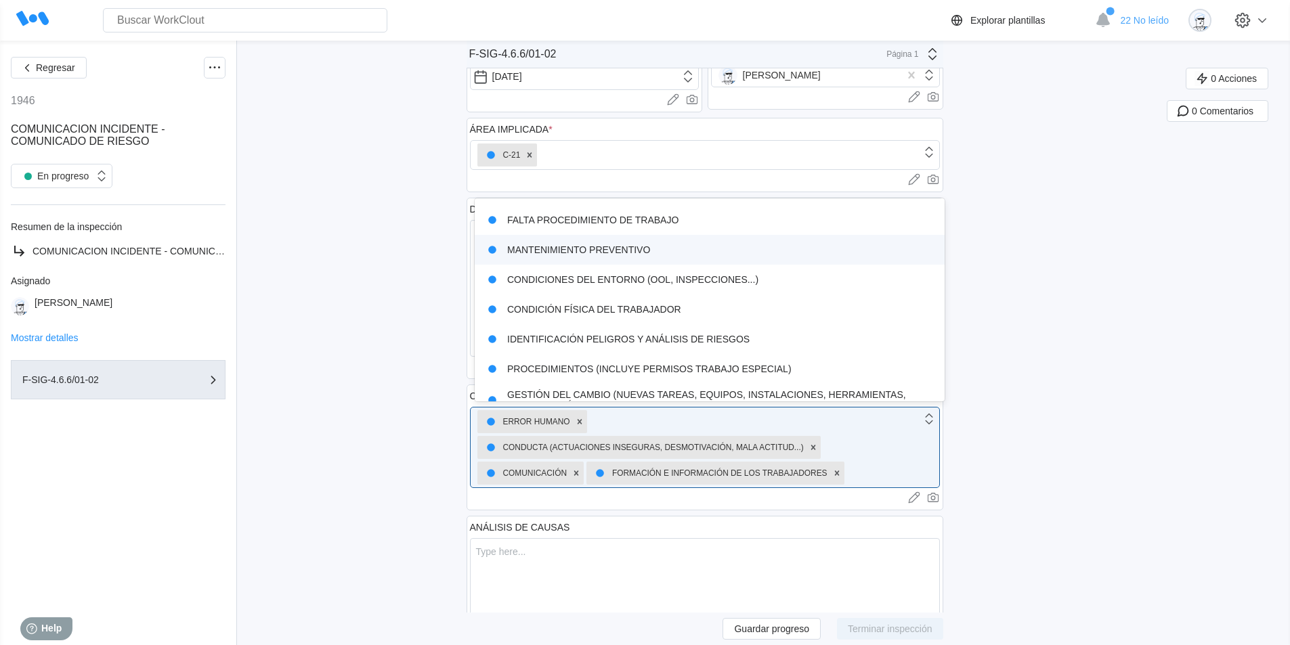
scroll to position [282, 0]
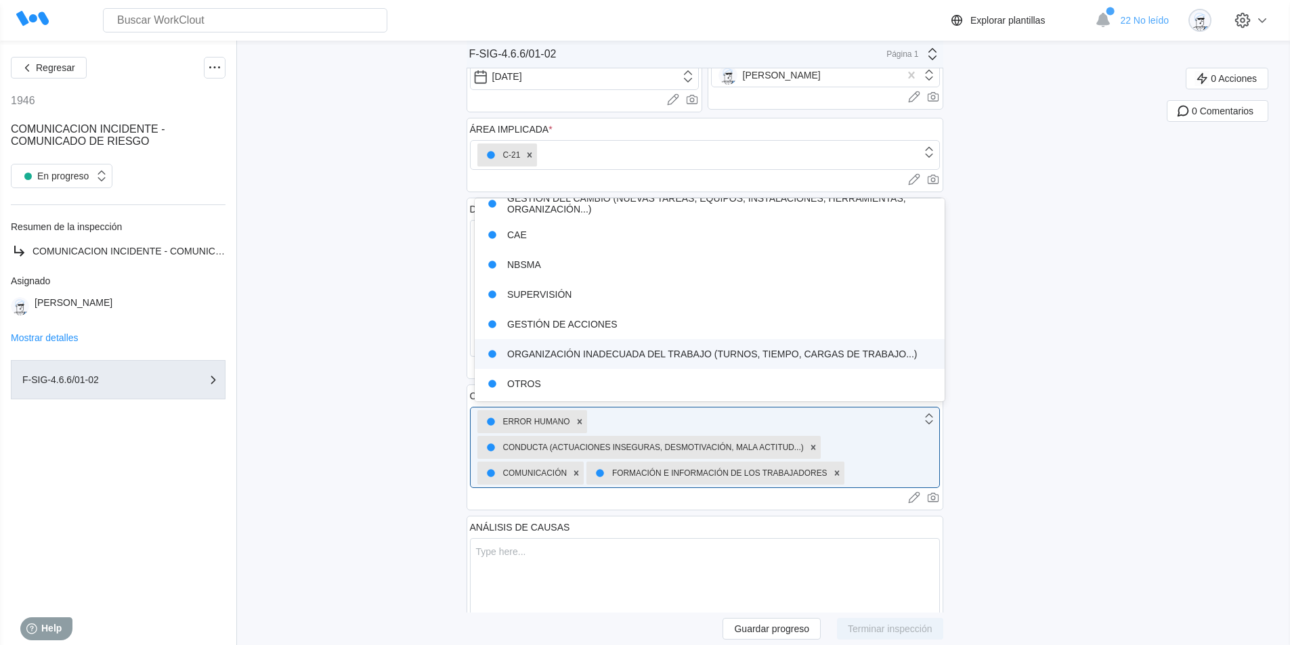
click at [1110, 376] on div "Regresar 1946 COMUNICACION INCIDENTE - COMUNICADO DE RIESGO En progreso Resumen…" at bounding box center [645, 469] width 1290 height 1042
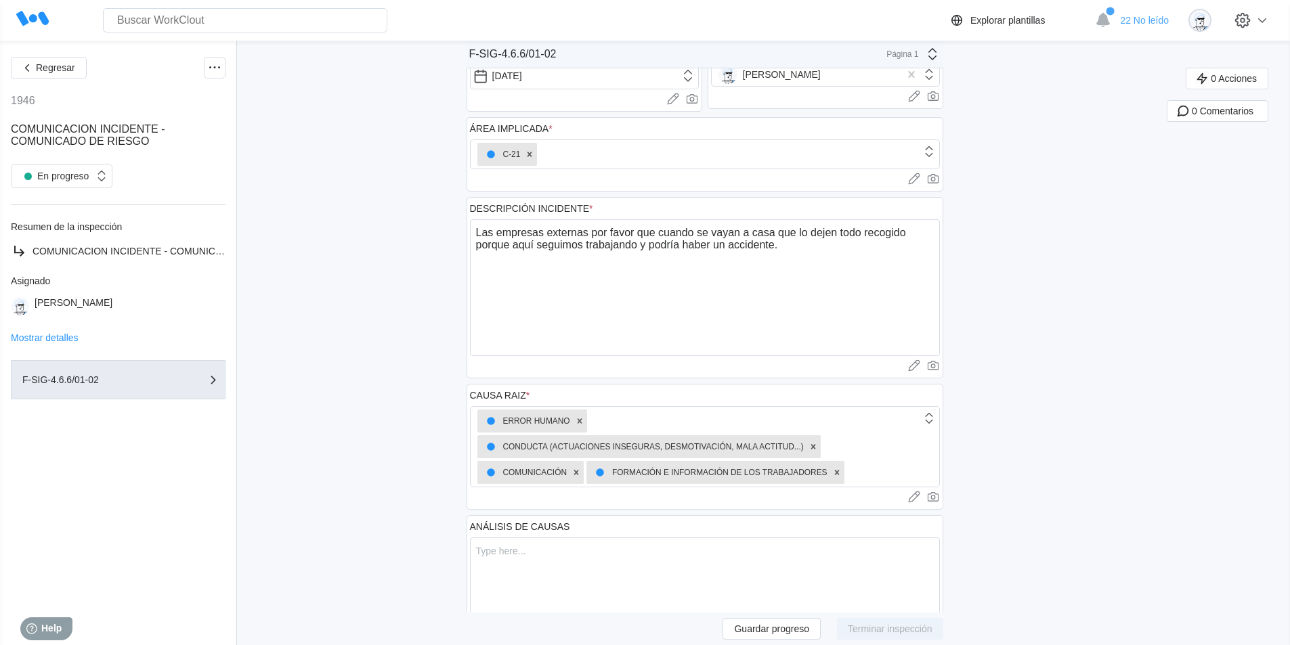
scroll to position [93, 0]
drag, startPoint x: 478, startPoint y: 234, endPoint x: 937, endPoint y: 265, distance: 459.5
click at [937, 265] on textarea "Las empresas externas por favor que cuando se vayan a casa que lo dejen todo re…" at bounding box center [705, 288] width 470 height 137
click at [531, 565] on textarea at bounding box center [705, 606] width 470 height 137
paste textarea "Las empresas externas por favor que cuando se vayan a casa que lo dejen todo re…"
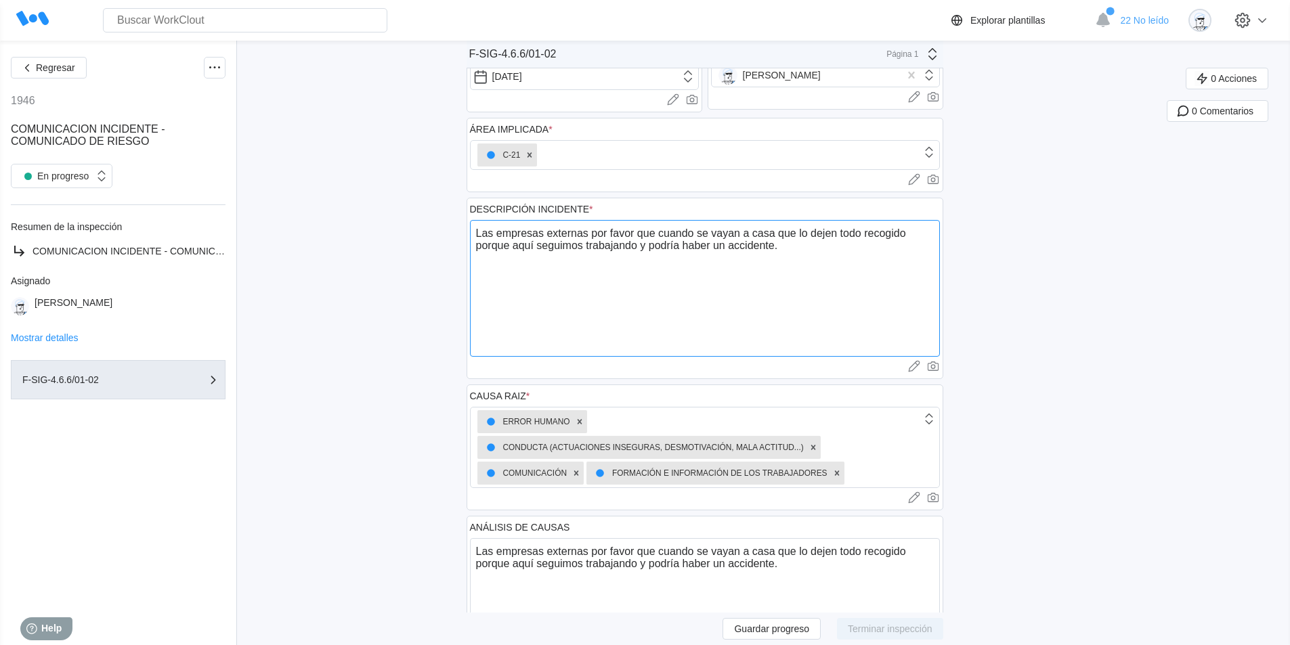
drag, startPoint x: 481, startPoint y: 233, endPoint x: 880, endPoint y: 252, distance: 399.3
click at [880, 252] on textarea "Las empresas externas por favor que cuando se vayan a casa que lo dejen todo re…" at bounding box center [705, 288] width 470 height 137
click at [553, 234] on textarea "Las palas del manitu de alquiler estan ocupando un espacio de paso sin estar id…" at bounding box center [705, 288] width 470 height 137
click at [649, 313] on textarea "Las palas del Manitu de alquiler estan ocupando un espacio de paso sin estar id…" at bounding box center [705, 288] width 470 height 137
click at [927, 252] on textarea "Las palas del Manitu de alquiler están ocupando un espacio de paso sin estar id…" at bounding box center [705, 288] width 470 height 137
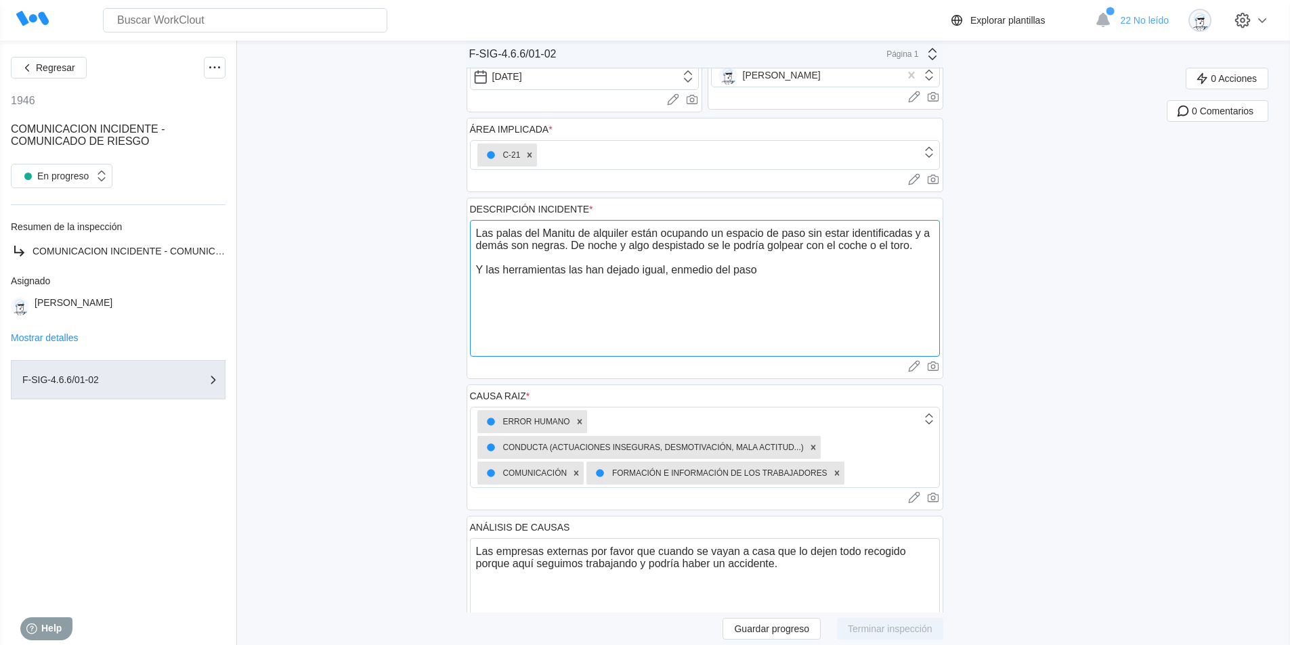
click at [689, 270] on textarea "Las palas del Manitu de alquiler están ocupando un espacio de paso sin estar id…" at bounding box center [705, 288] width 470 height 137
click at [779, 271] on textarea "Las palas del Manitu de alquiler están ocupando un espacio de paso sin estar id…" at bounding box center [705, 288] width 470 height 137
click at [918, 272] on textarea "Las palas del Manitu de alquiler están ocupando un espacio de paso sin estar id…" at bounding box center [705, 288] width 470 height 137
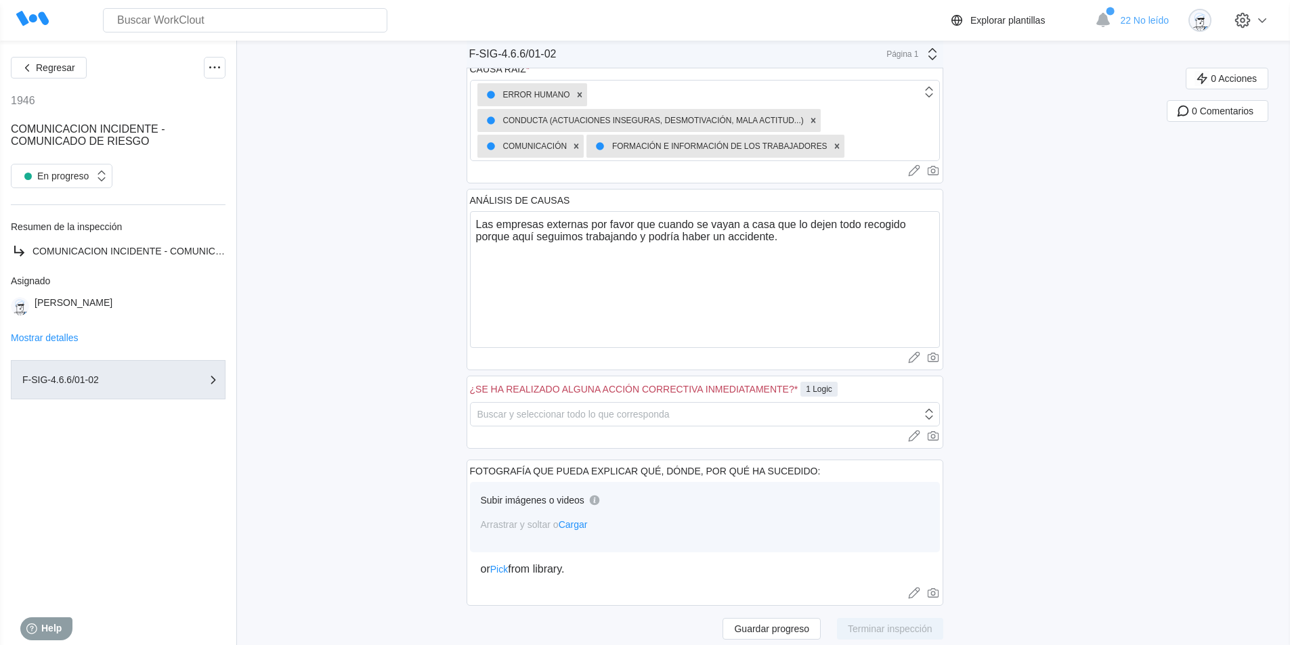
scroll to position [431, 0]
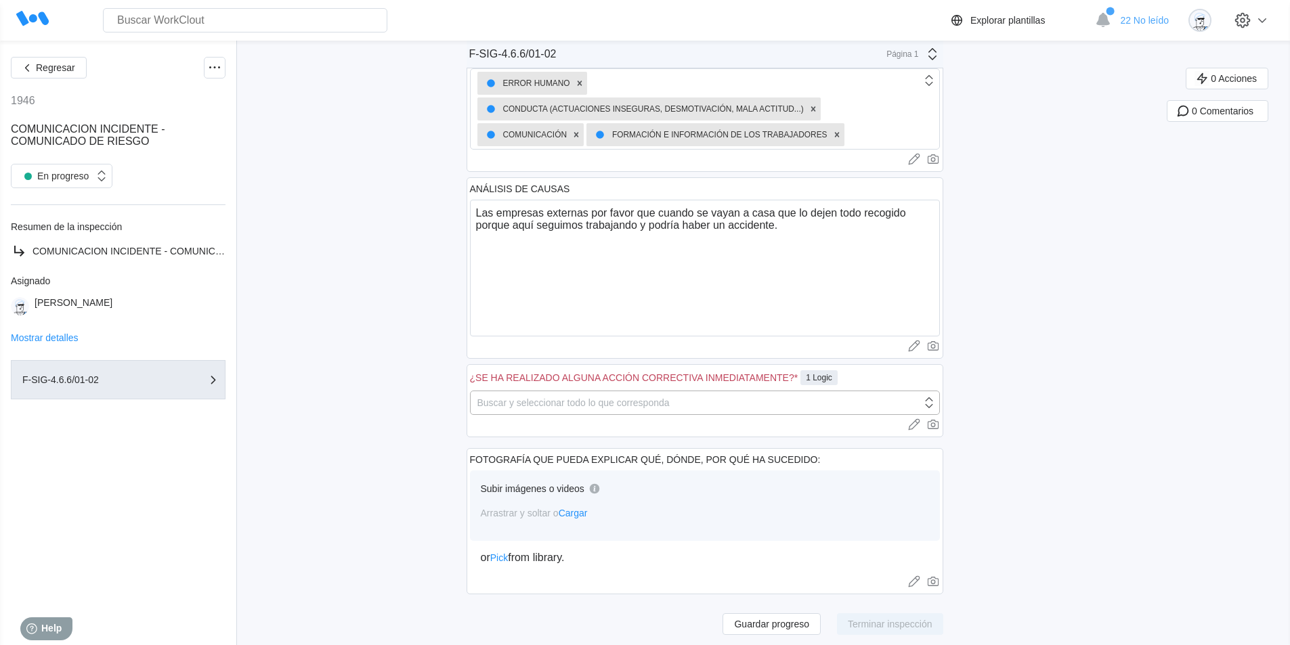
click at [812, 407] on div "Buscar y seleccionar todo lo que corresponda" at bounding box center [696, 402] width 451 height 19
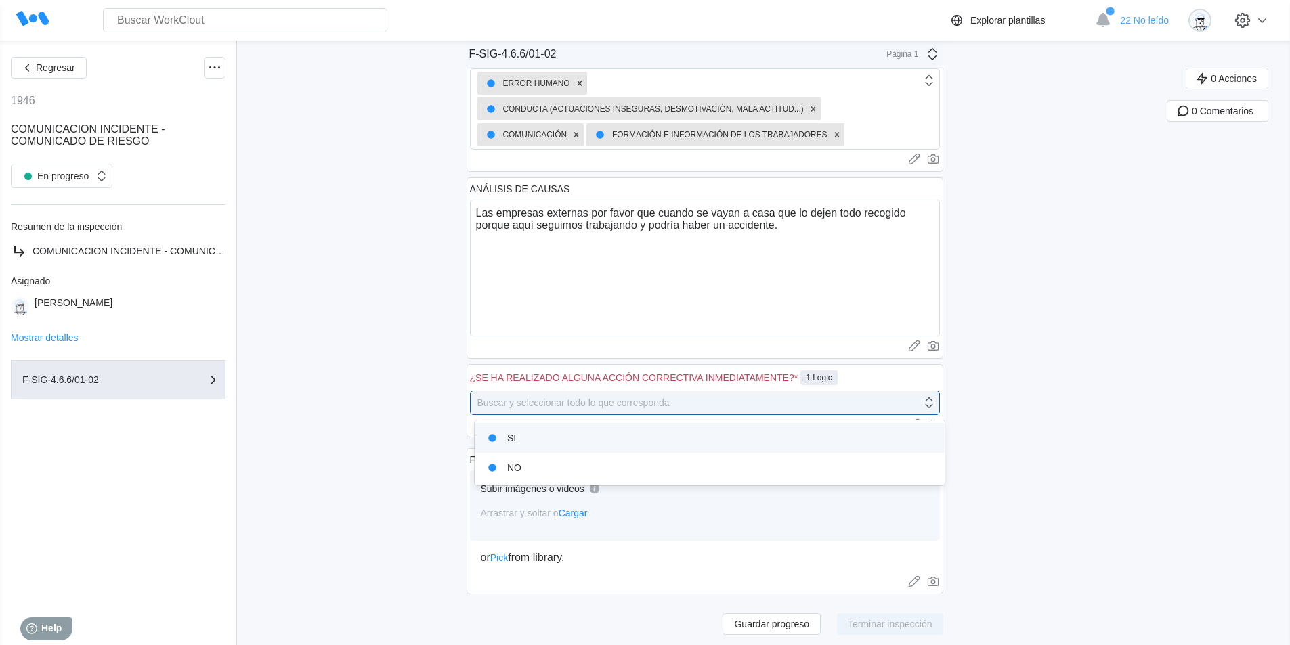
click at [617, 432] on div "SI" at bounding box center [710, 438] width 454 height 19
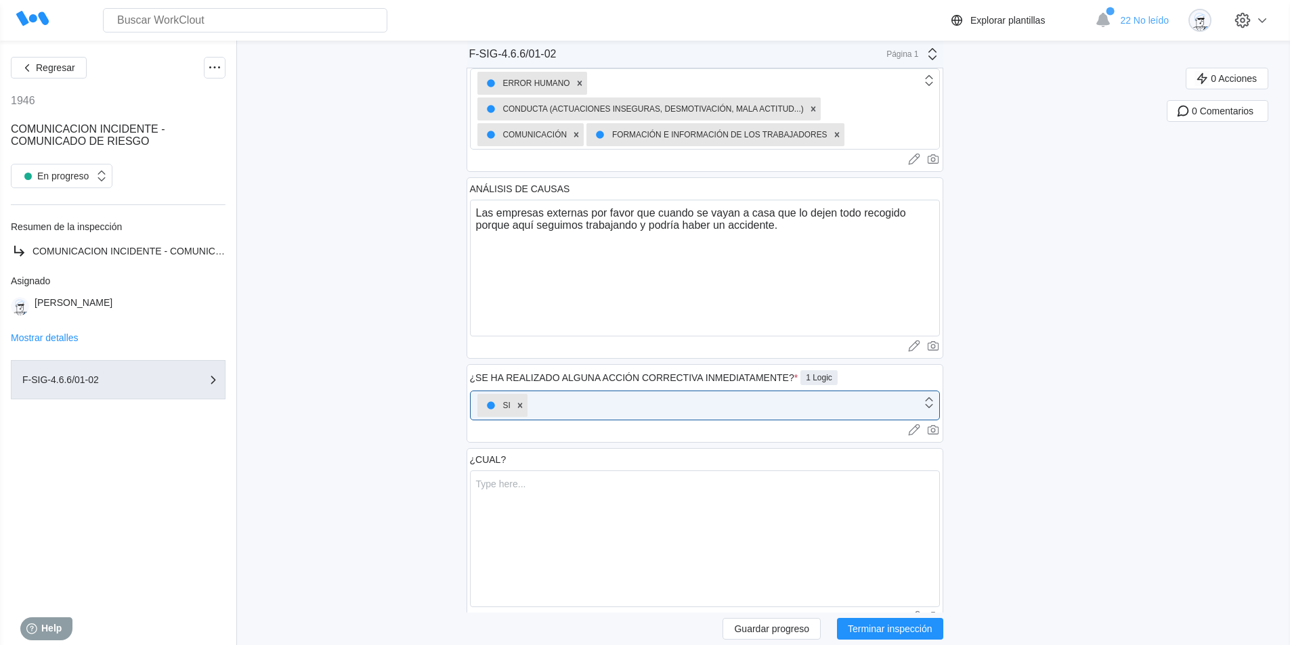
scroll to position [499, 0]
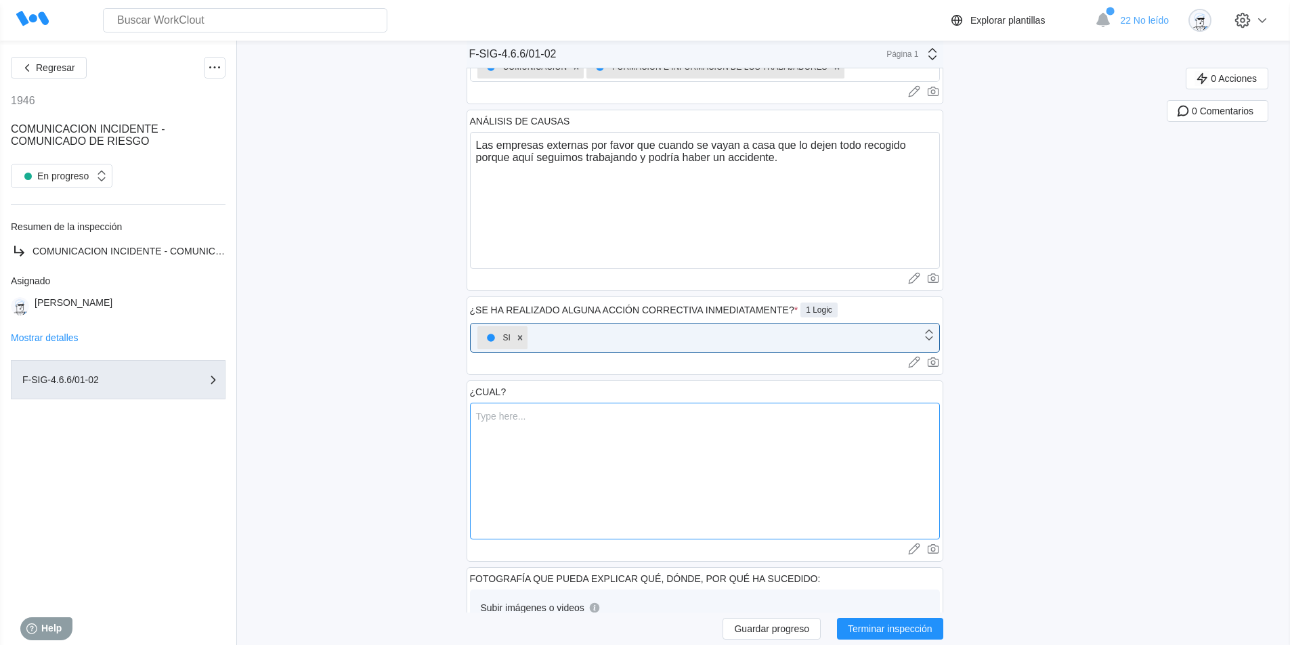
click at [574, 427] on textarea at bounding box center [705, 471] width 470 height 137
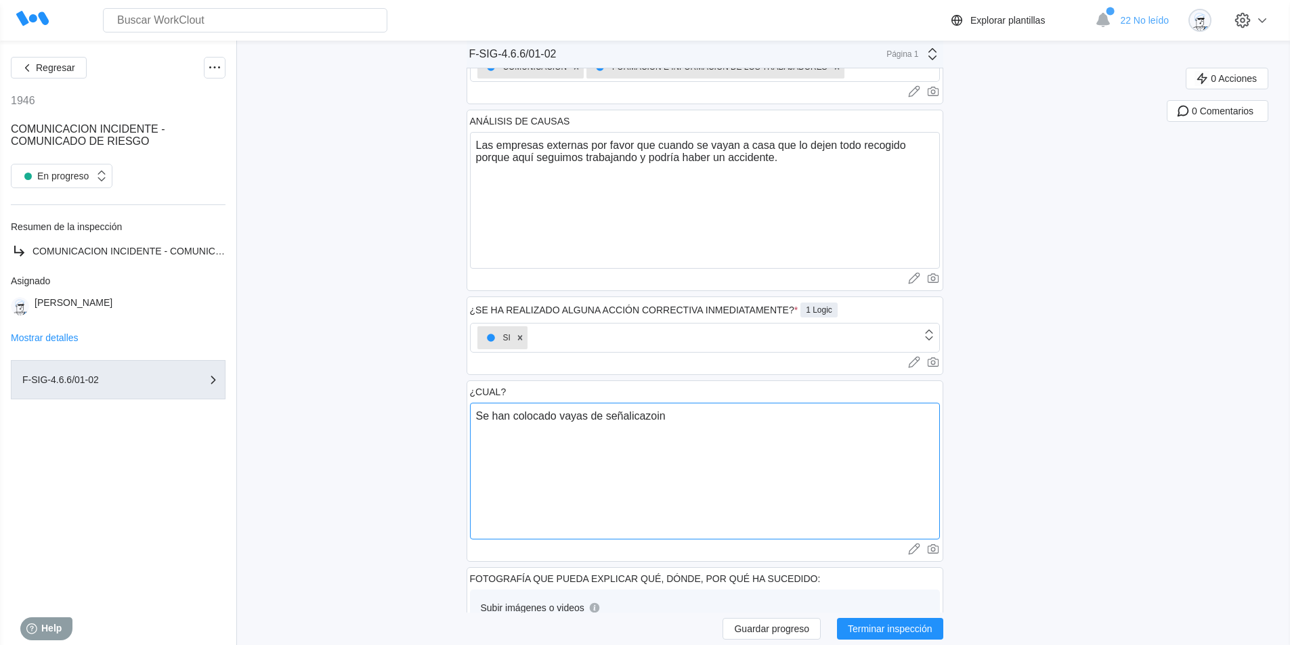
drag, startPoint x: 623, startPoint y: 418, endPoint x: 626, endPoint y: 435, distance: 16.5
click at [626, 435] on textarea "Se han colocado vayas de señalicazoin" at bounding box center [705, 471] width 470 height 137
drag, startPoint x: 641, startPoint y: 419, endPoint x: 638, endPoint y: 438, distance: 19.2
click at [639, 421] on textarea "Se han colocado vayas de señalicazoin" at bounding box center [705, 471] width 470 height 137
click at [646, 420] on textarea "Se han colocado vayas de señalicazoin" at bounding box center [705, 471] width 470 height 137
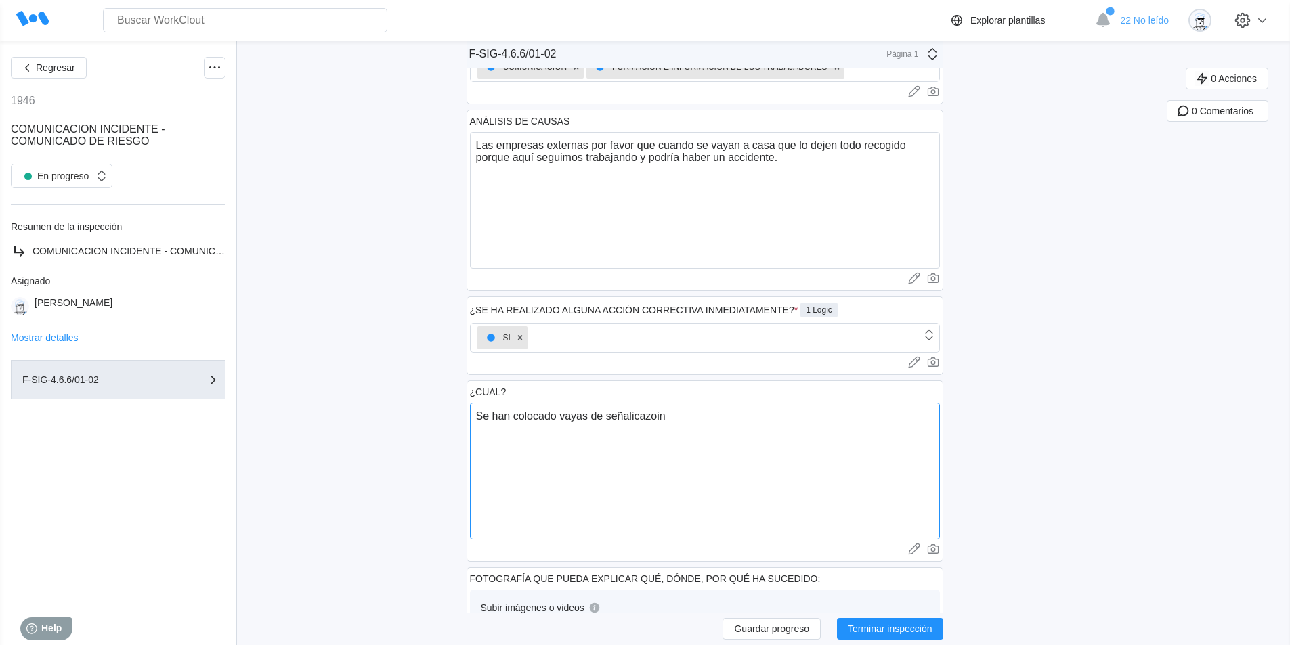
click at [625, 446] on textarea "Se han colocado vayas de señalicazoin" at bounding box center [705, 471] width 470 height 137
click at [644, 418] on textarea "Se han colocado vayas de señalicazoin" at bounding box center [705, 471] width 470 height 137
click at [657, 416] on textarea "Se han colocado vayas de señalixazoin" at bounding box center [705, 471] width 470 height 137
click at [720, 444] on textarea "Se han colocado vayas de señalixacoin" at bounding box center [705, 471] width 470 height 137
click at [645, 416] on textarea "Se han colocado vayas de señalixacoin" at bounding box center [705, 471] width 470 height 137
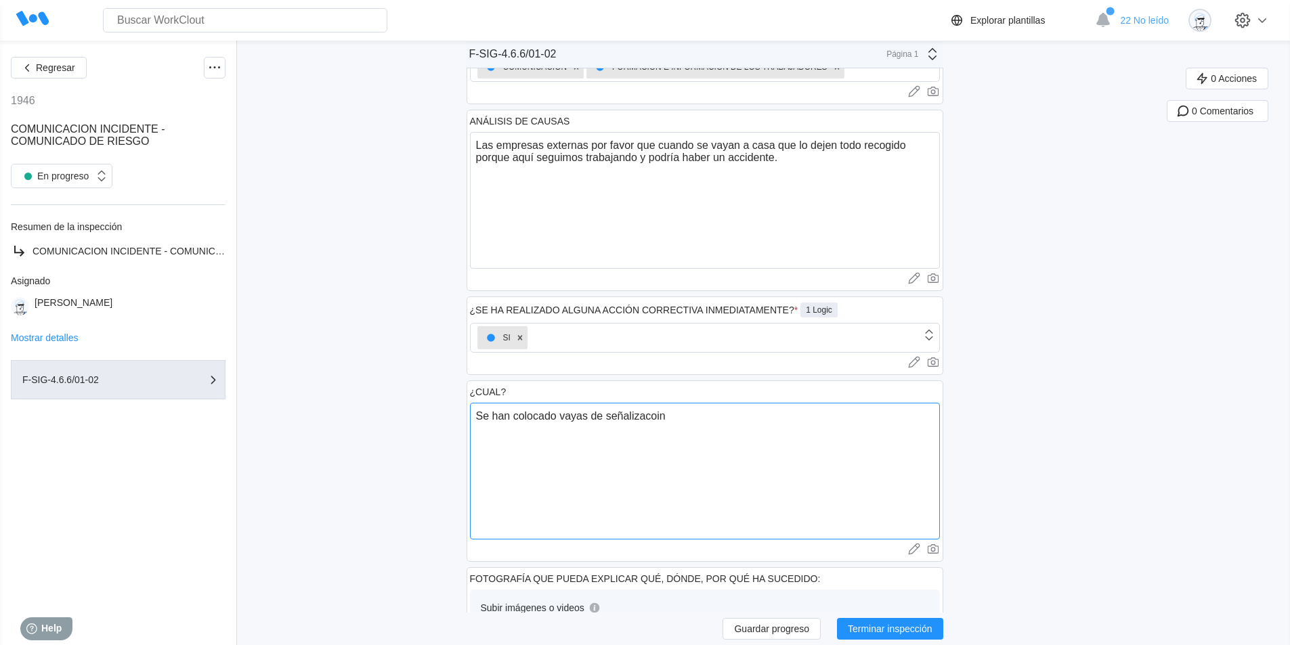
click at [707, 441] on textarea "Se han colocado vayas de señalizacoin" at bounding box center [705, 471] width 470 height 137
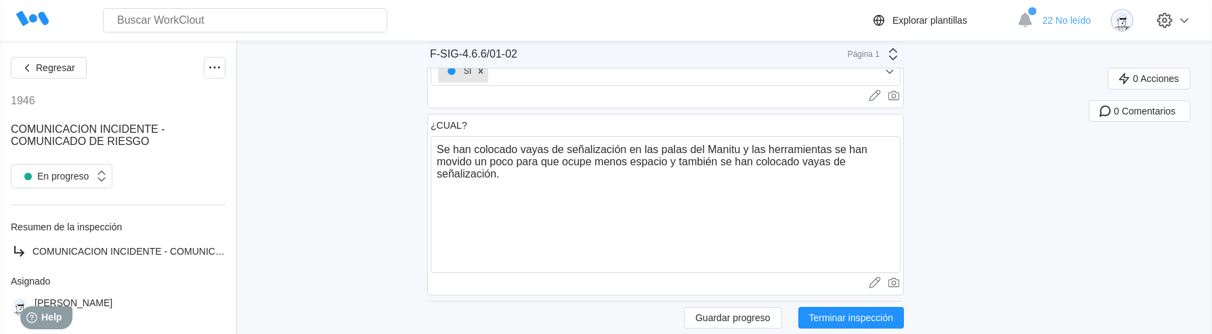
scroll to position [936, 0]
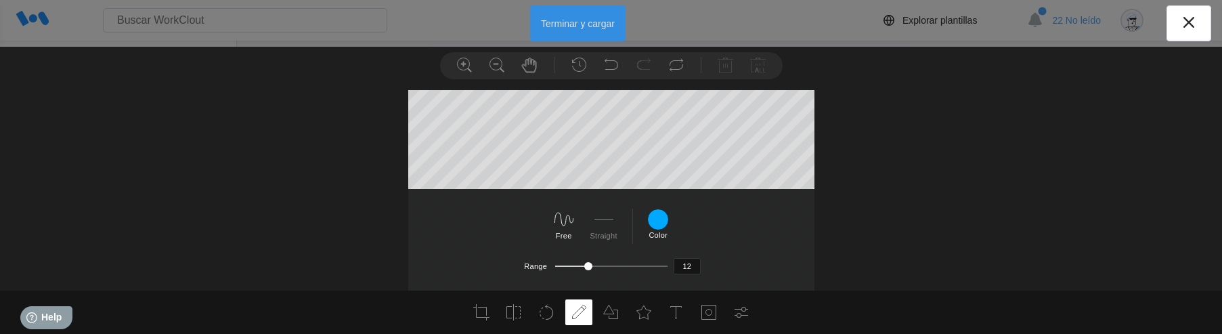
click at [584, 22] on button "Terminar y cargar" at bounding box center [577, 23] width 95 height 36
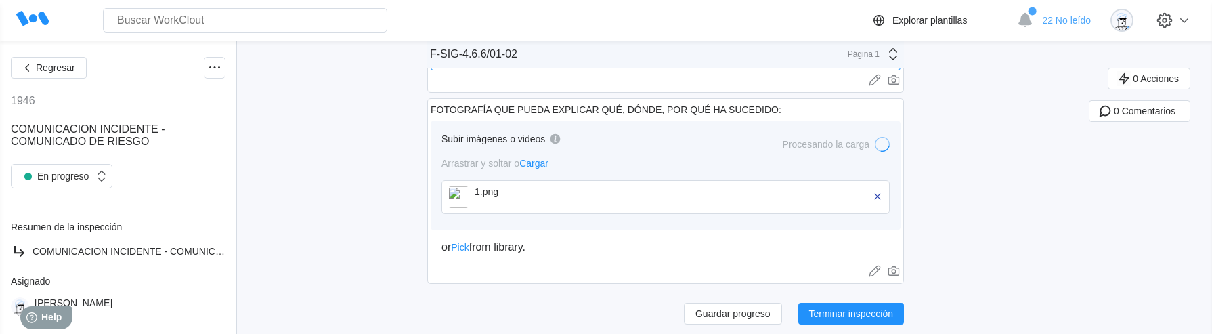
scroll to position [975, 0]
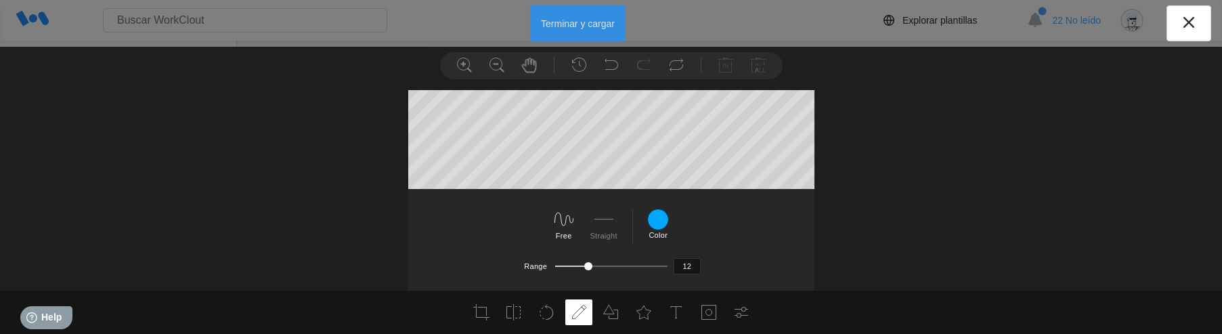
click at [586, 24] on button "Terminar y cargar" at bounding box center [577, 23] width 95 height 36
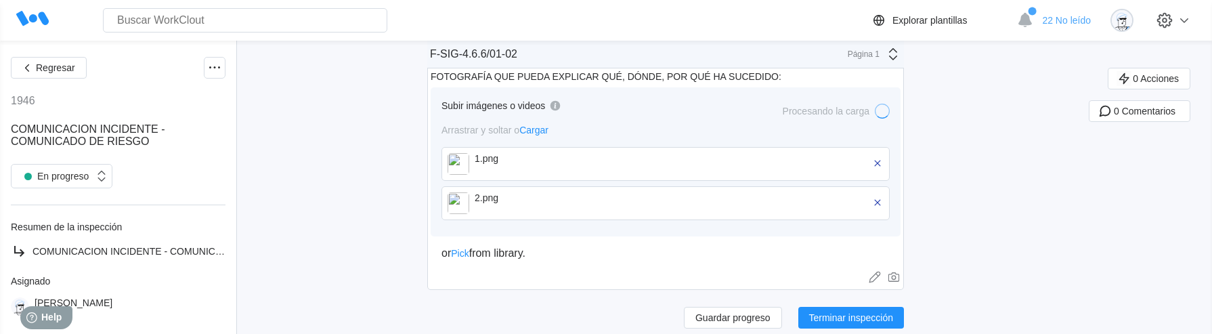
scroll to position [1014, 0]
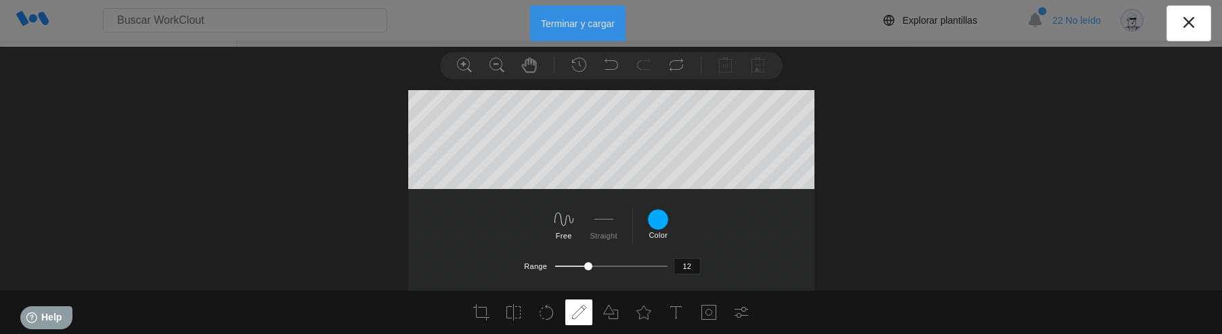
click at [586, 24] on button "Terminar y cargar" at bounding box center [577, 23] width 95 height 36
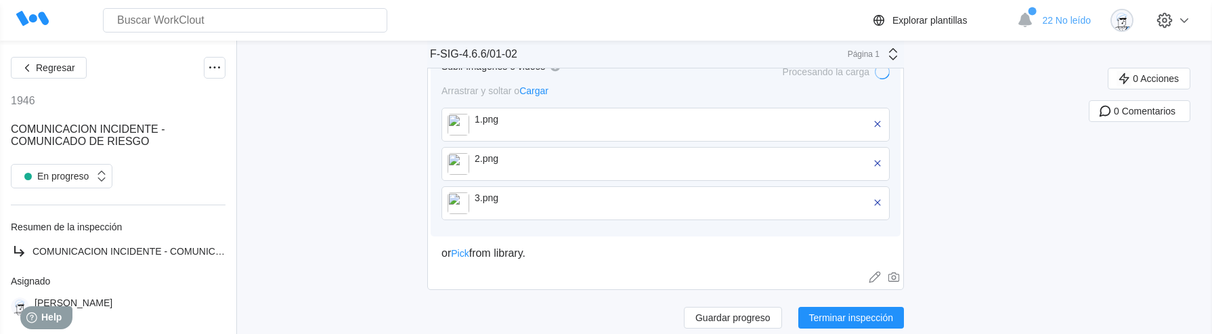
scroll to position [1054, 0]
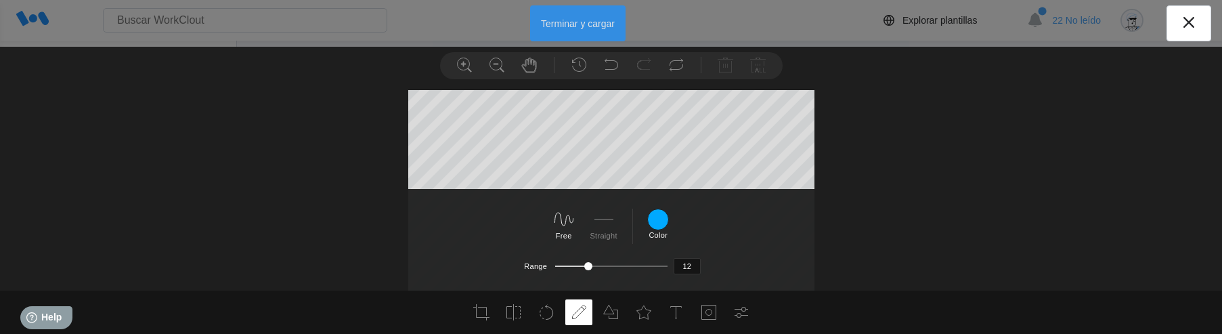
click at [582, 25] on button "Terminar y cargar" at bounding box center [577, 23] width 95 height 36
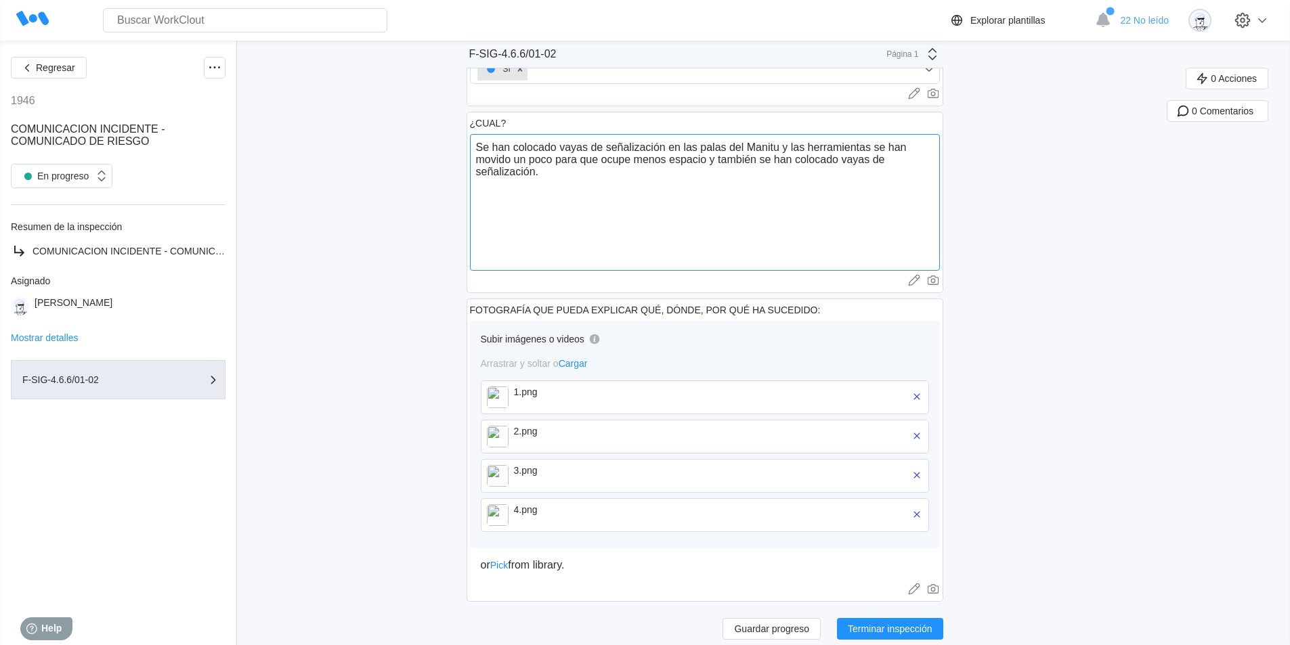
scroll to position [781, 0]
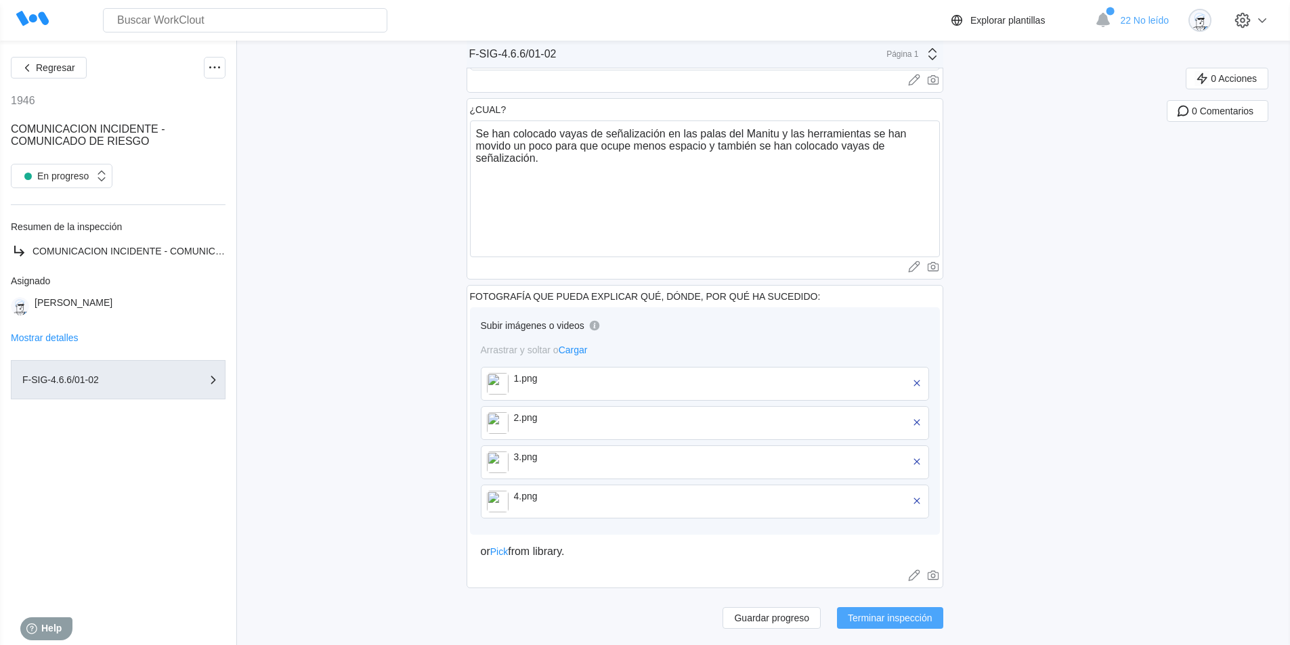
click at [901, 618] on span "Terminar inspección" at bounding box center [890, 618] width 85 height 9
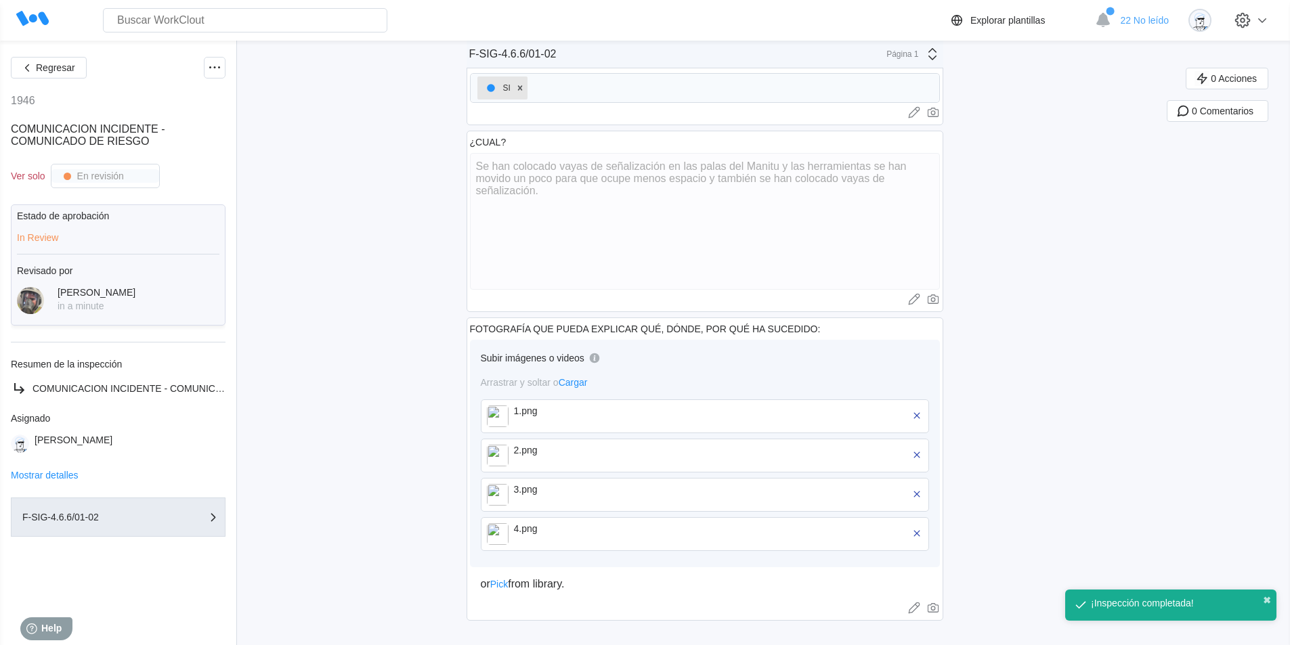
scroll to position [567, 0]
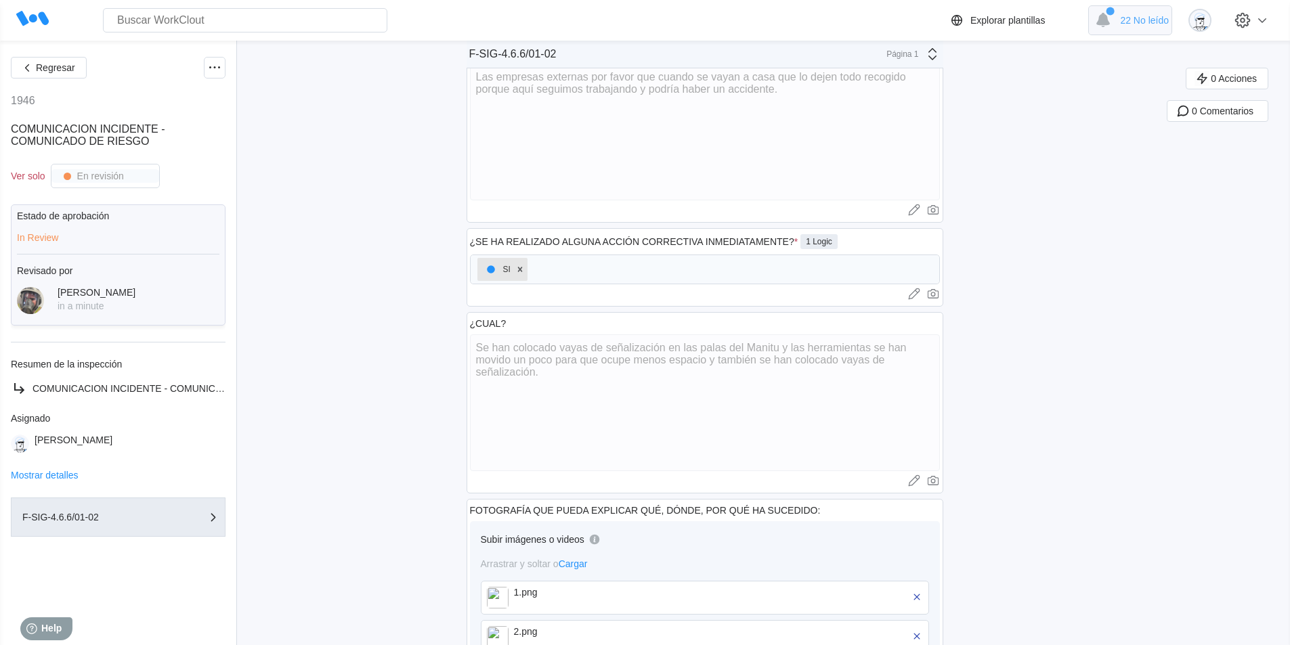
click at [1129, 24] on div "22 No leído" at bounding box center [1130, 20] width 84 height 30
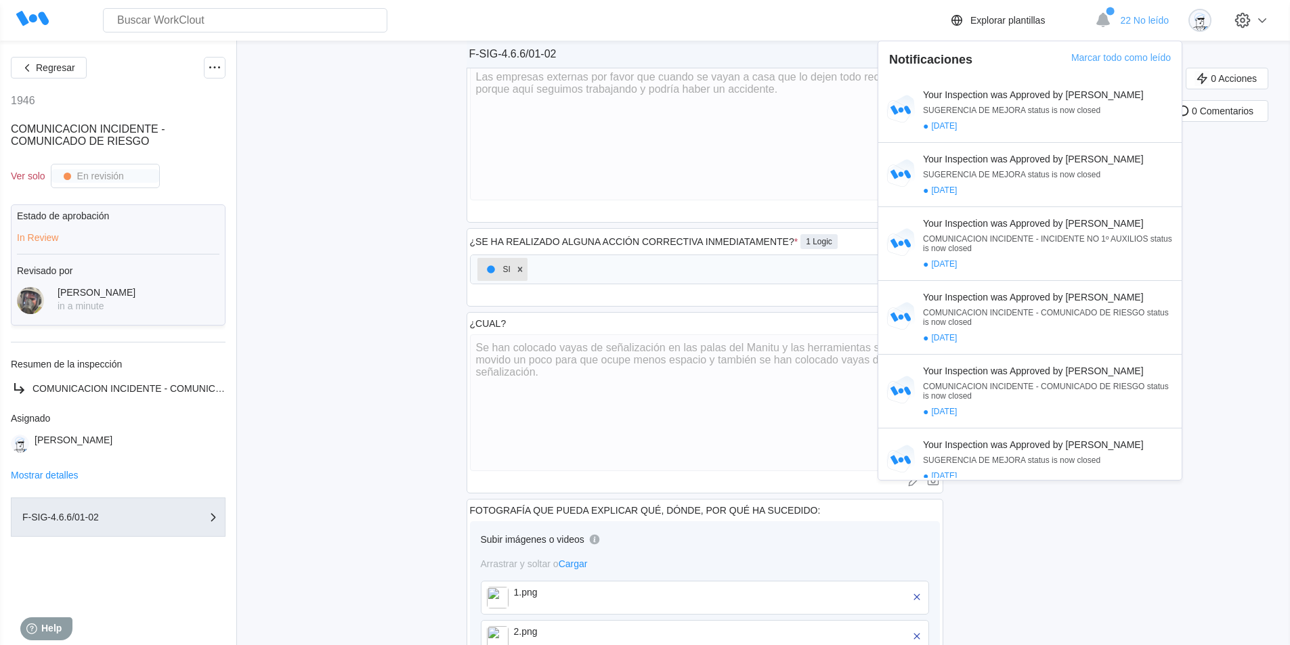
click at [1243, 244] on div "0 Acciones 0 Comentarios" at bounding box center [1228, 163] width 123 height 1327
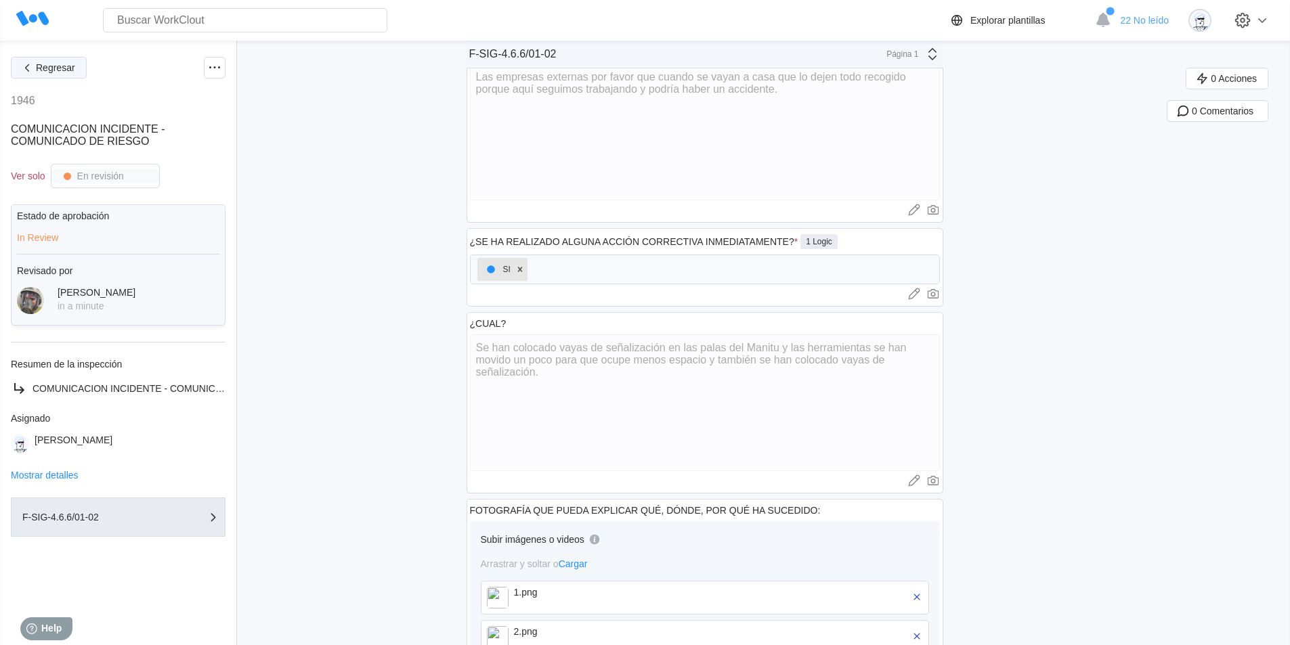
click at [81, 73] on button "Regresar" at bounding box center [49, 68] width 76 height 22
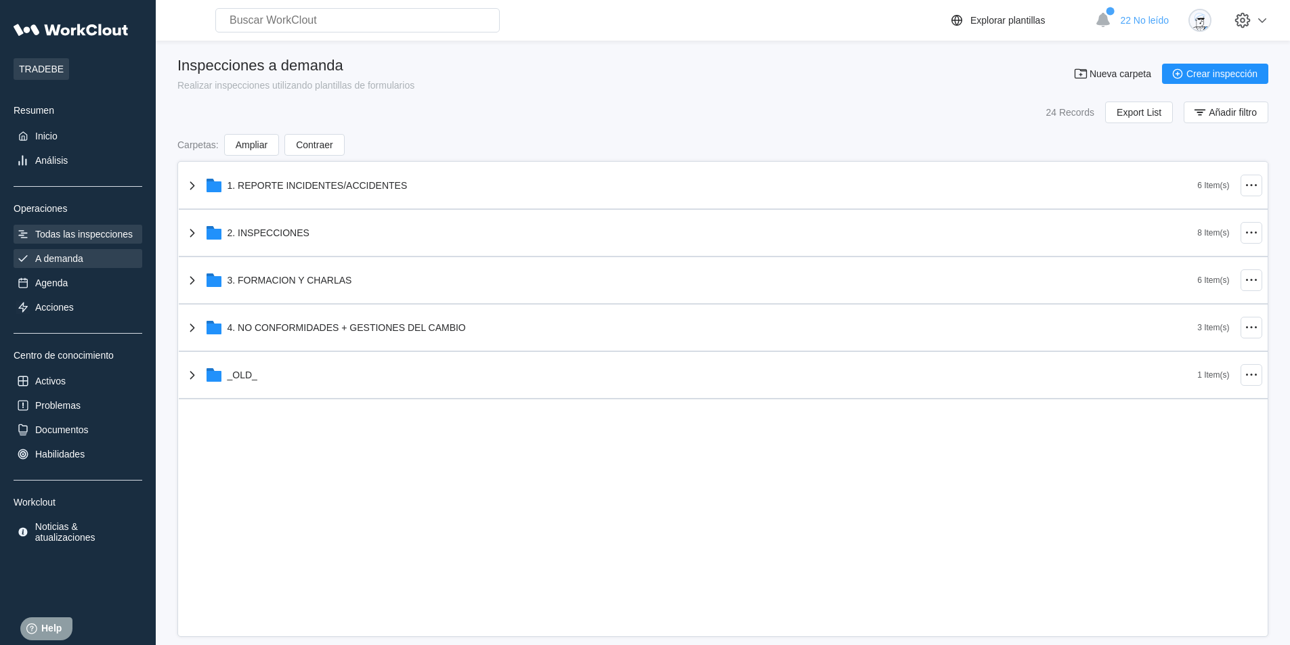
click at [62, 229] on div "Todas las inspecciones" at bounding box center [84, 234] width 98 height 11
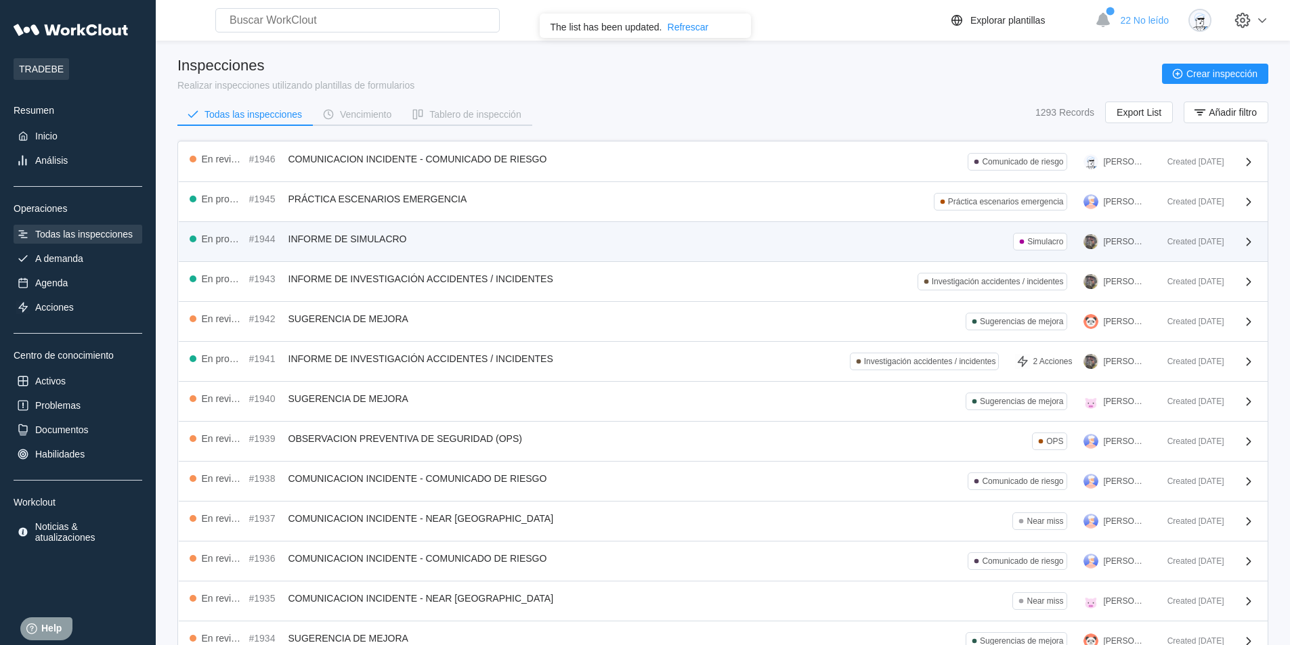
click at [444, 237] on div "En progreso #1944 INFORME DE SIMULACRO Simulacro [PERSON_NAME]" at bounding box center [673, 242] width 967 height 18
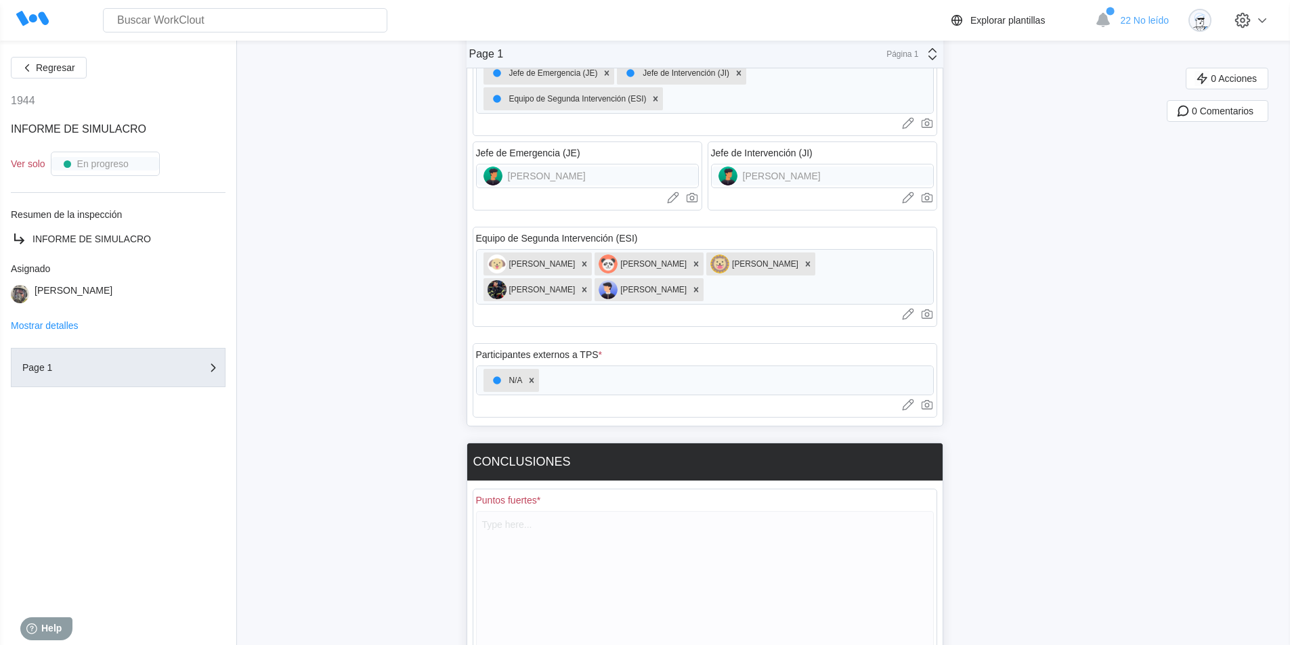
scroll to position [605, 0]
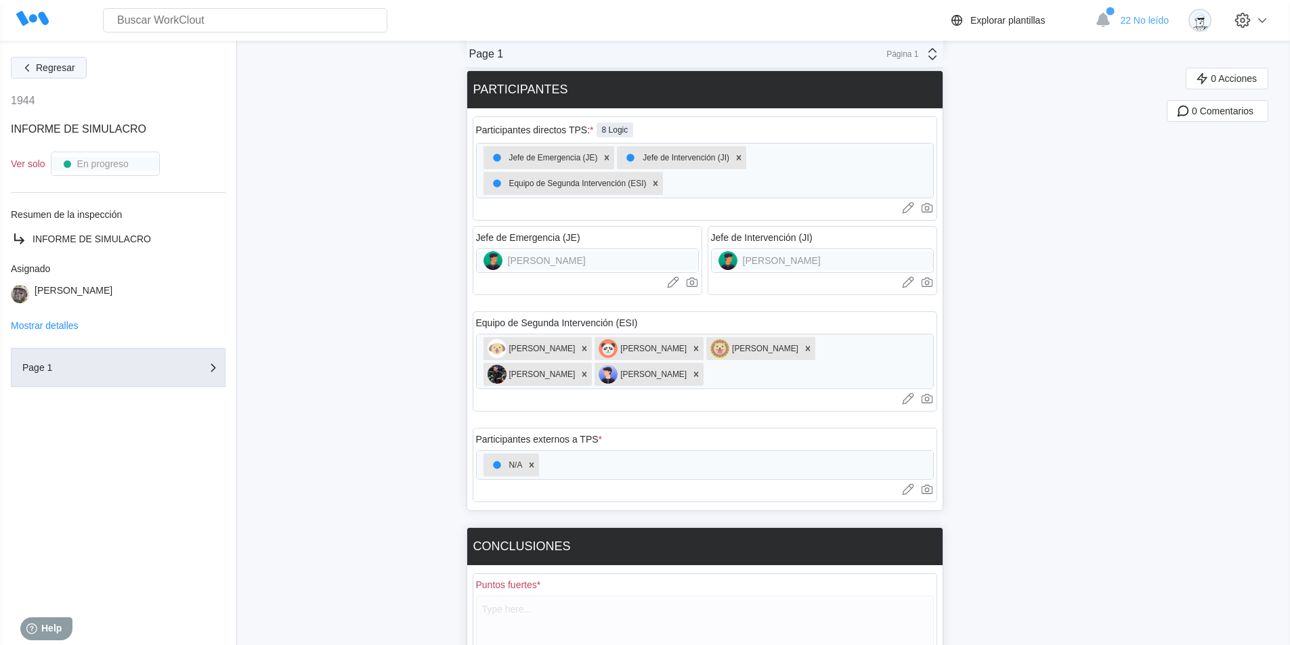
click at [55, 64] on span "Regresar" at bounding box center [55, 67] width 39 height 9
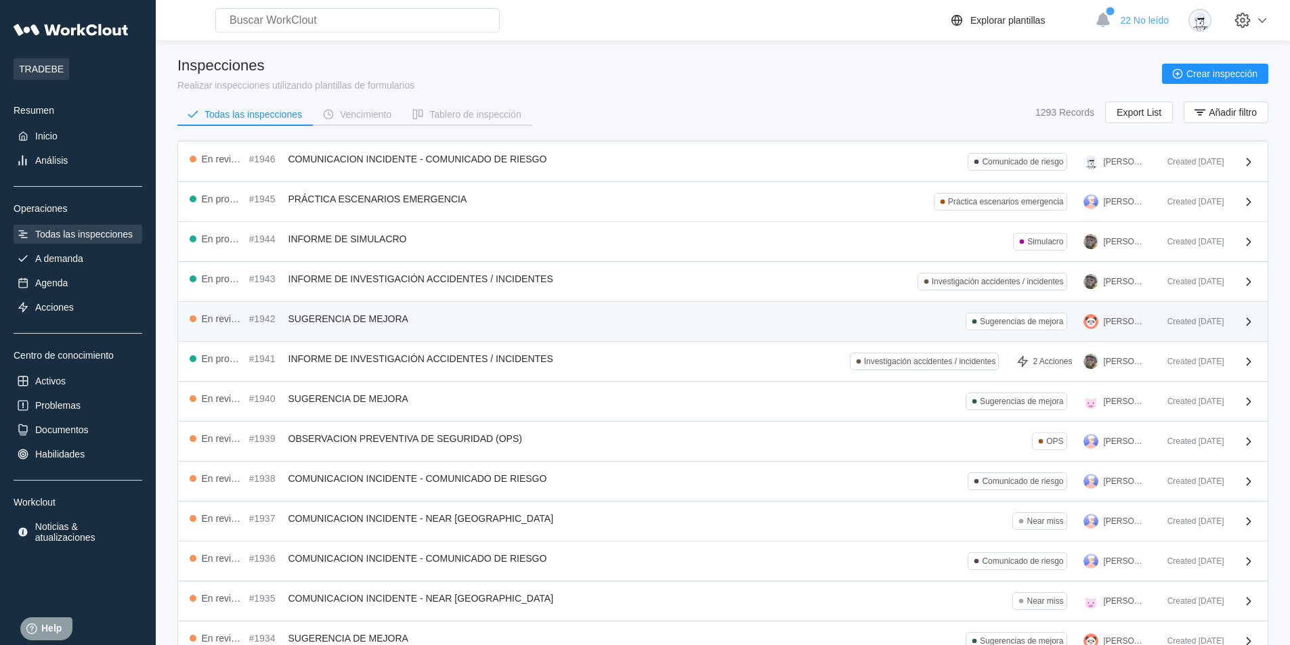
click at [536, 328] on div "En revisión #1942 SUGERENCIA DE MEJORA Sugerencias de mejora [PERSON_NAME]" at bounding box center [673, 322] width 967 height 18
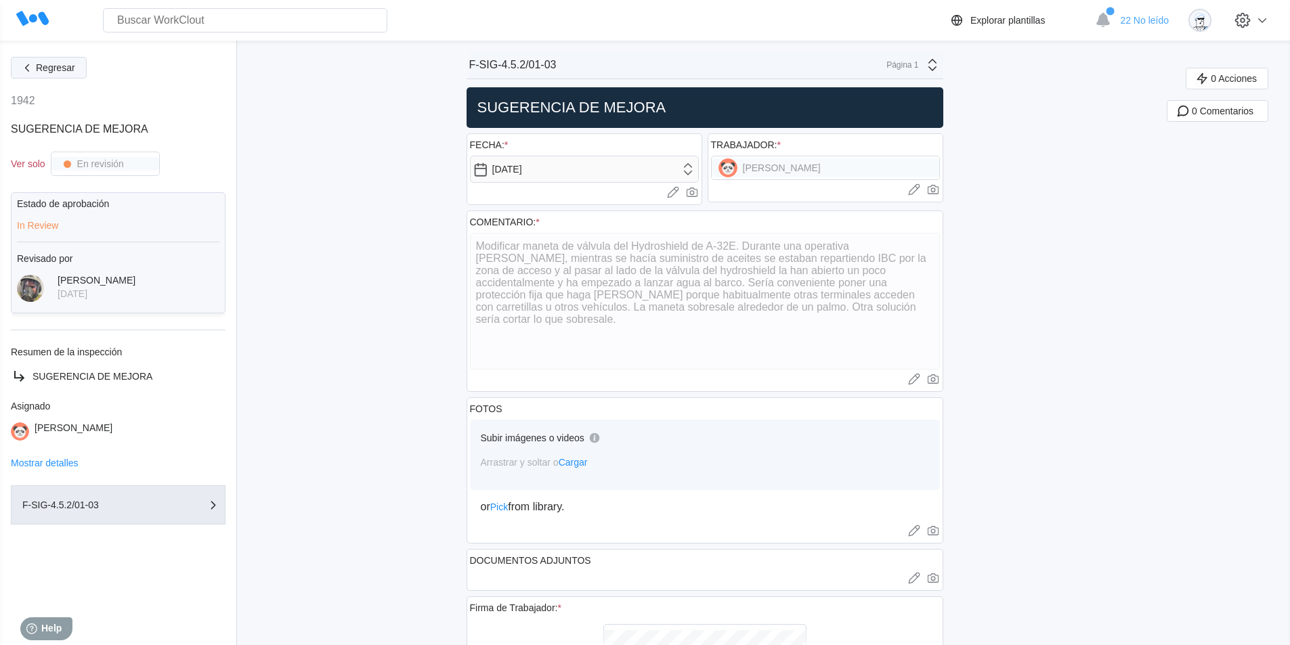
click at [57, 72] on span "Regresar" at bounding box center [55, 67] width 39 height 9
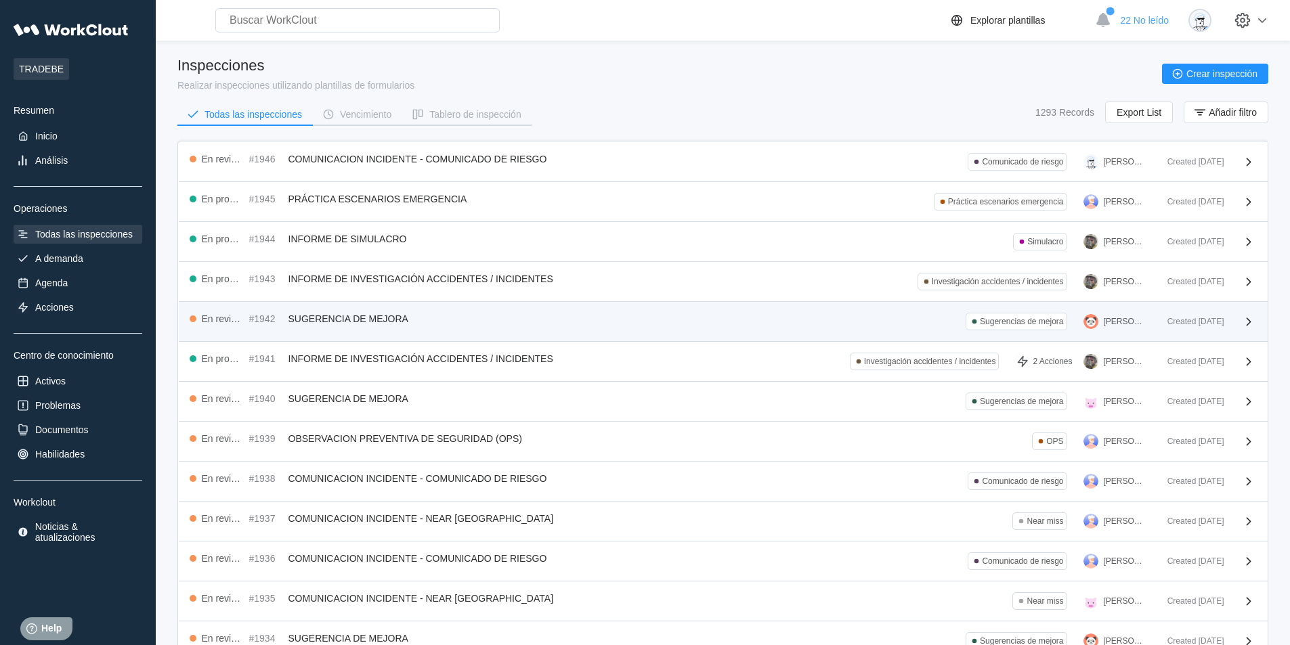
click at [470, 320] on div "En revisión #1942 SUGERENCIA DE MEJORA Sugerencias de mejora [PERSON_NAME]" at bounding box center [673, 322] width 967 height 18
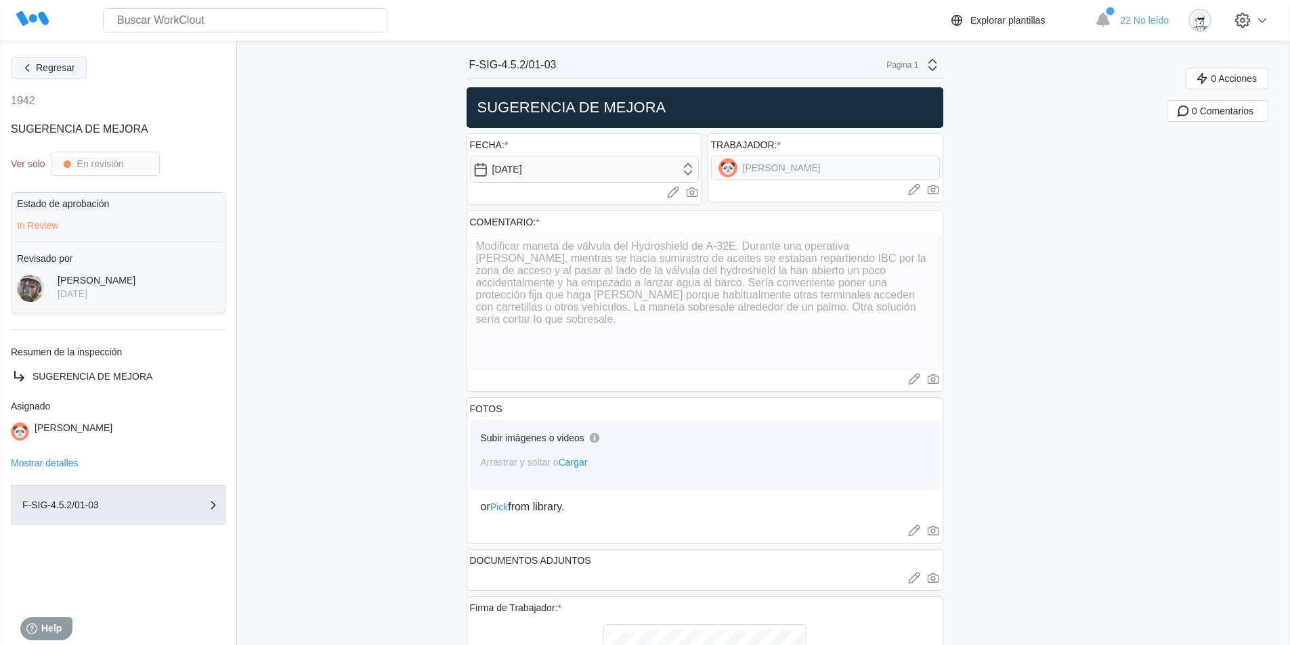
click at [64, 66] on span "Regresar" at bounding box center [55, 67] width 39 height 9
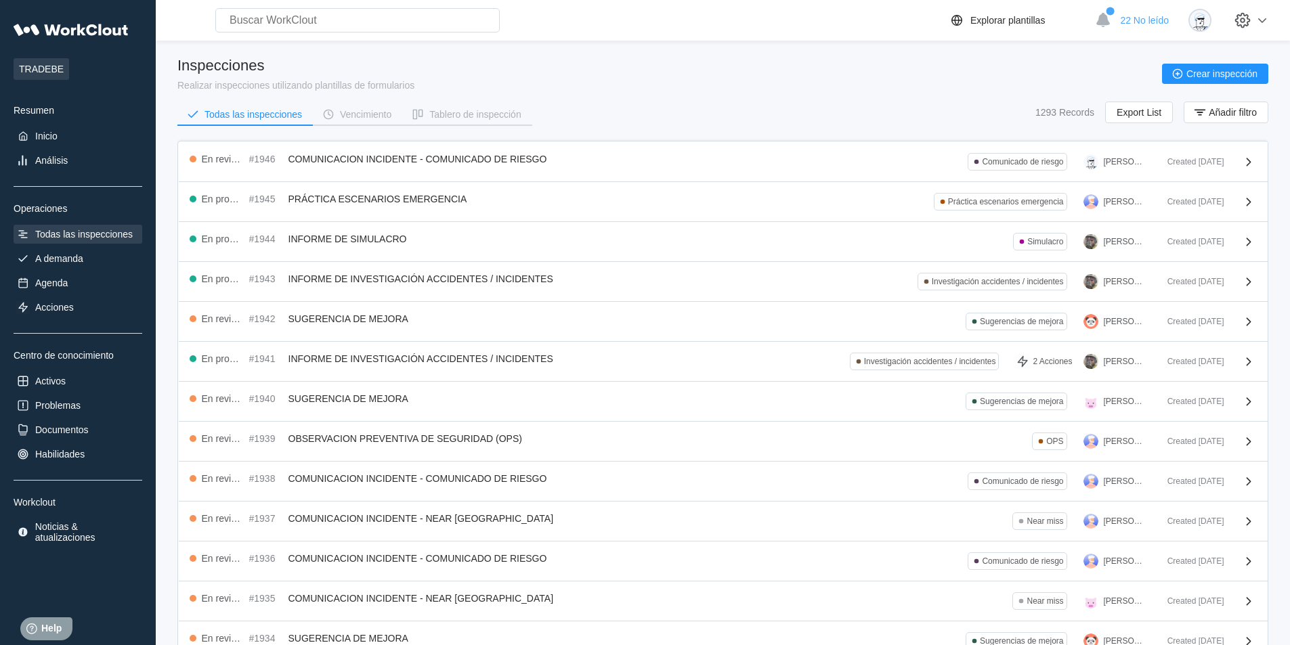
click at [578, 364] on div "En progreso #1941 INFORME DE INVESTIGACIÓN ACCIDENTES / INCIDENTES Investigació…" at bounding box center [673, 362] width 967 height 18
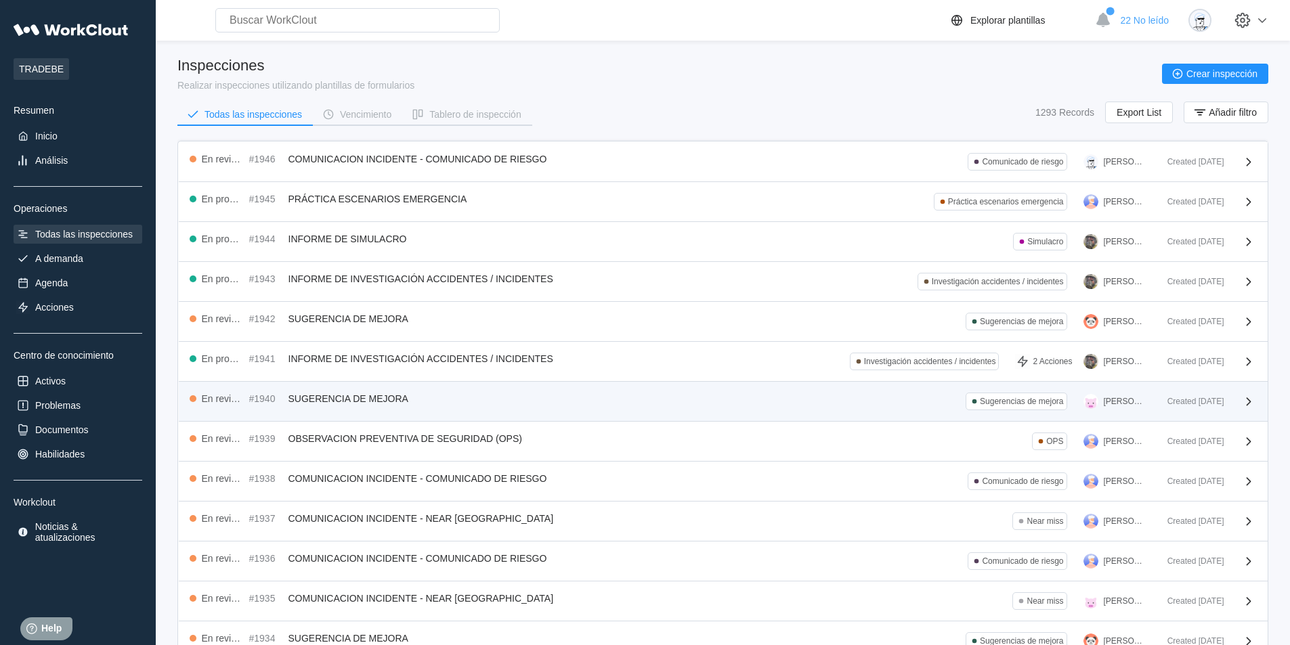
click at [488, 406] on div "En revisión #1940 SUGERENCIA DE MEJORA Sugerencias de mejora [PERSON_NAME]" at bounding box center [673, 402] width 967 height 18
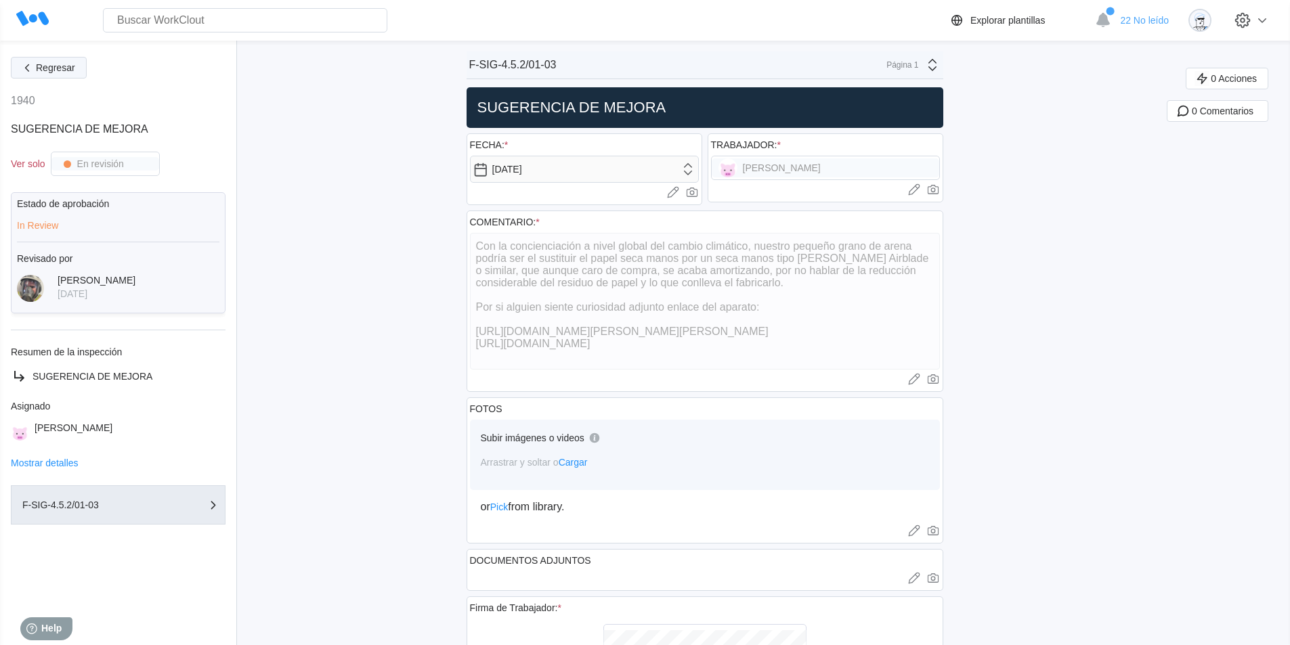
click at [54, 68] on span "Regresar" at bounding box center [55, 67] width 39 height 9
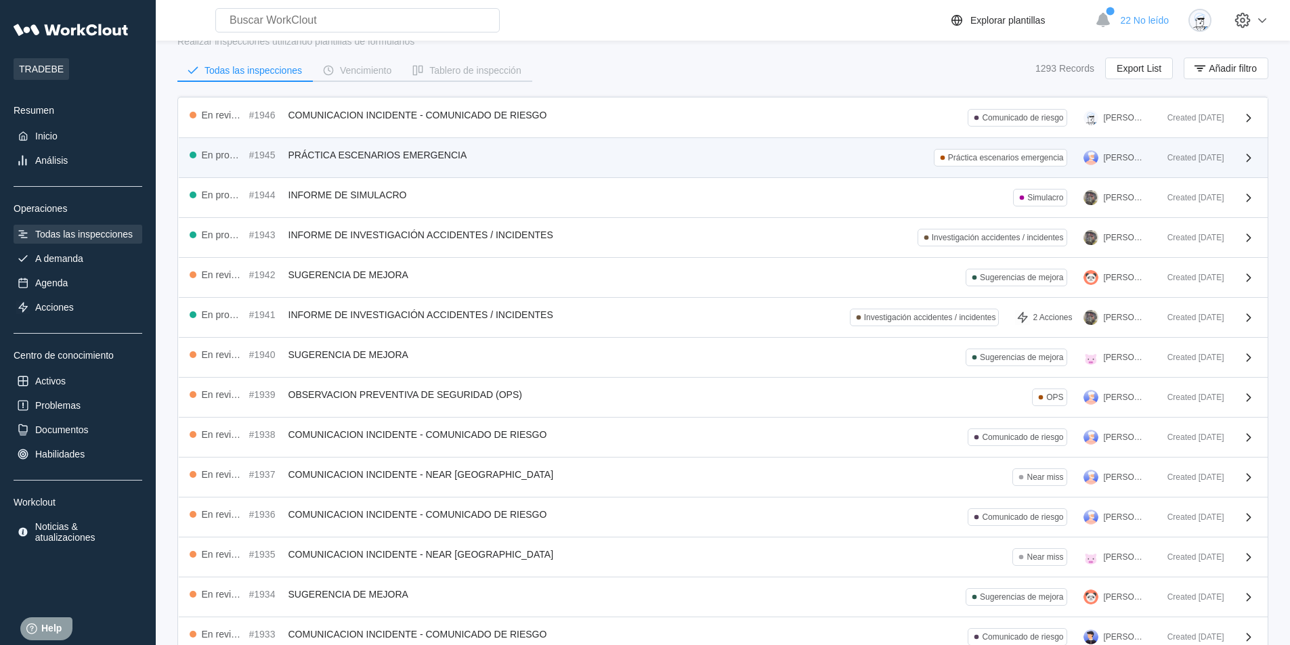
scroll to position [68, 0]
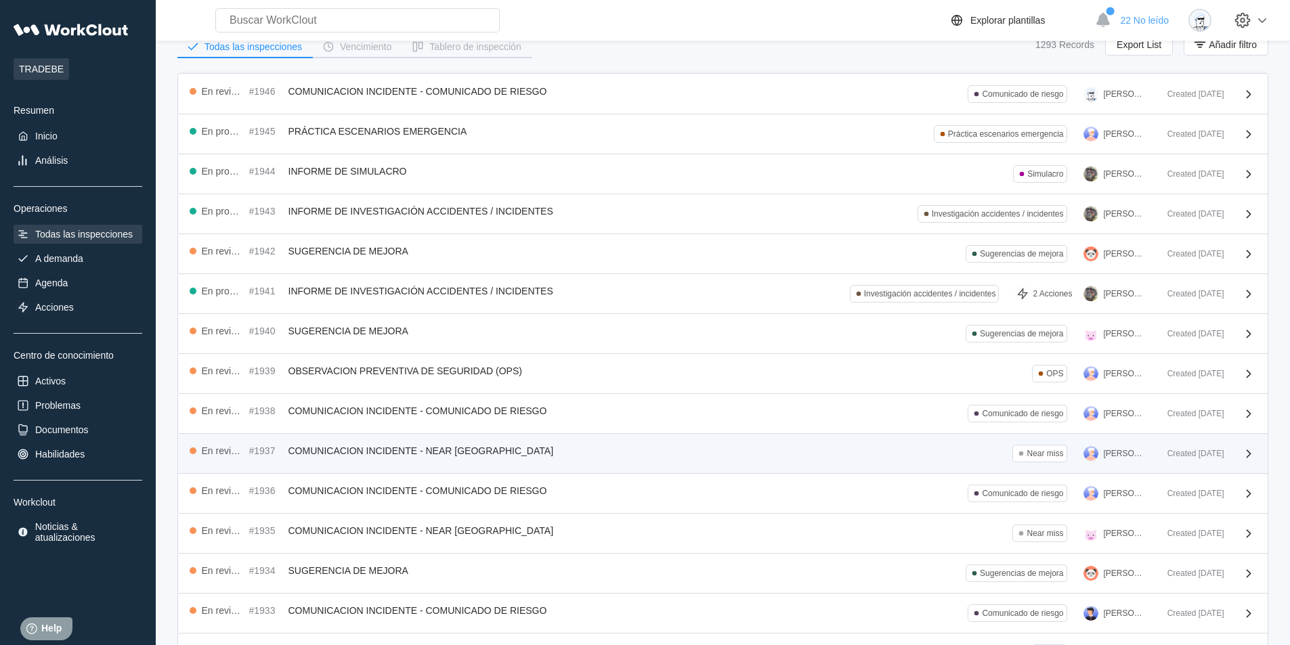
click at [443, 447] on span "COMUNICACION INCIDENTE - NEAR [GEOGRAPHIC_DATA]" at bounding box center [420, 451] width 265 height 11
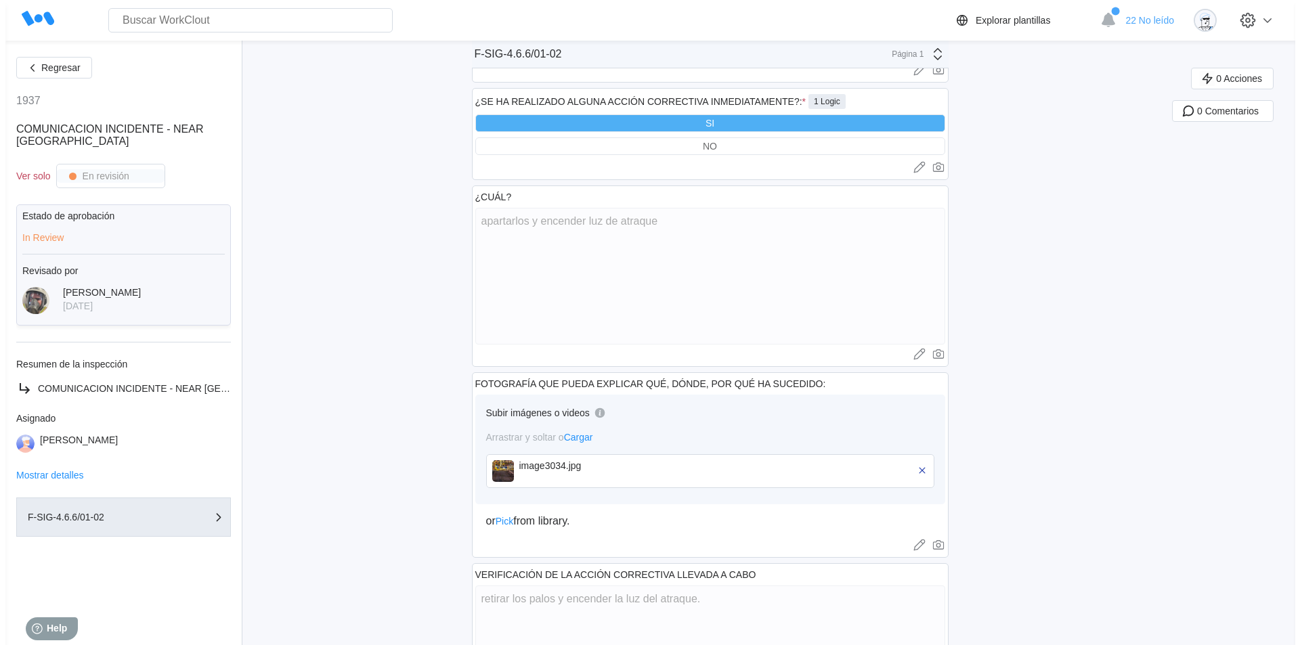
scroll to position [677, 0]
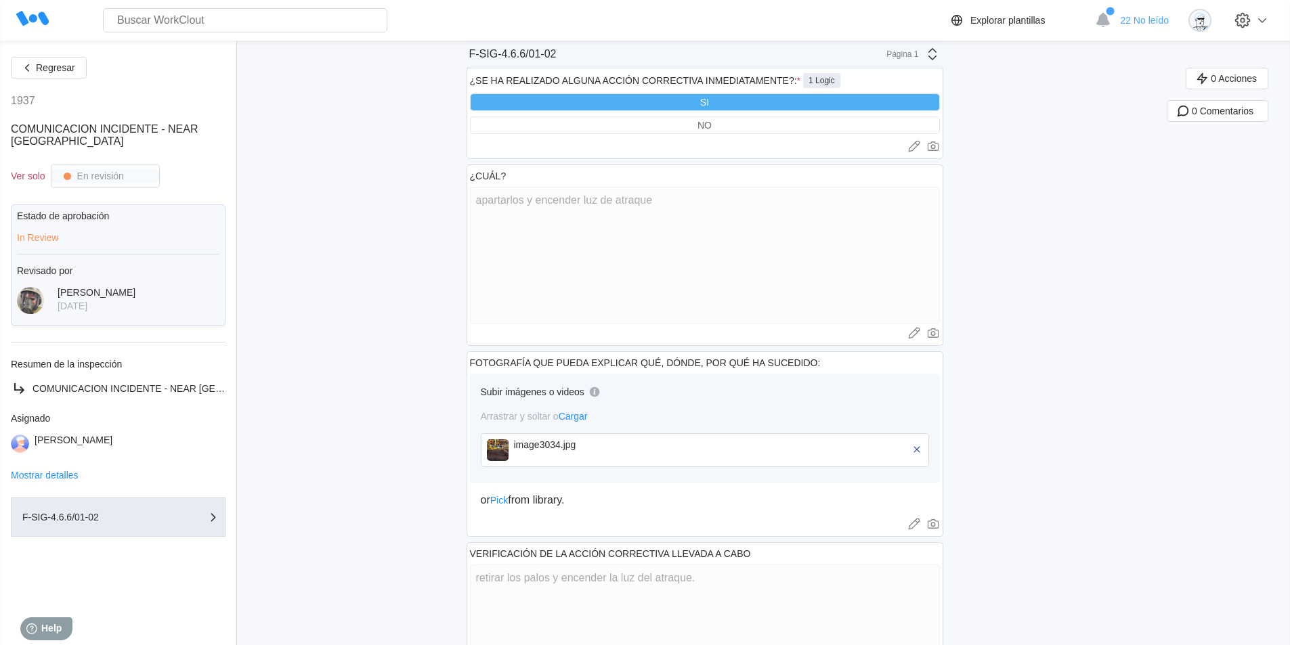
click at [501, 450] on img at bounding box center [498, 450] width 22 height 22
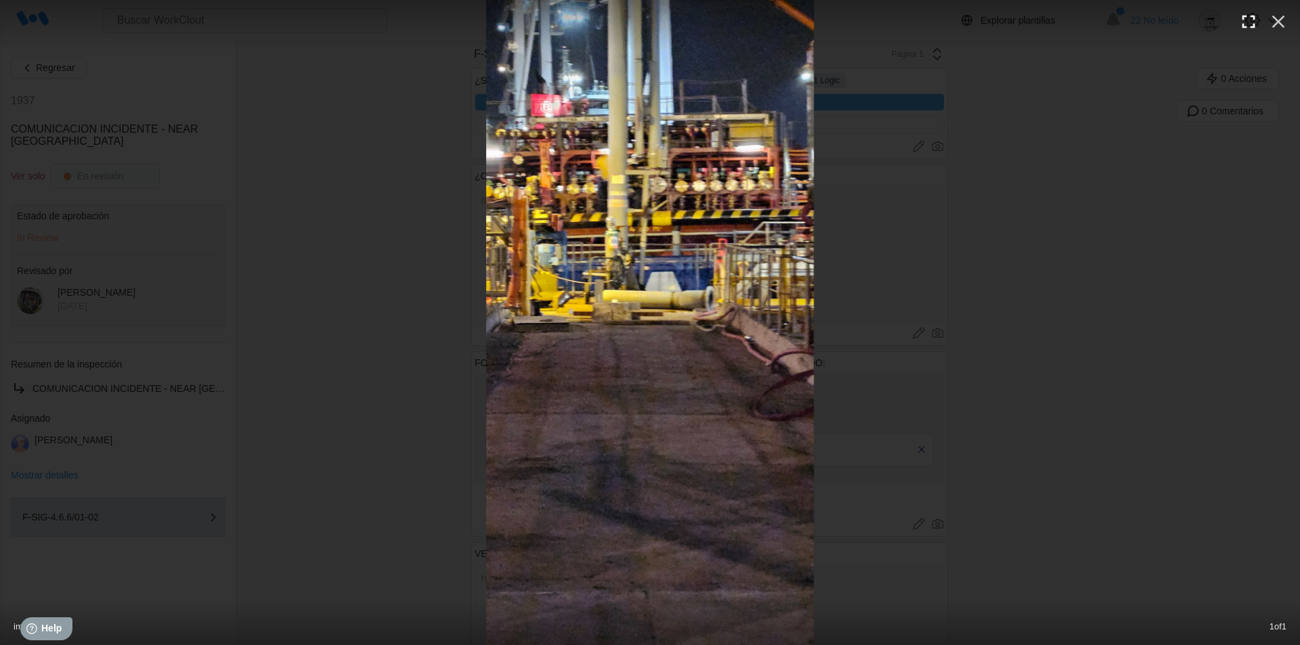
click at [1246, 22] on icon "button" at bounding box center [1249, 22] width 22 height 22
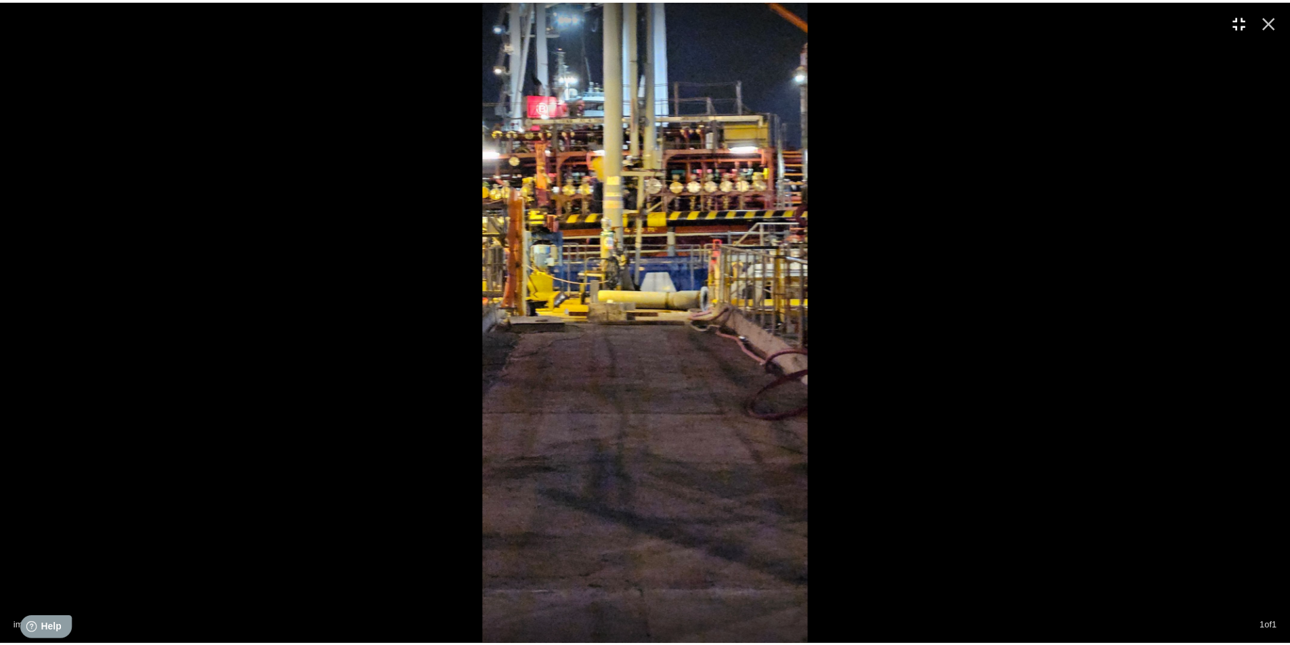
scroll to position [0, 0]
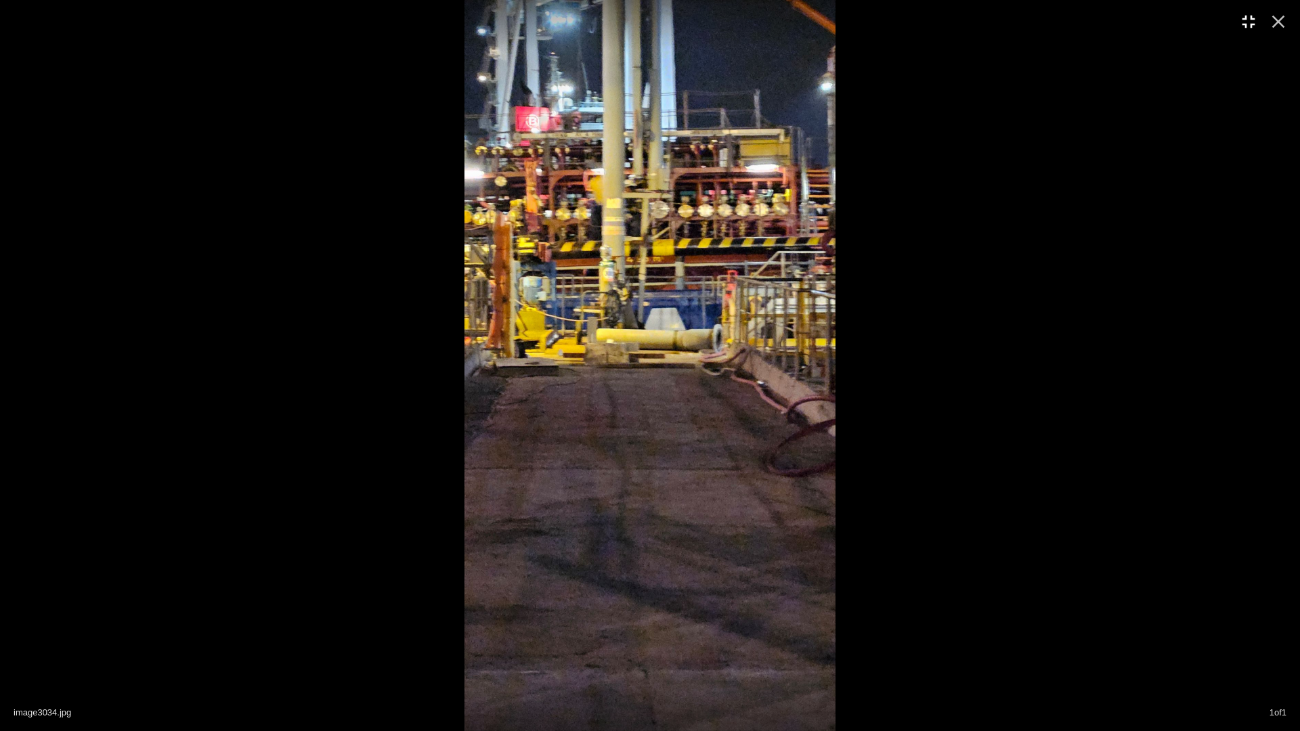
click at [691, 355] on img at bounding box center [650, 365] width 371 height 731
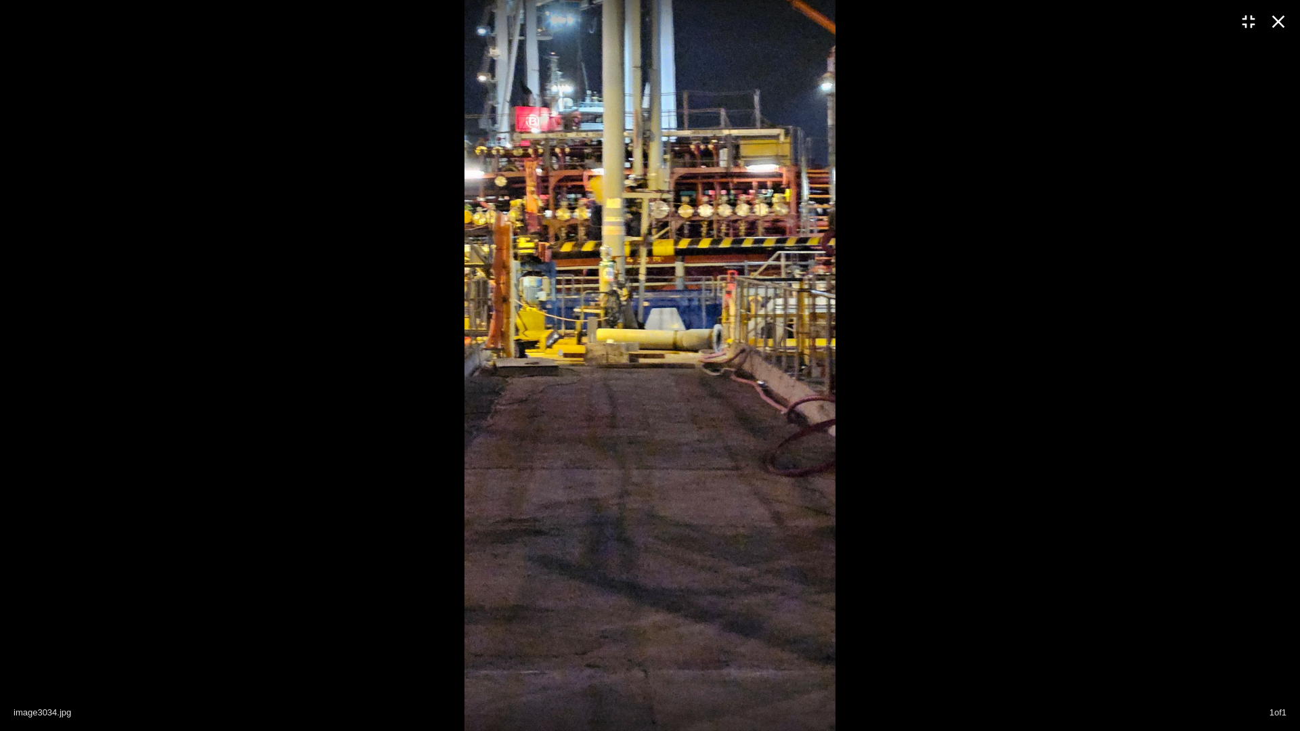
click at [1273, 23] on icon "button" at bounding box center [1279, 22] width 22 height 22
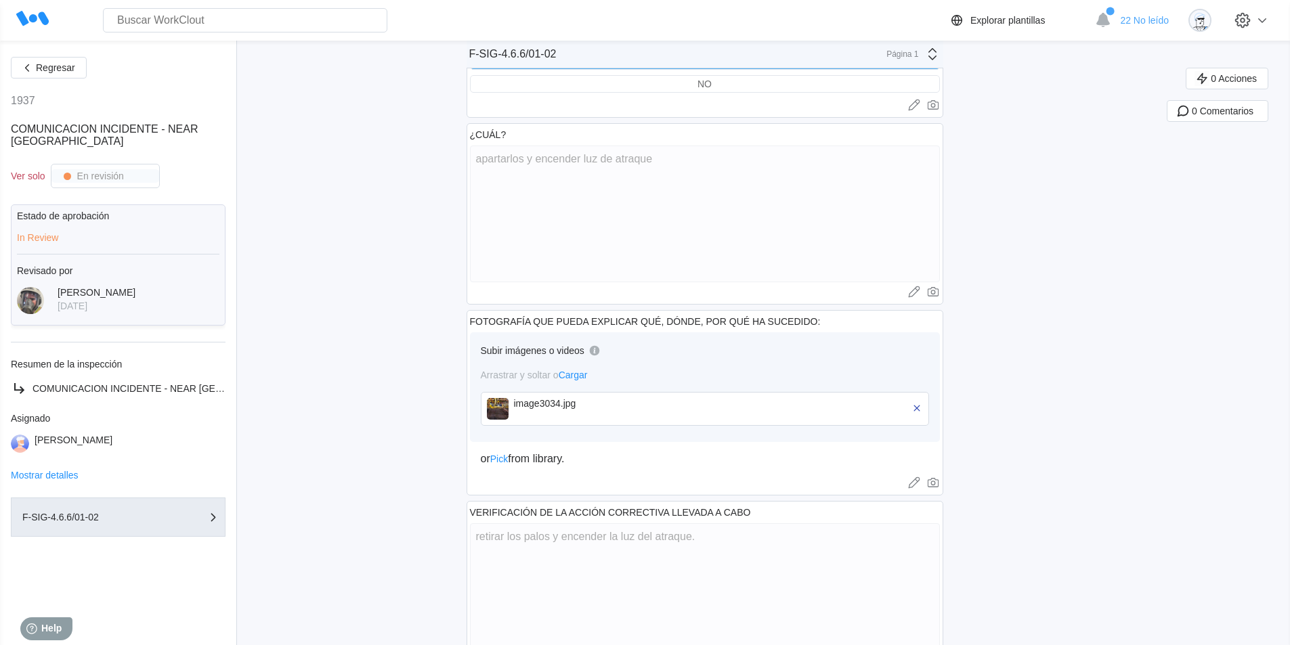
scroll to position [780, 0]
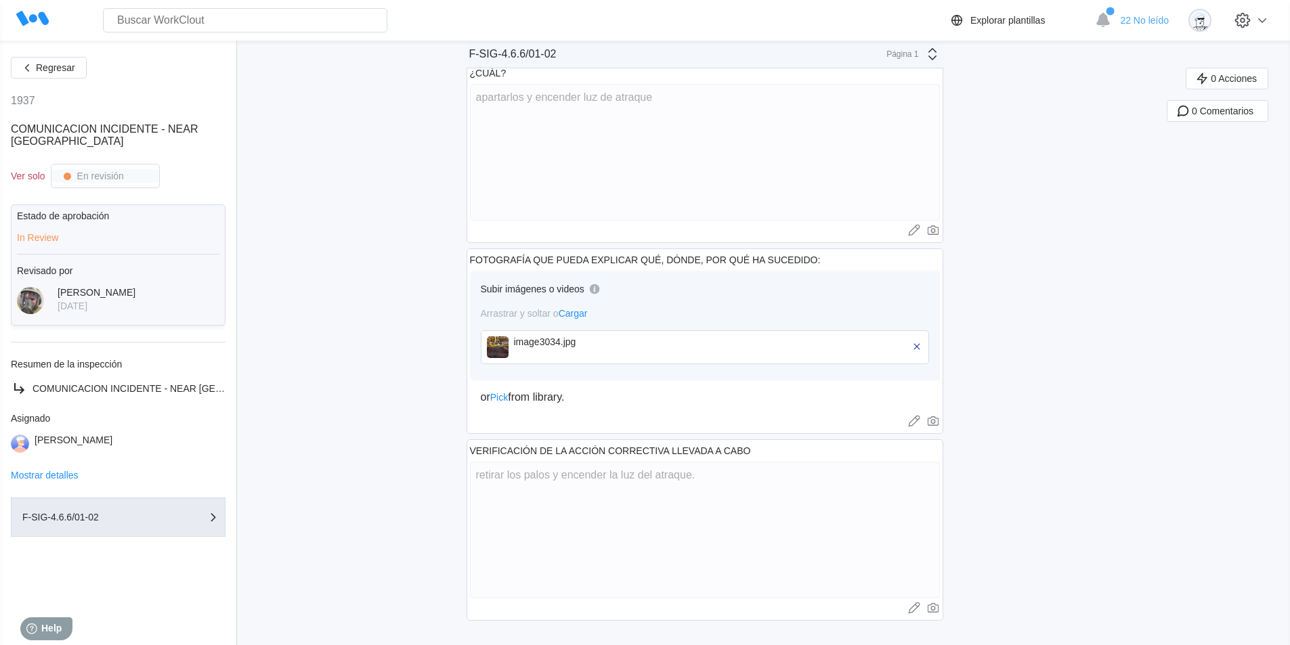
click at [506, 342] on img at bounding box center [498, 348] width 22 height 22
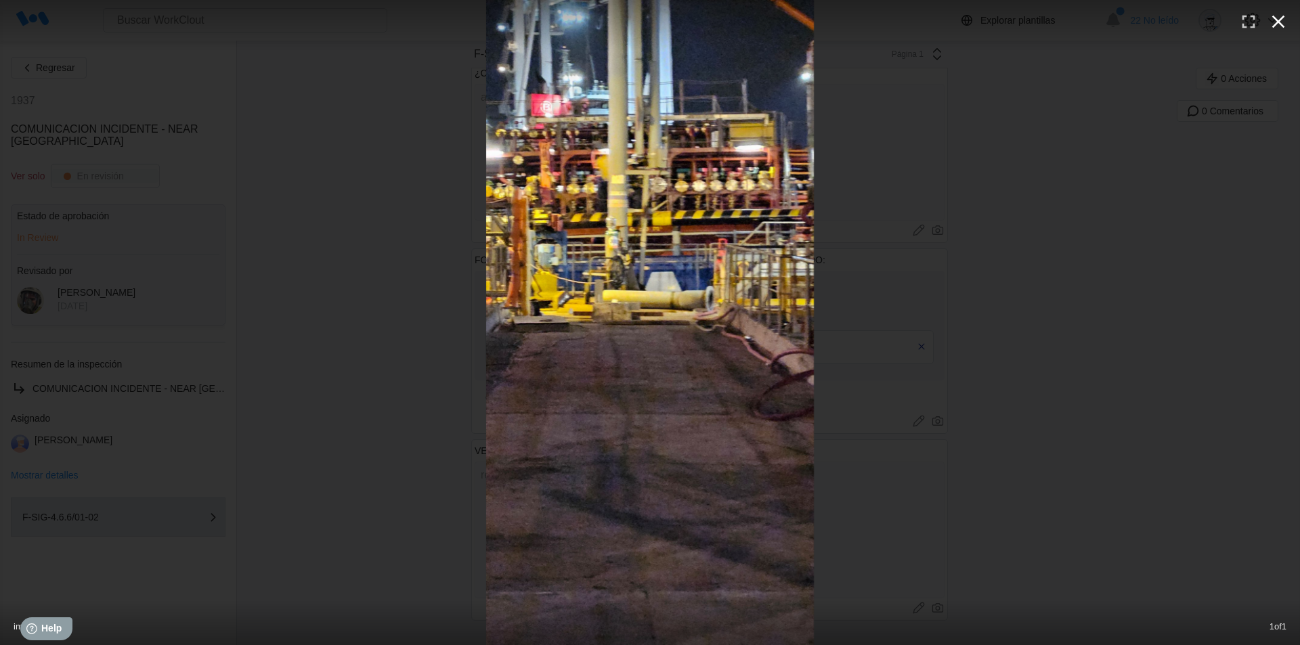
click at [1274, 26] on icon "button" at bounding box center [1278, 22] width 13 height 13
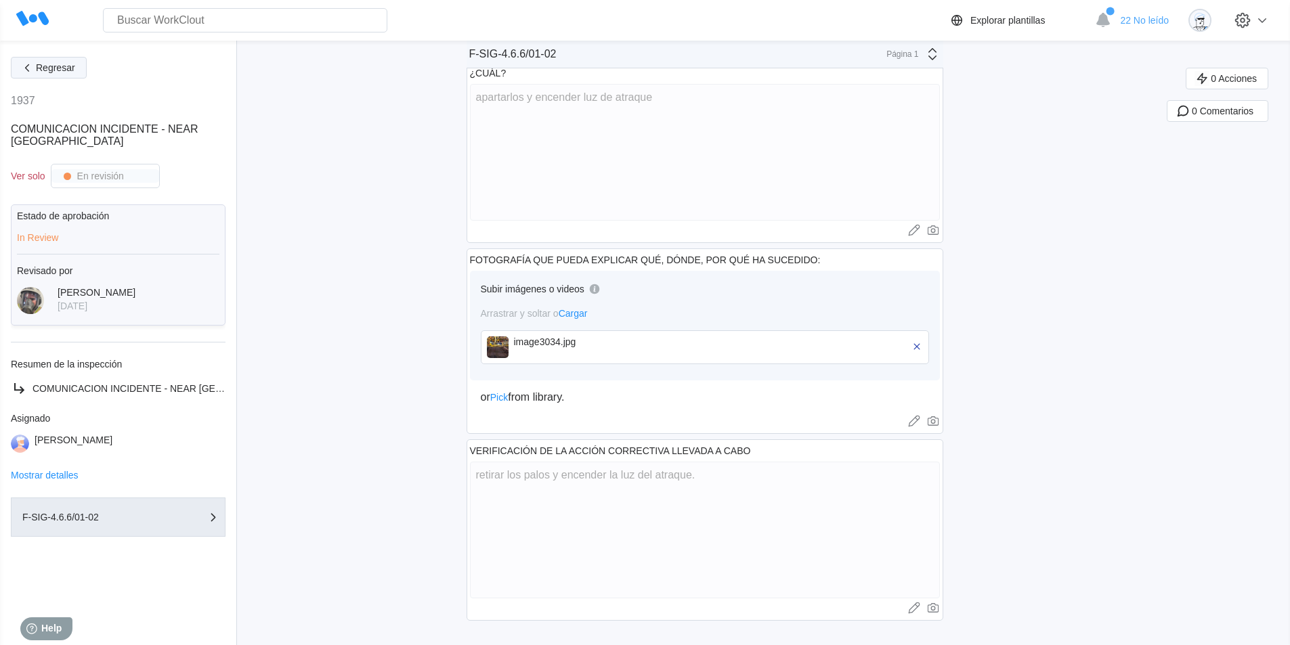
click at [54, 72] on span "Regresar" at bounding box center [55, 67] width 39 height 9
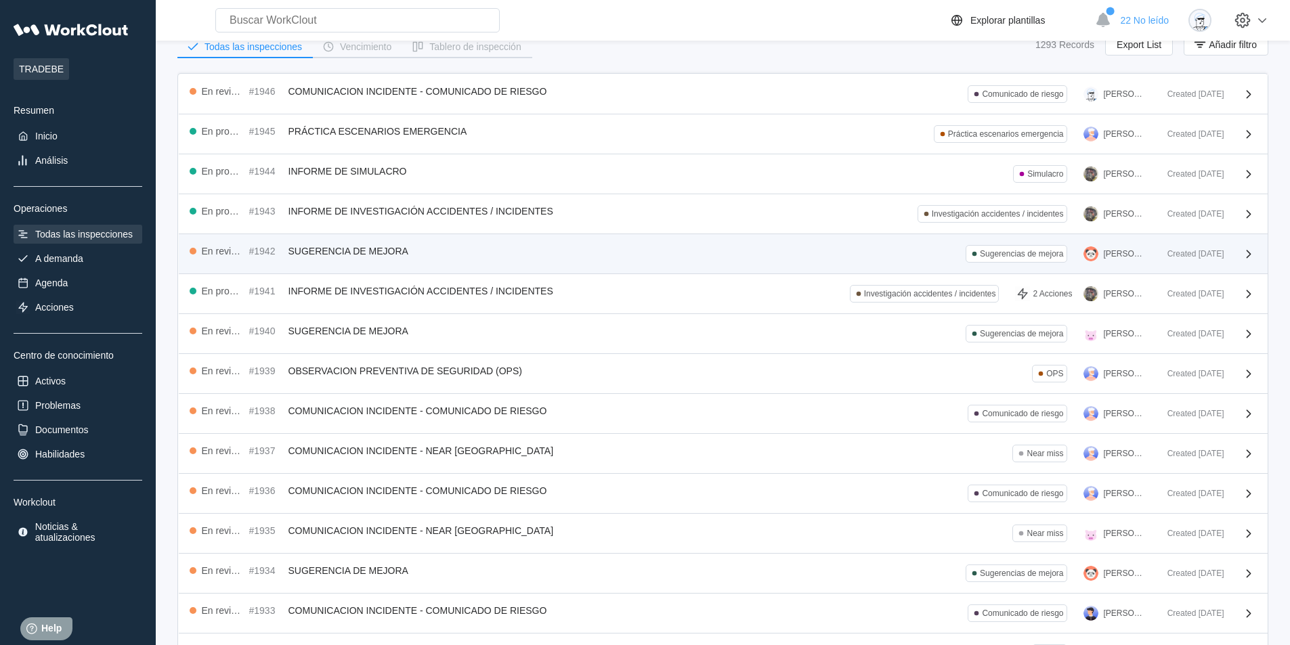
scroll to position [160, 0]
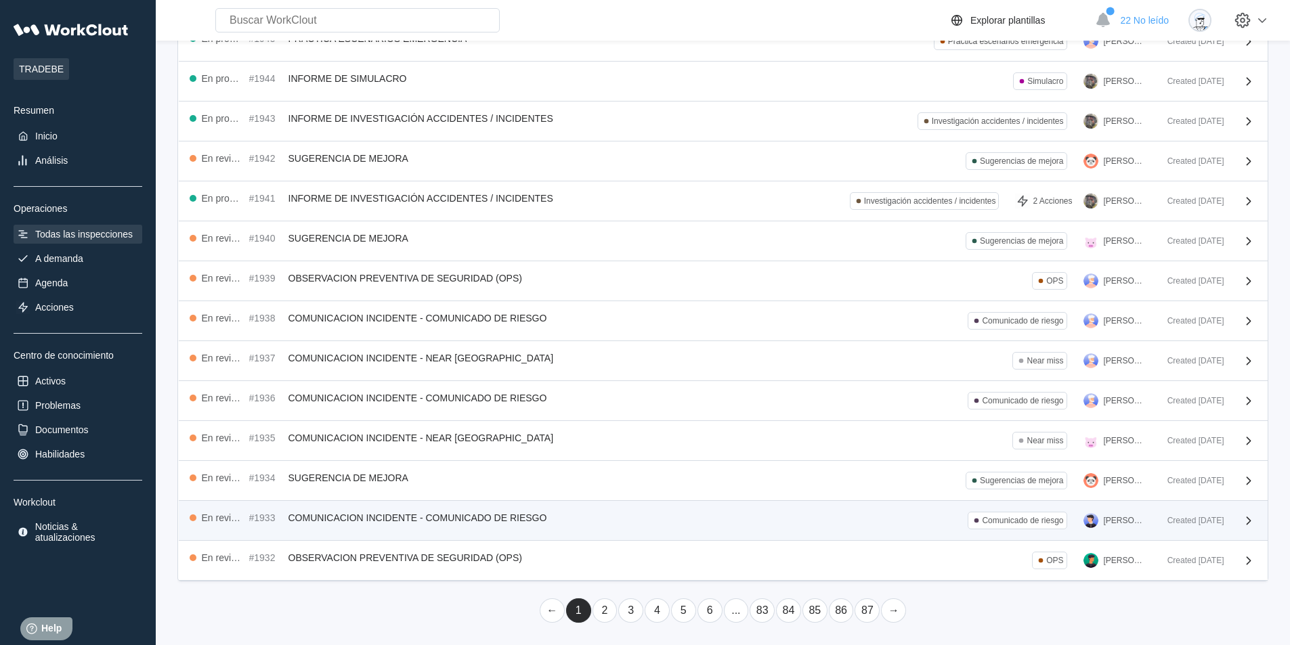
click at [320, 521] on span "COMUNICACION INCIDENTE - COMUNICADO DE RIESGO" at bounding box center [417, 518] width 259 height 11
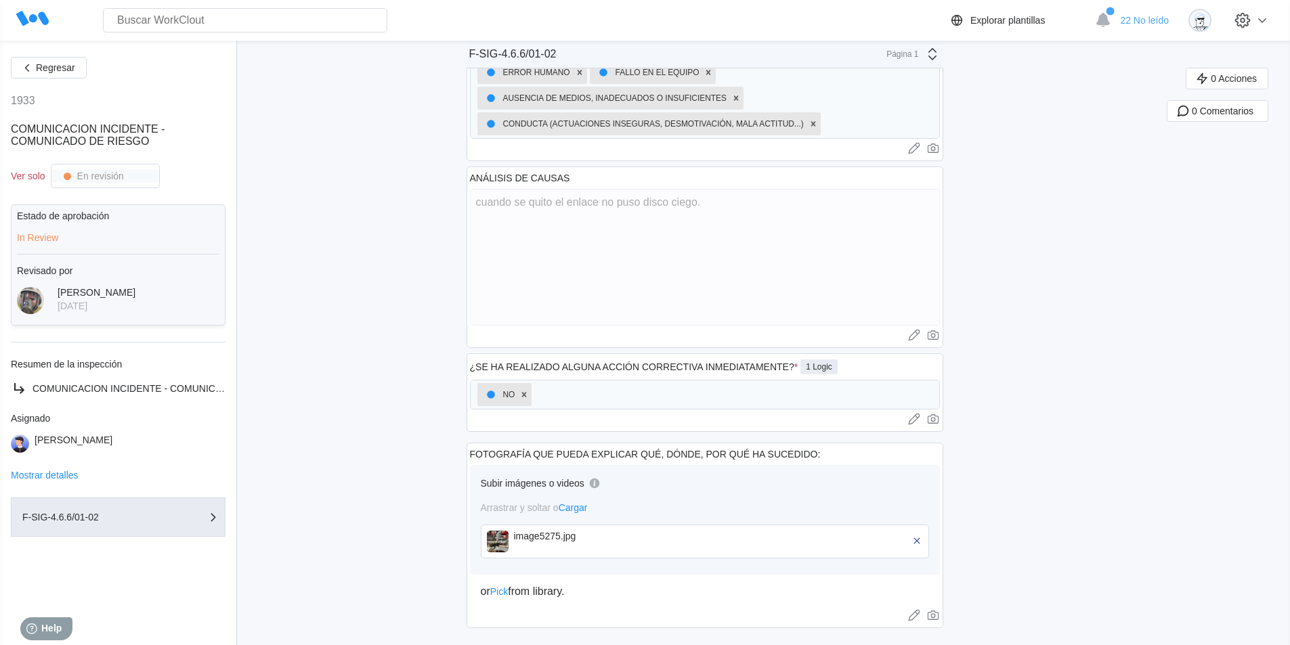
scroll to position [450, 0]
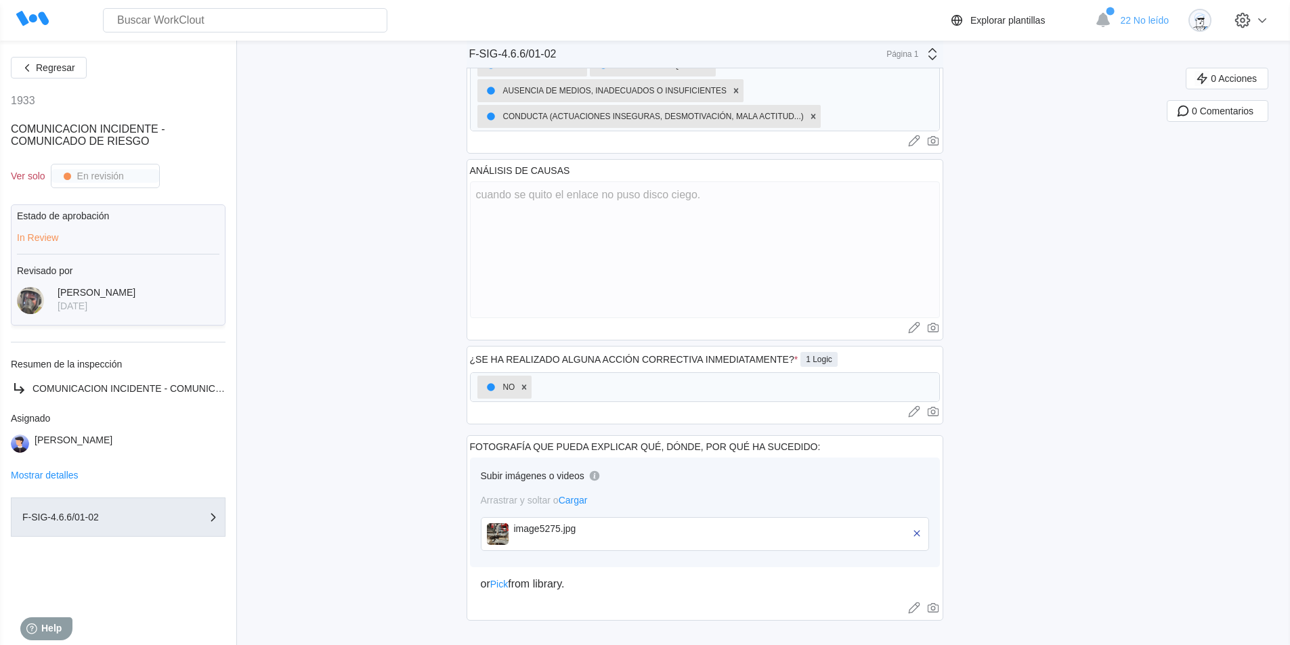
click at [503, 533] on img at bounding box center [498, 534] width 22 height 22
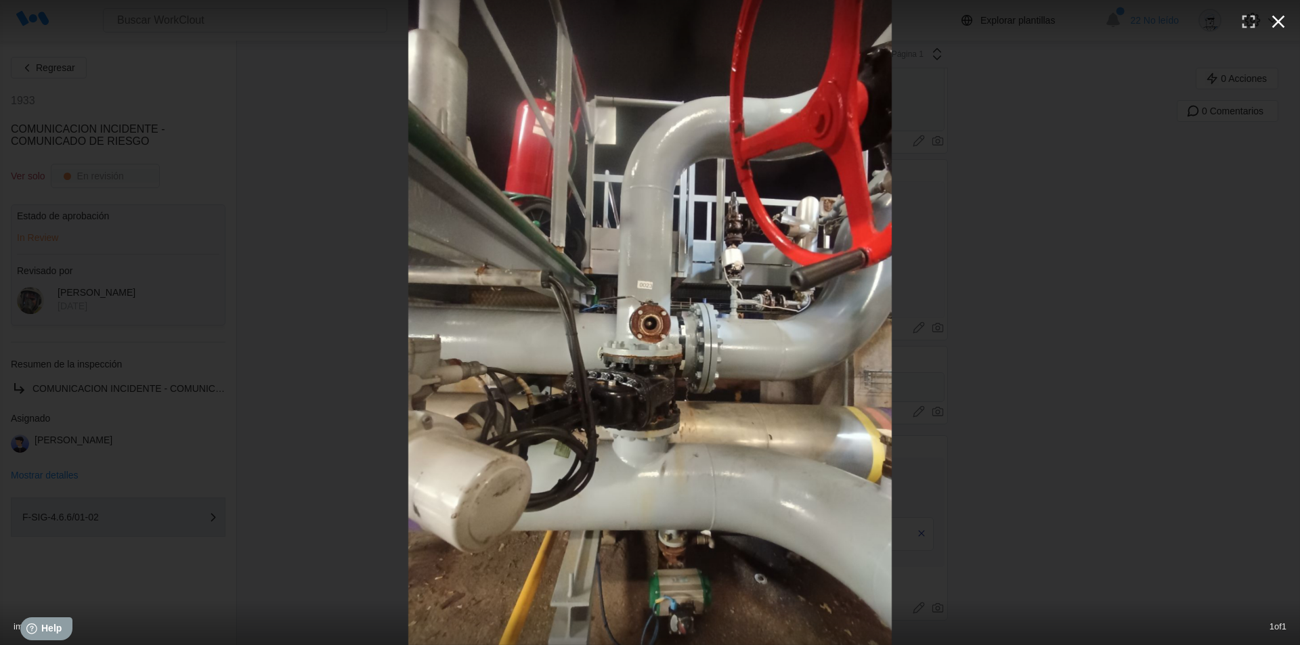
click at [1276, 26] on icon "button" at bounding box center [1279, 22] width 22 height 22
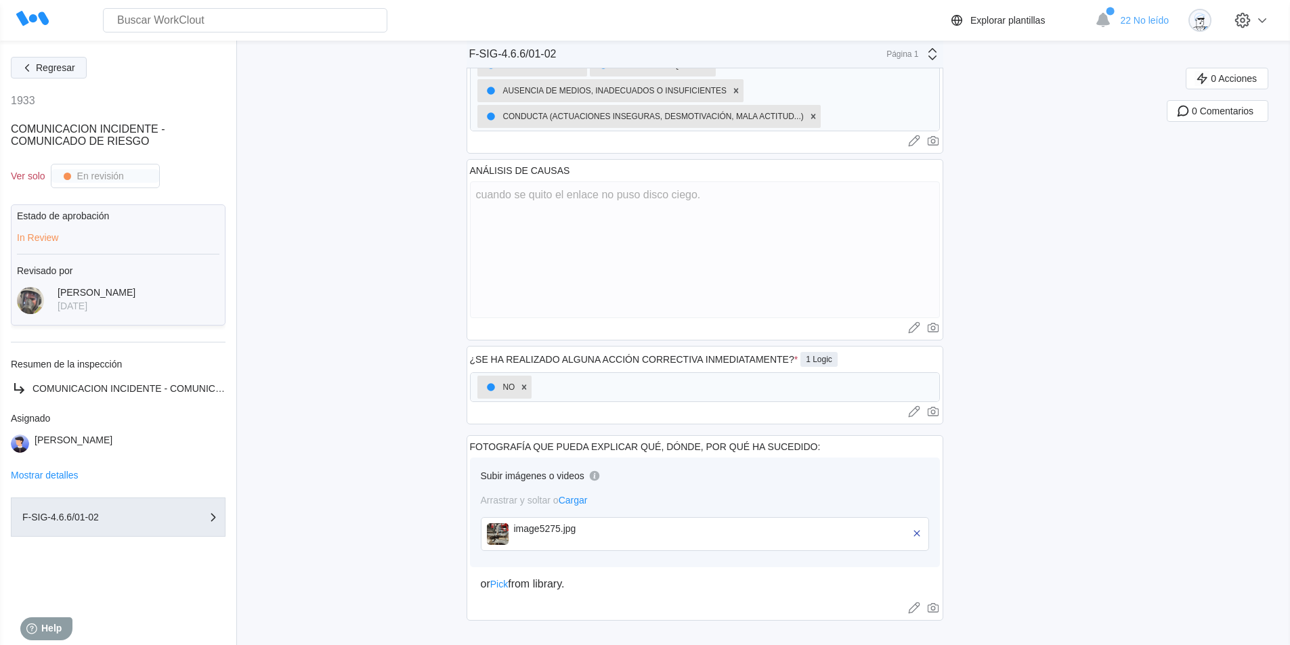
click at [60, 70] on span "Regresar" at bounding box center [55, 67] width 39 height 9
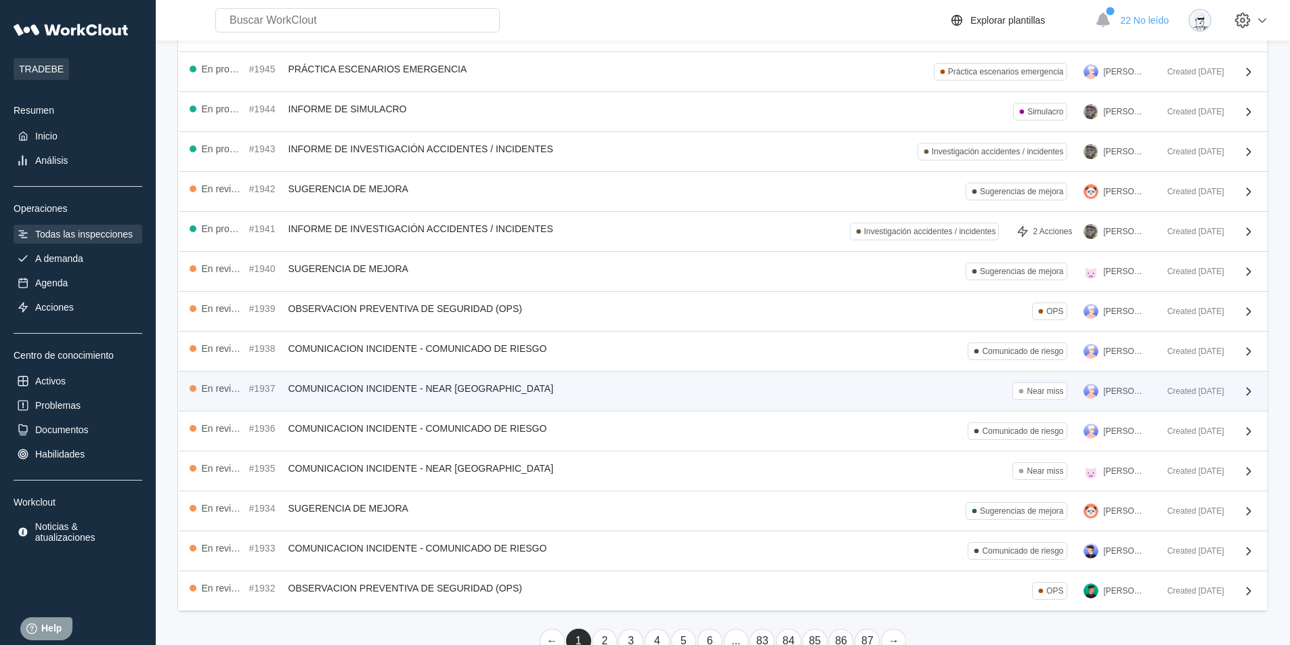
scroll to position [160, 0]
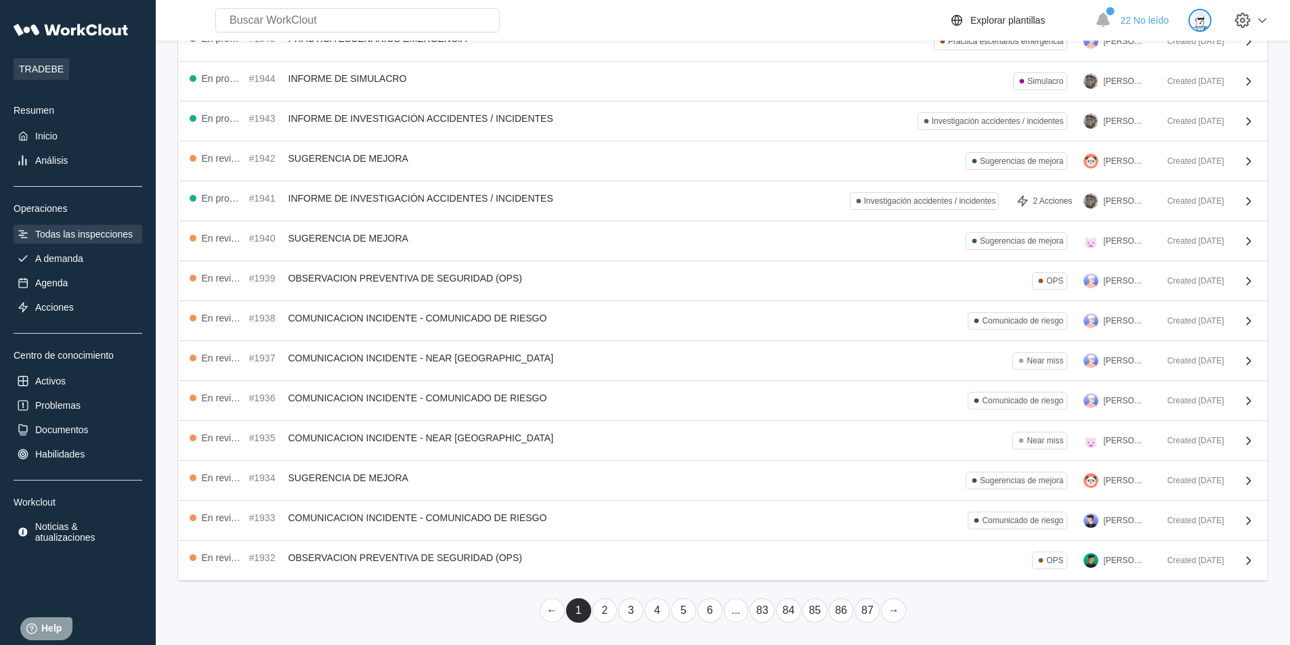
click at [1211, 26] on img at bounding box center [1199, 20] width 23 height 23
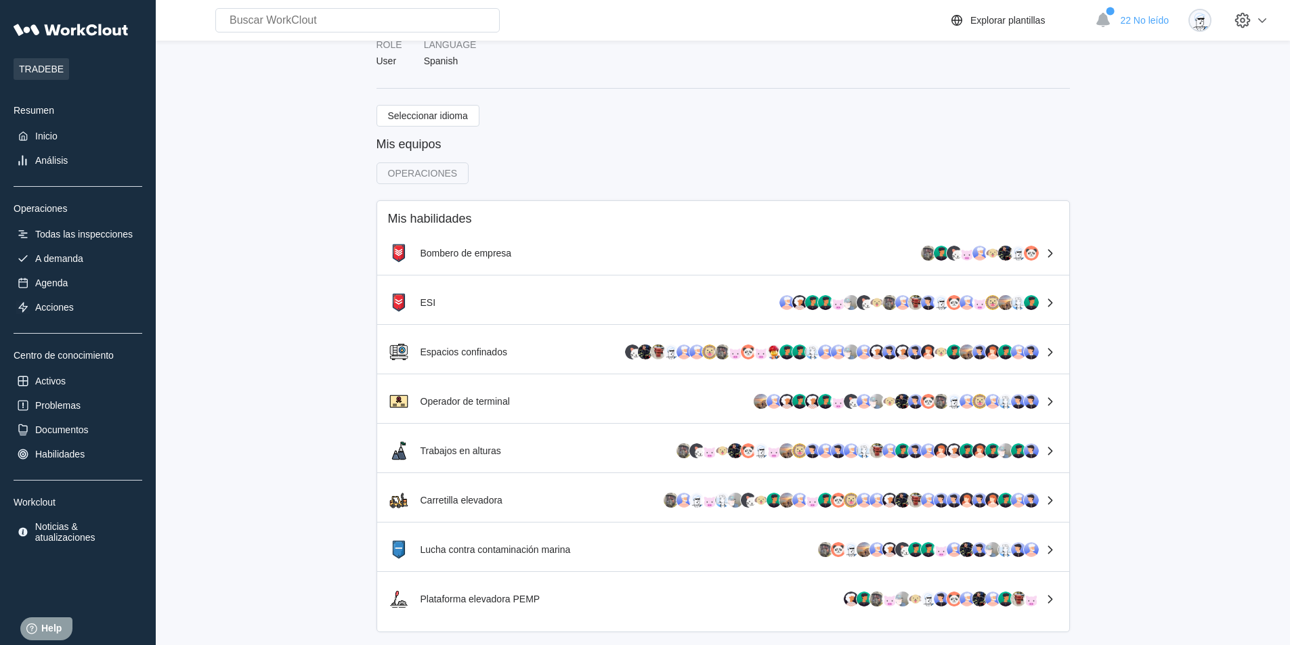
scroll to position [144, 0]
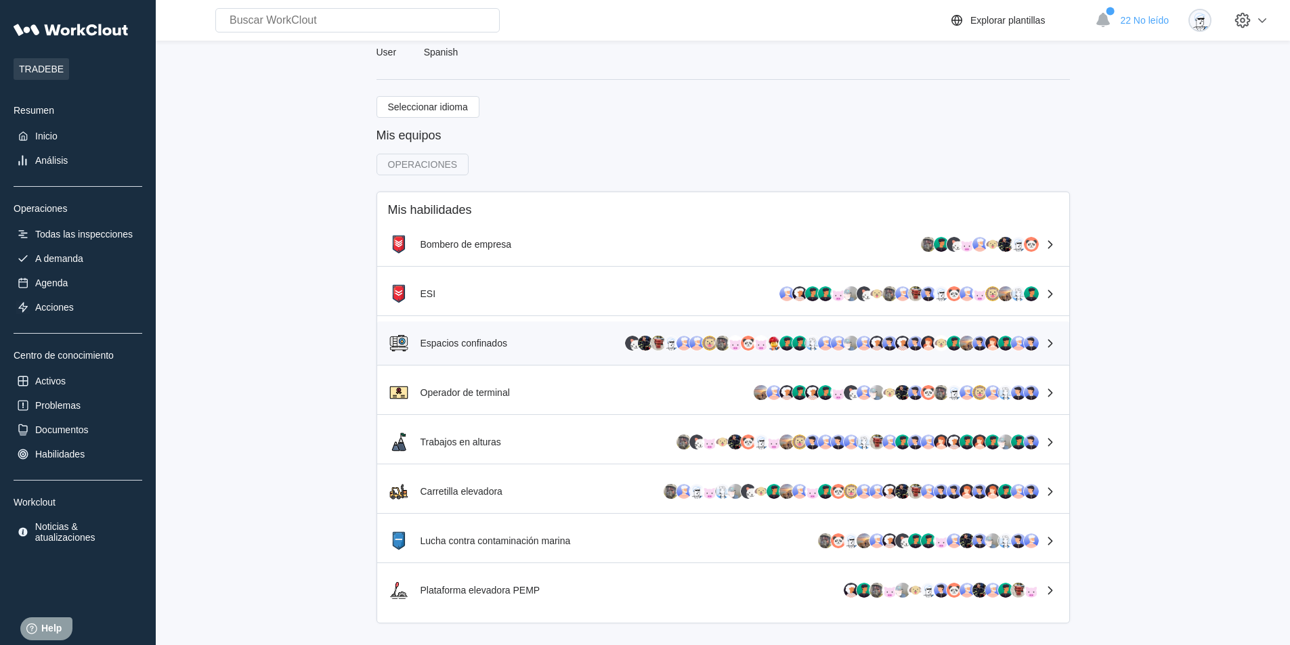
click at [1056, 341] on icon at bounding box center [1050, 343] width 16 height 16
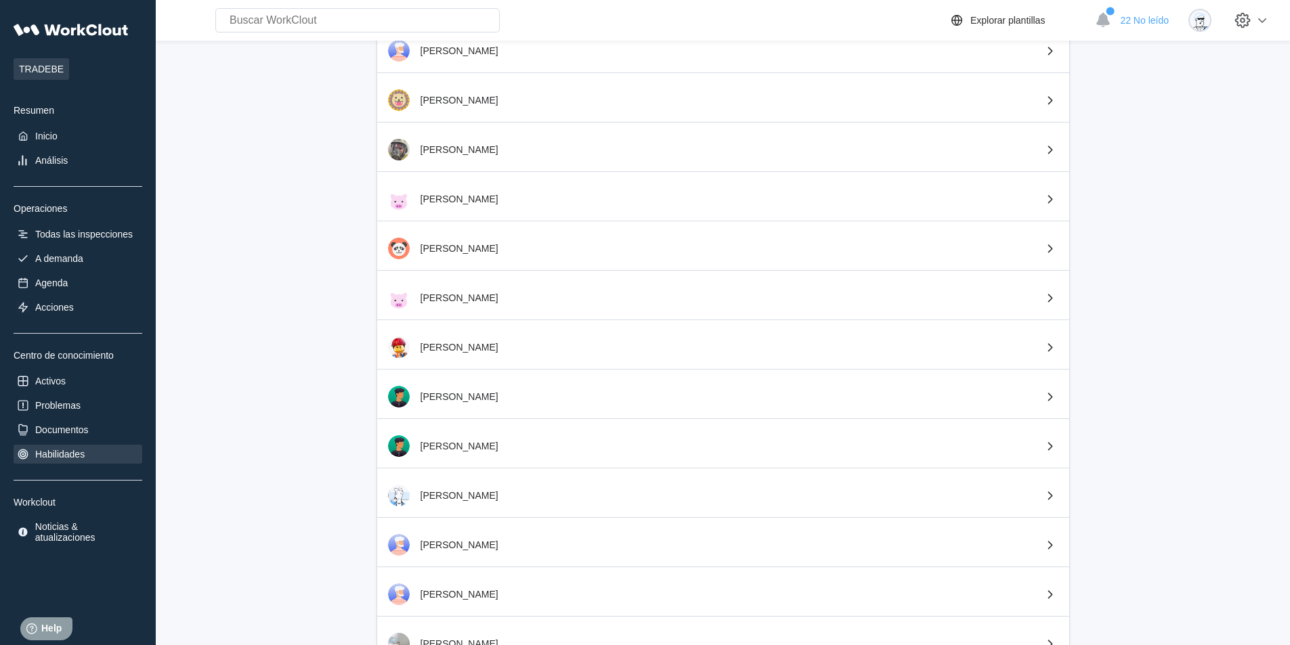
scroll to position [554, 0]
click at [1266, 21] on icon at bounding box center [1262, 20] width 8 height 5
click at [1161, 146] on div "Cerrar sesión" at bounding box center [1139, 144] width 57 height 11
